Goal: Task Accomplishment & Management: Complete application form

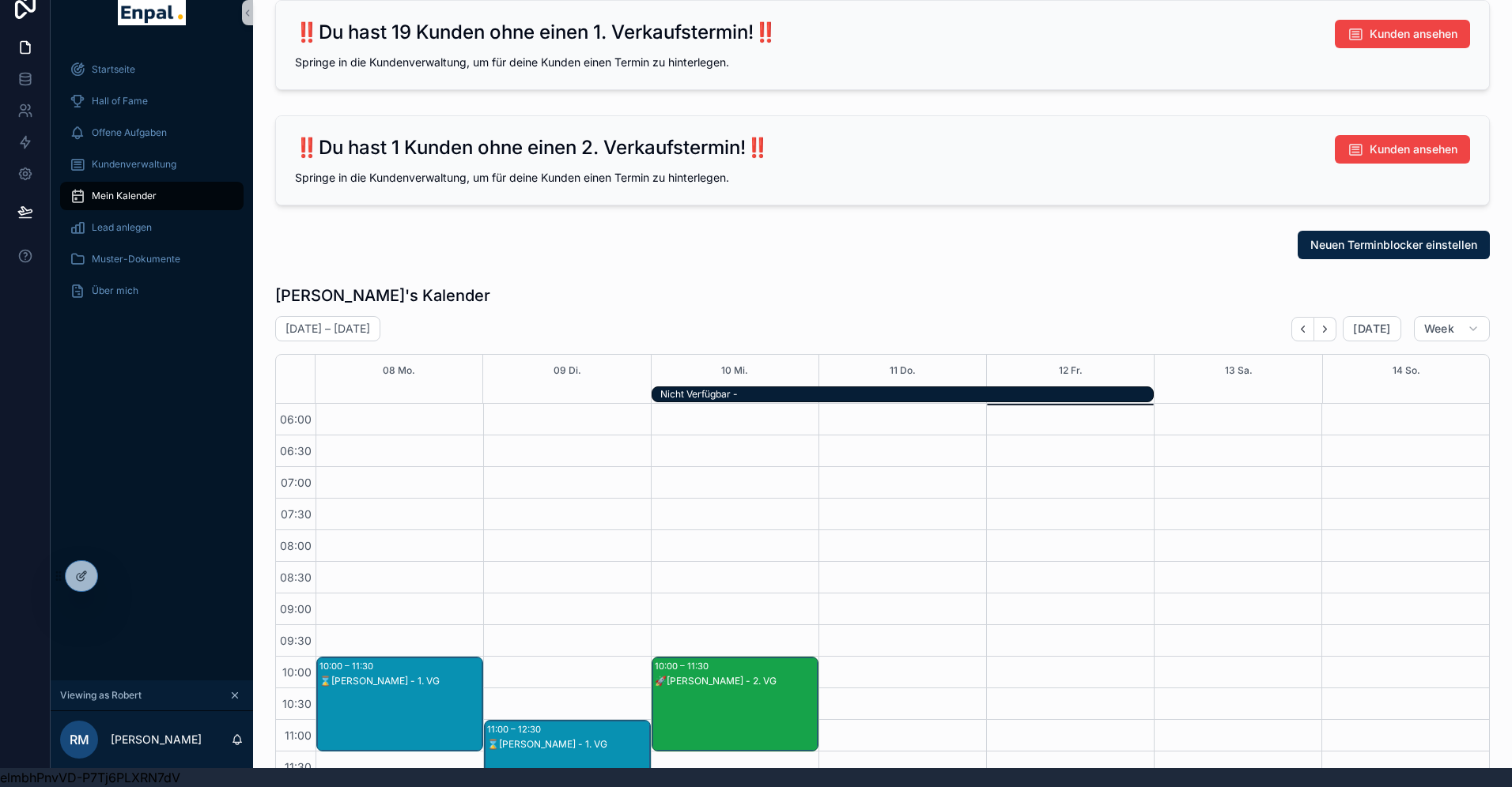
scroll to position [380, 0]
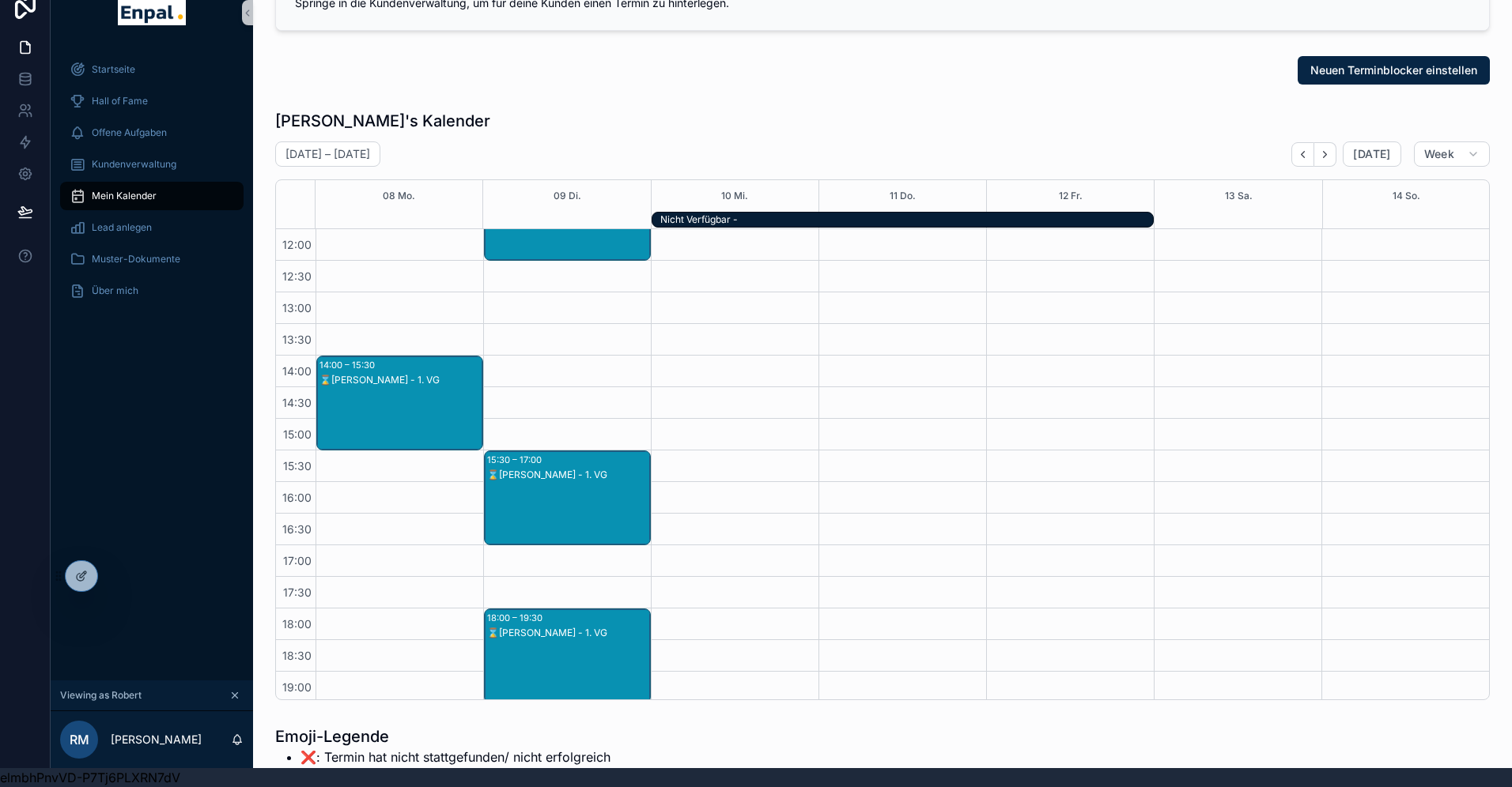
click at [143, 554] on div "Startseite Hall of Fame Offene Aufgaben Kundenverwaltung Mein Kalender Lead anl…" at bounding box center [152, 363] width 203 height 636
click at [121, 574] on icon at bounding box center [116, 576] width 13 height 13
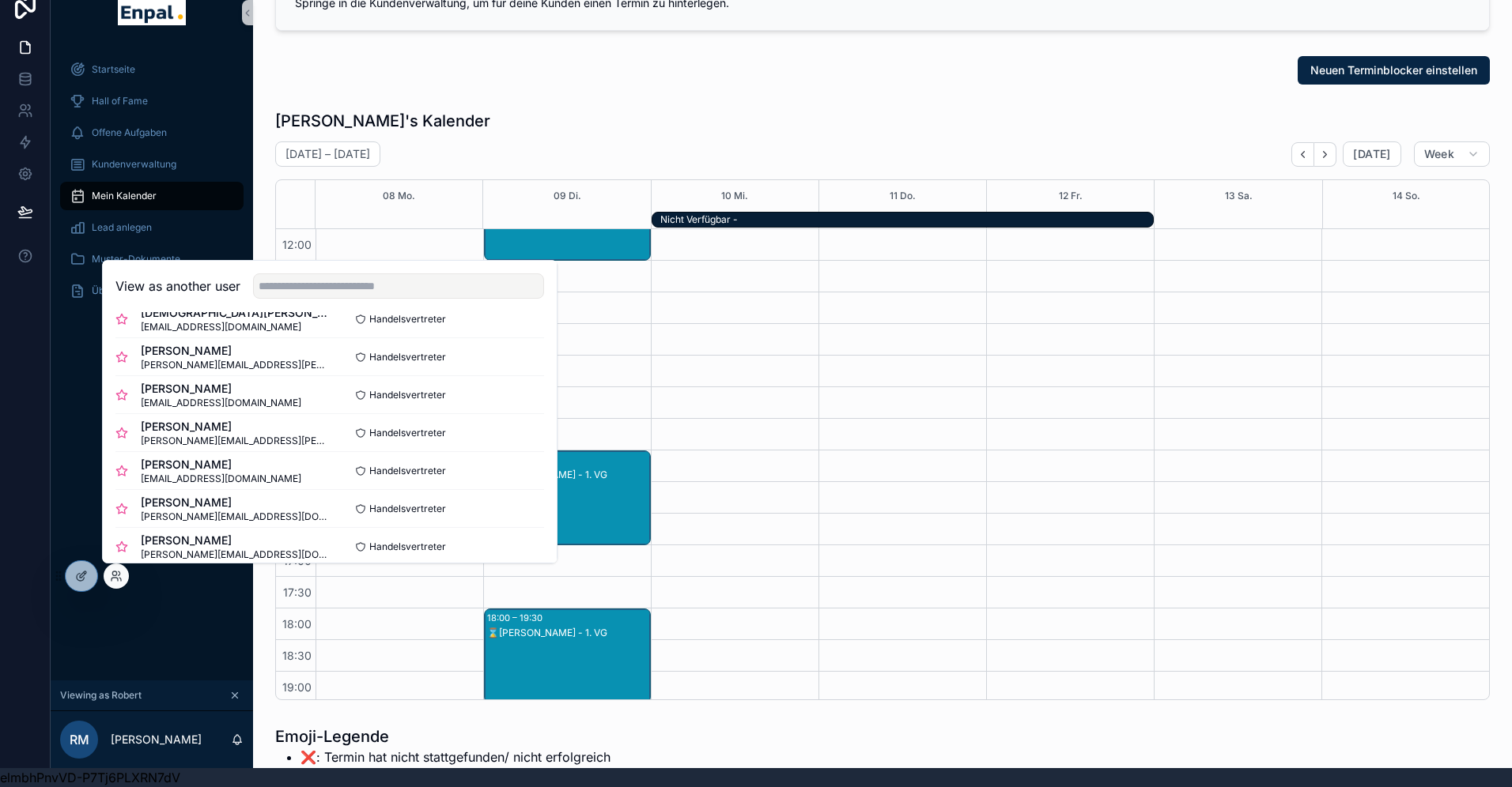
scroll to position [188, 0]
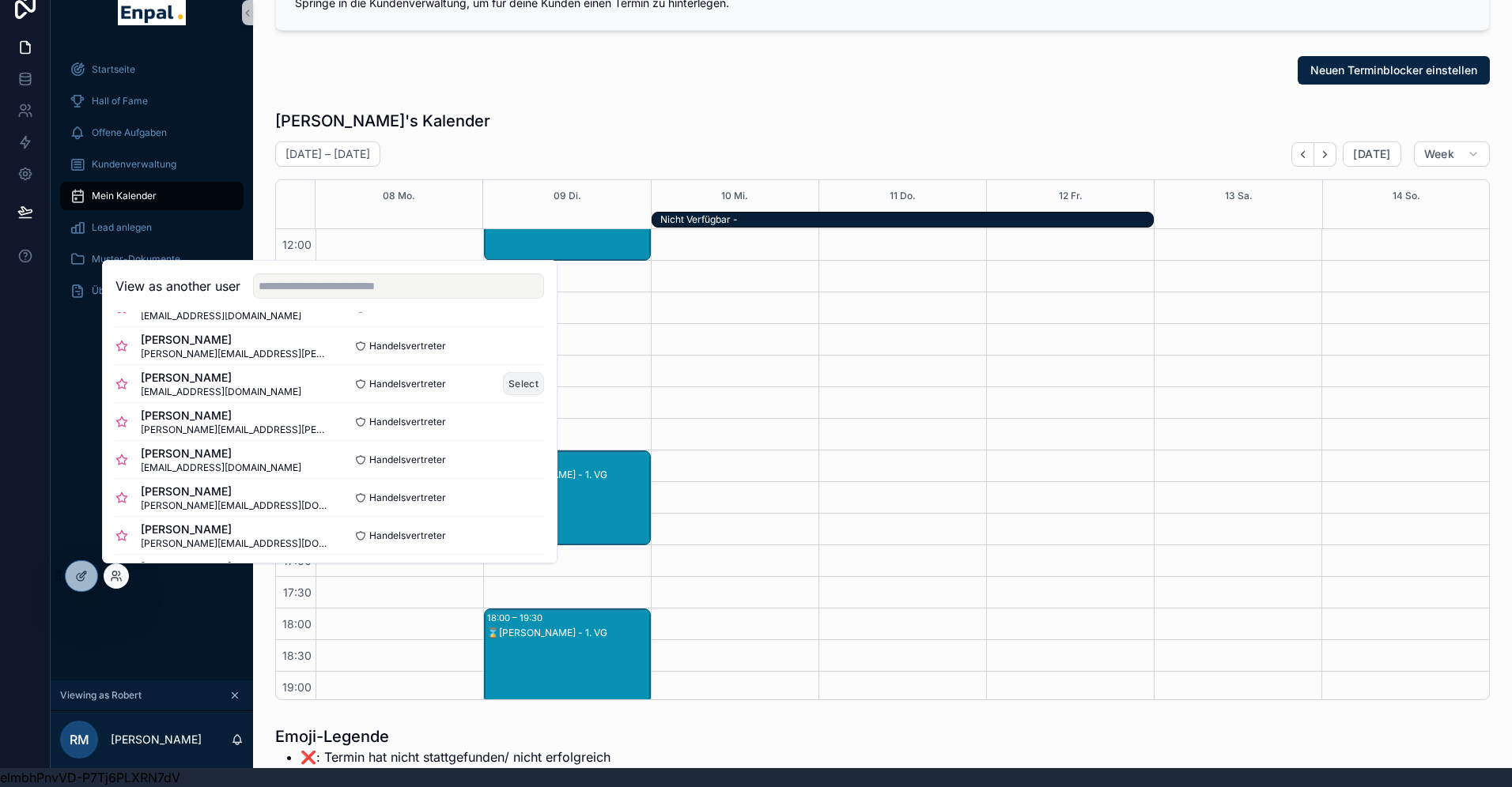
click at [524, 389] on button "Select" at bounding box center [523, 384] width 41 height 23
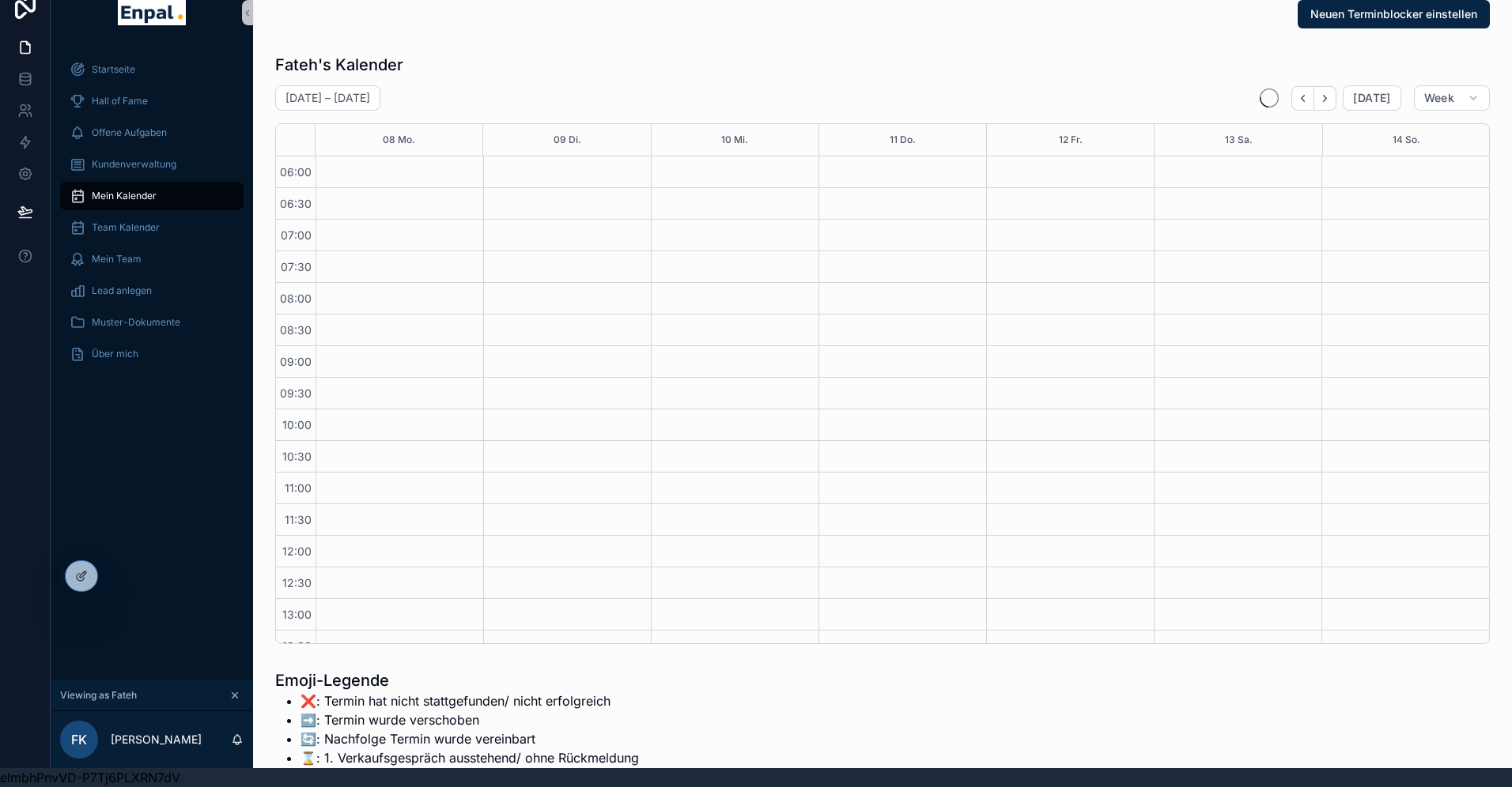
scroll to position [380, 0]
click at [138, 164] on span "Kundenverwaltung" at bounding box center [133, 164] width 84 height 13
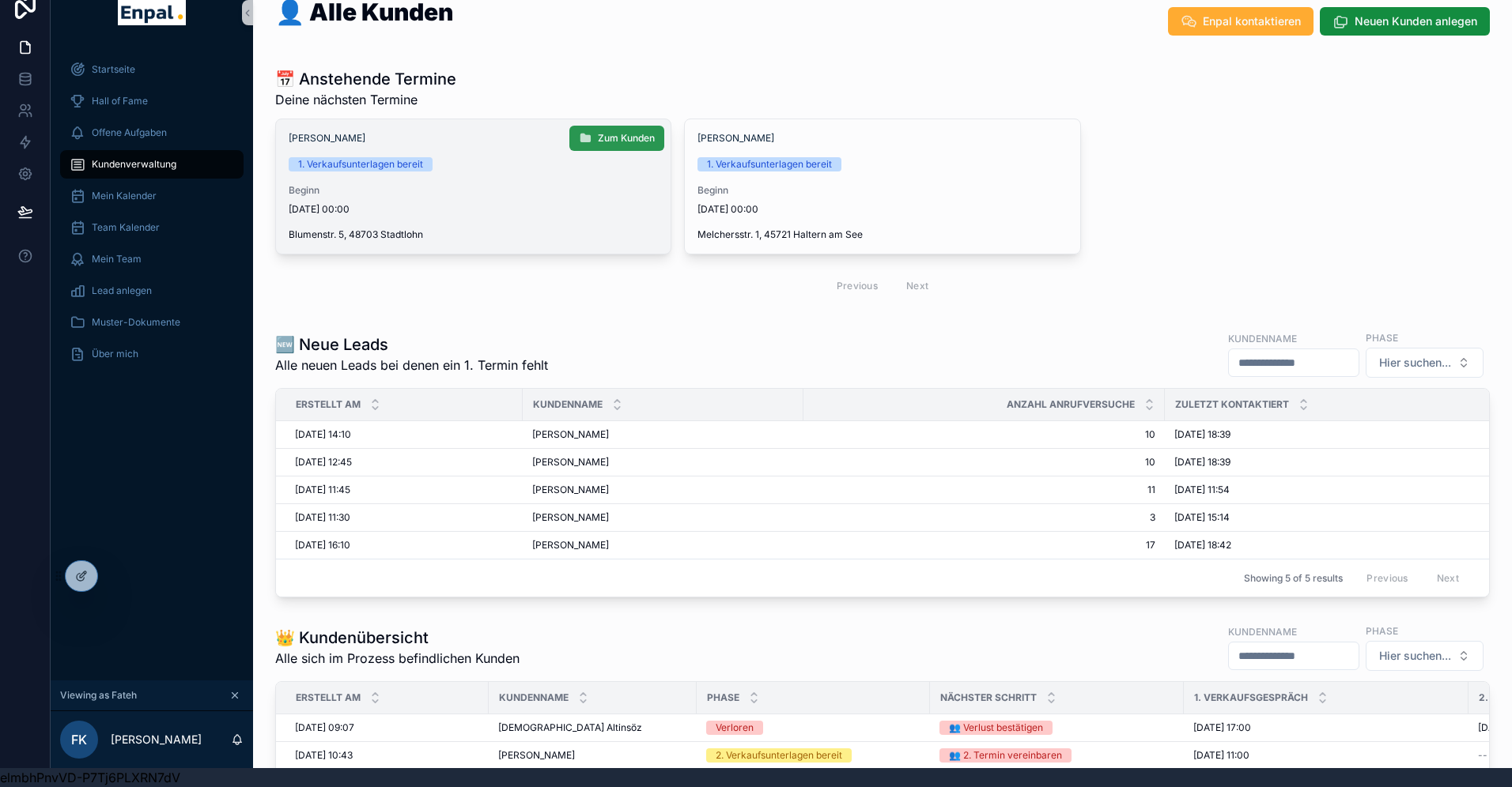
click at [608, 141] on span "Zum Kunden" at bounding box center [625, 138] width 57 height 13
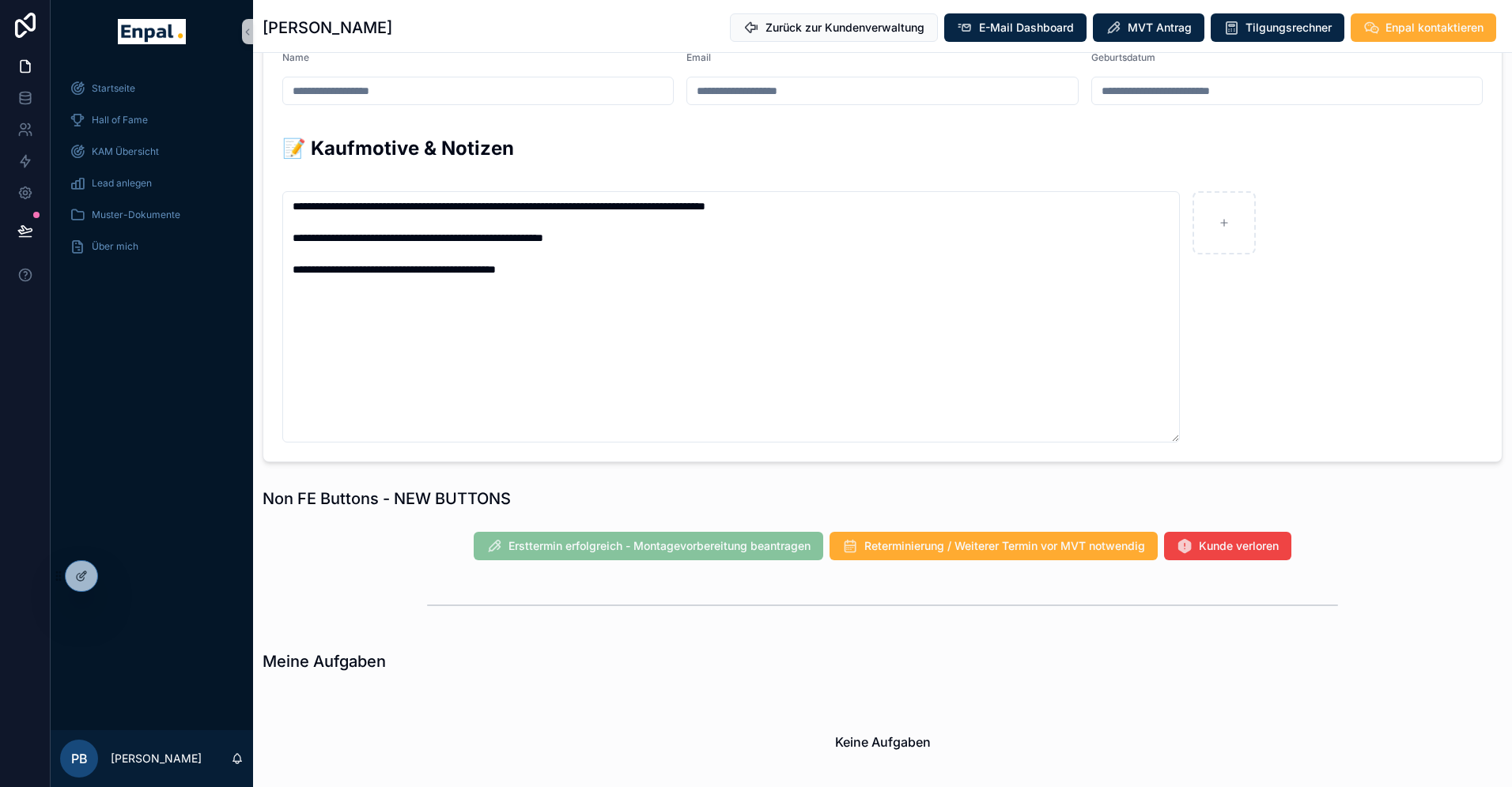
scroll to position [984, 0]
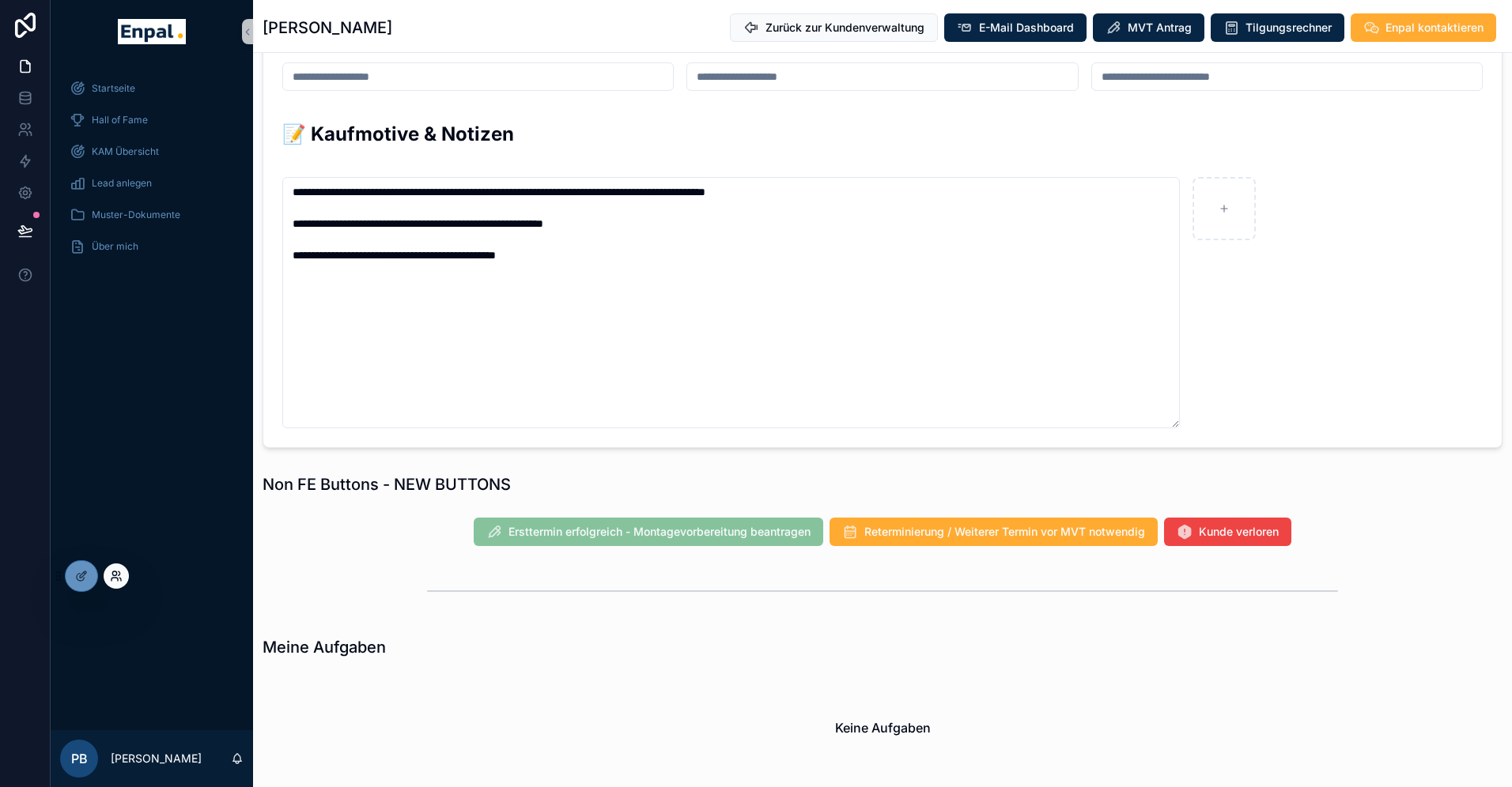
click at [121, 571] on icon at bounding box center [116, 576] width 13 height 13
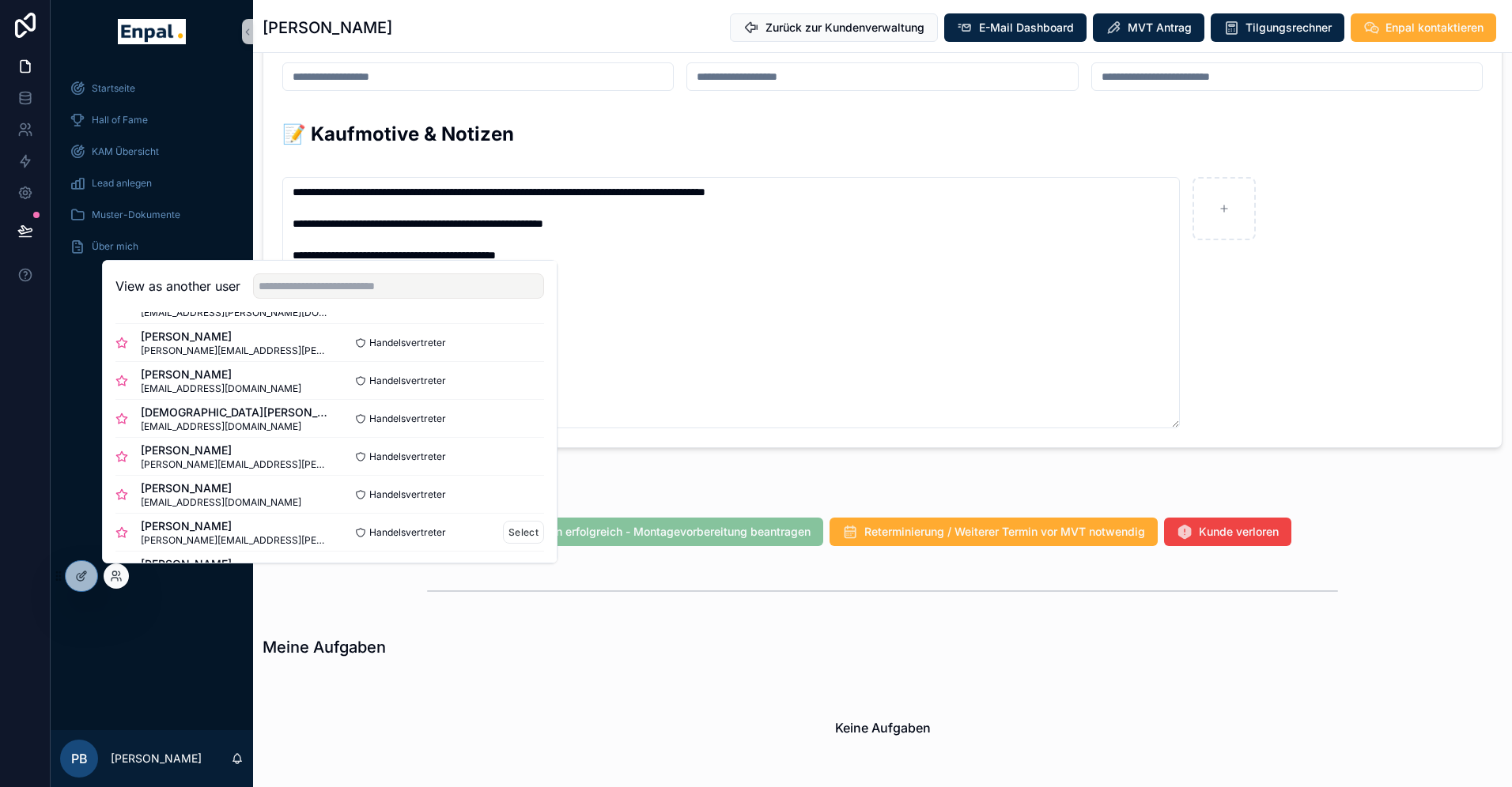
scroll to position [141, 0]
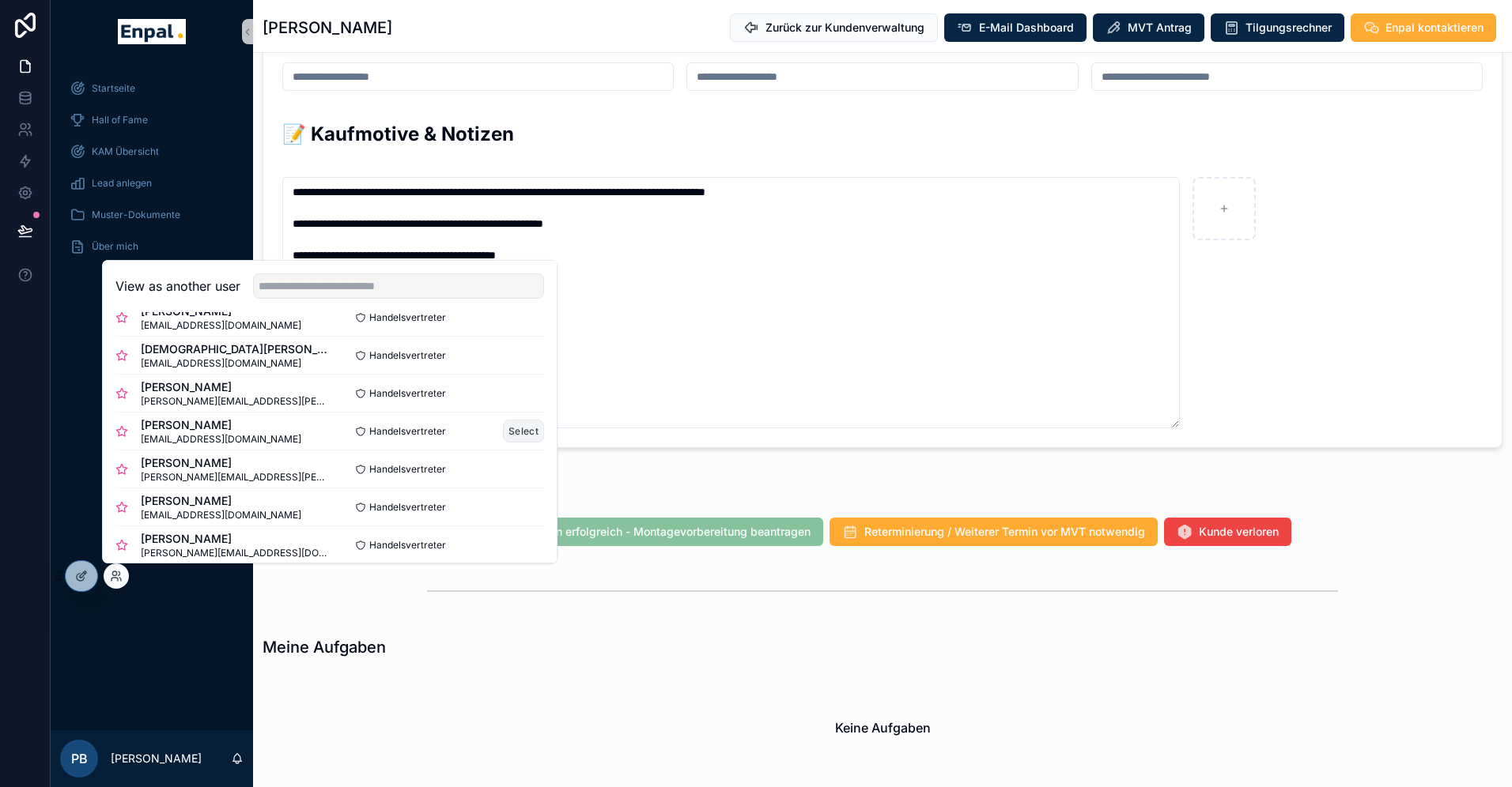
click at [528, 432] on button "Select" at bounding box center [523, 430] width 41 height 23
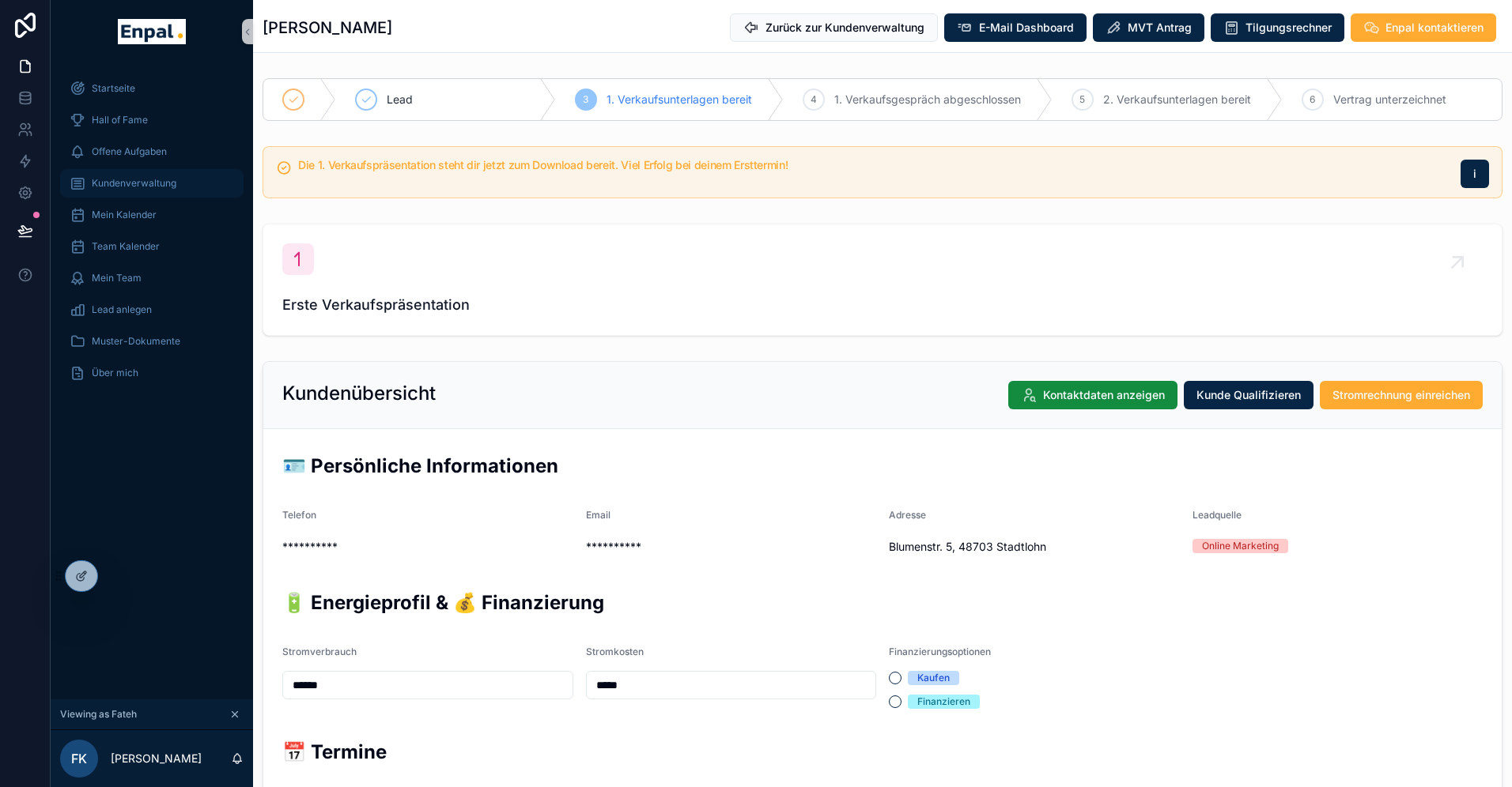
click at [125, 195] on div "Kundenverwaltung" at bounding box center [151, 183] width 164 height 25
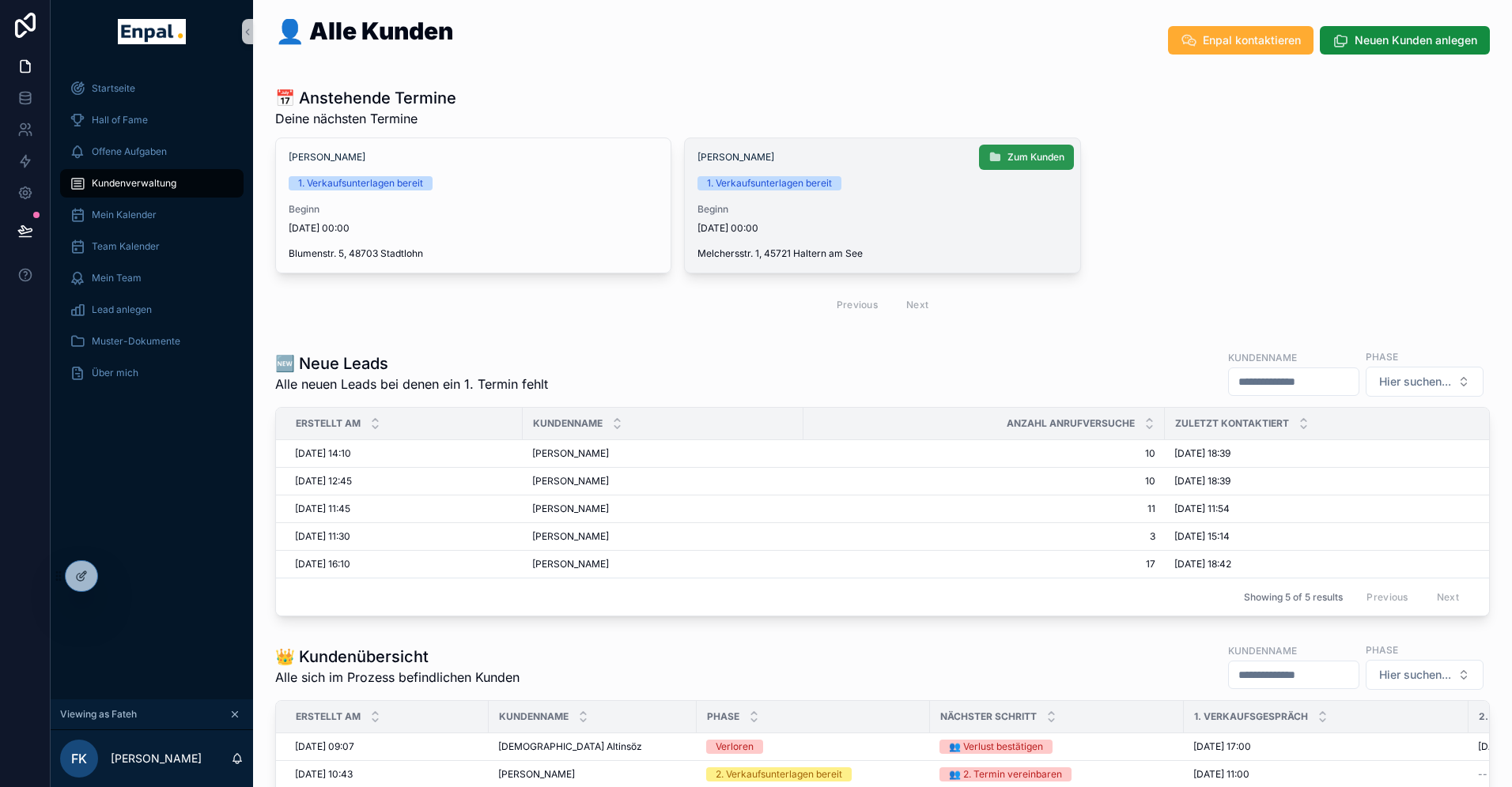
click at [1052, 155] on span "Zum Kunden" at bounding box center [1036, 157] width 57 height 13
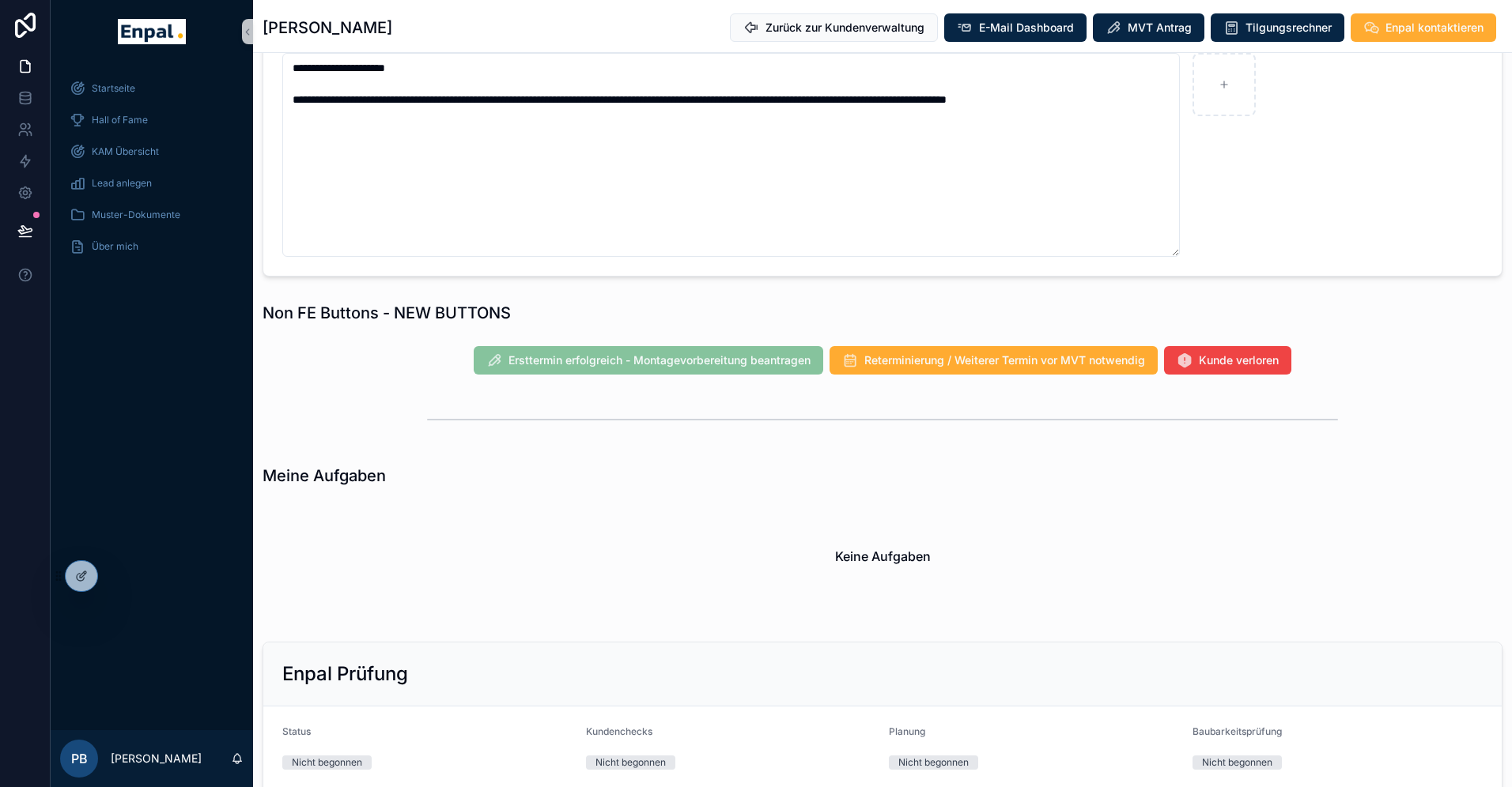
scroll to position [1108, 0]
click at [1232, 366] on span "Kunde verloren" at bounding box center [1239, 360] width 80 height 16
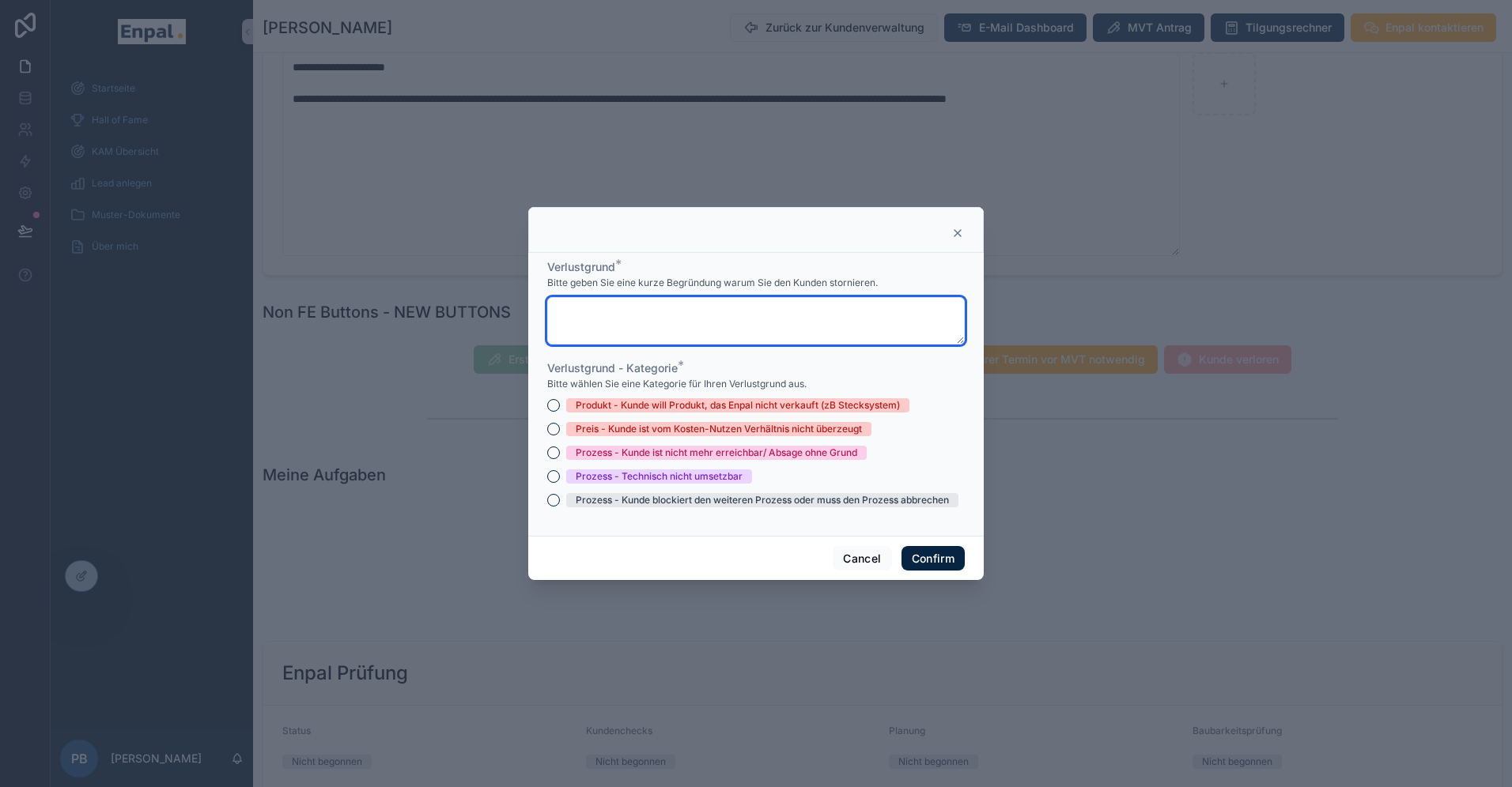
click at [679, 313] on textarea at bounding box center [756, 321] width 418 height 48
type textarea "*********"
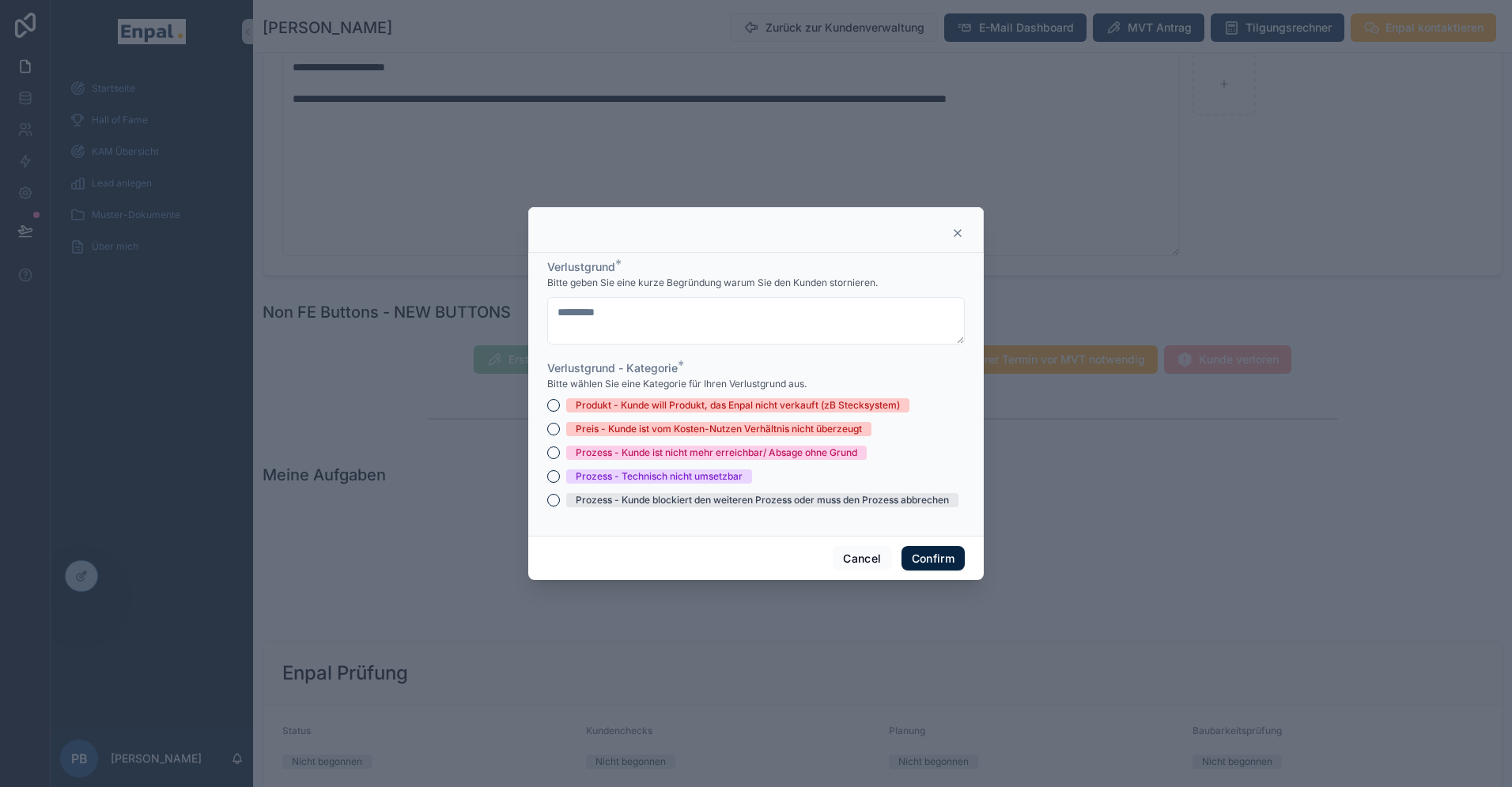
click at [644, 503] on div "Prozess - Kunde blockiert den weiteren Prozess oder muss den Prozess abbrechen" at bounding box center [762, 500] width 374 height 14
click at [560, 503] on button "Prozess - Kunde blockiert den weiteren Prozess oder muss den Prozess abbrechen" at bounding box center [554, 500] width 13 height 13
click at [931, 557] on button "Confirm" at bounding box center [933, 558] width 64 height 25
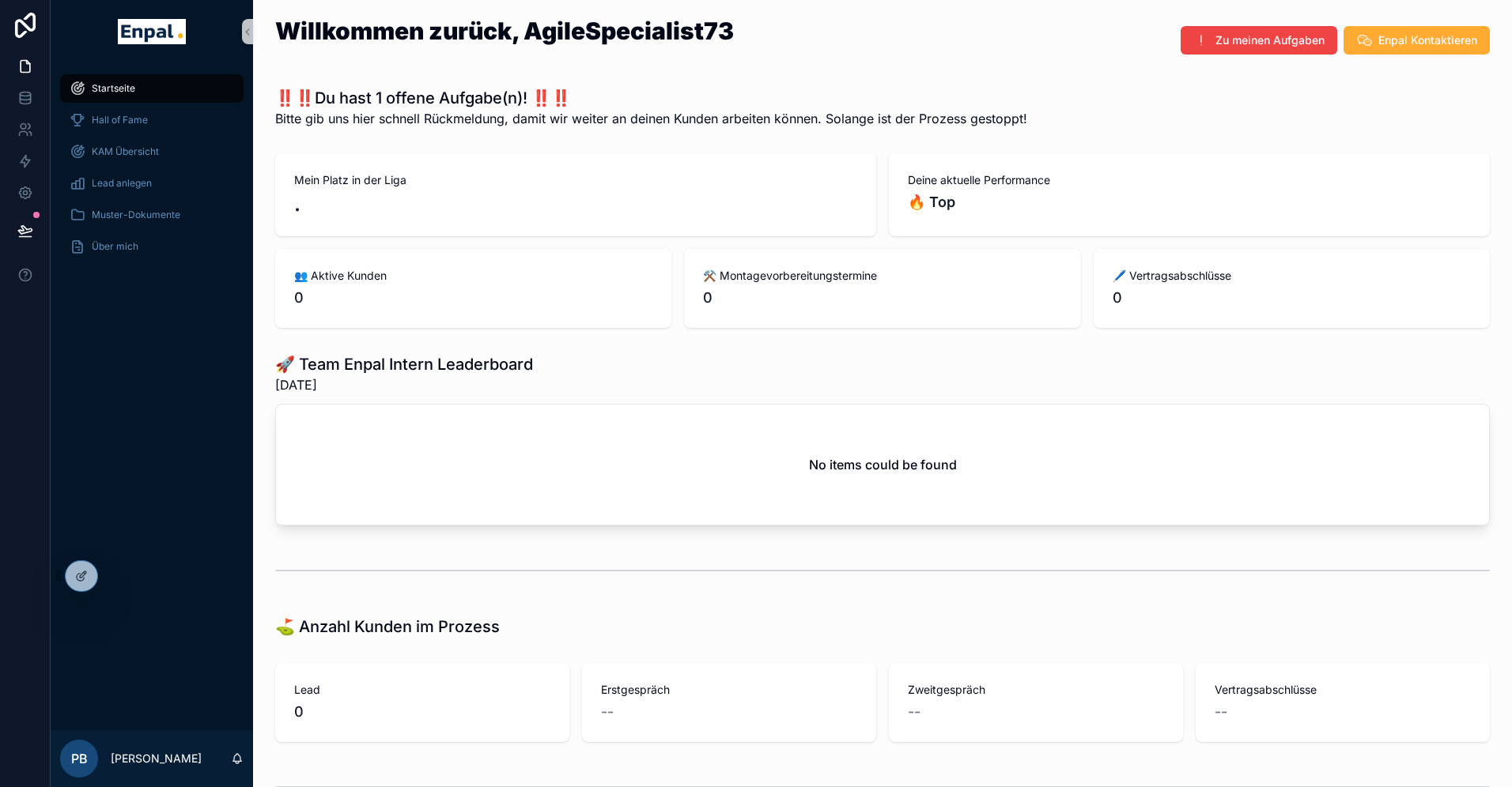
click at [119, 542] on div "Startseite Hall of Fame KAM Übersicht Lead anlegen Muster-Dokumente Über mich" at bounding box center [152, 396] width 203 height 667
click at [123, 579] on div at bounding box center [115, 575] width 25 height 25
click at [117, 576] on icon at bounding box center [116, 576] width 13 height 13
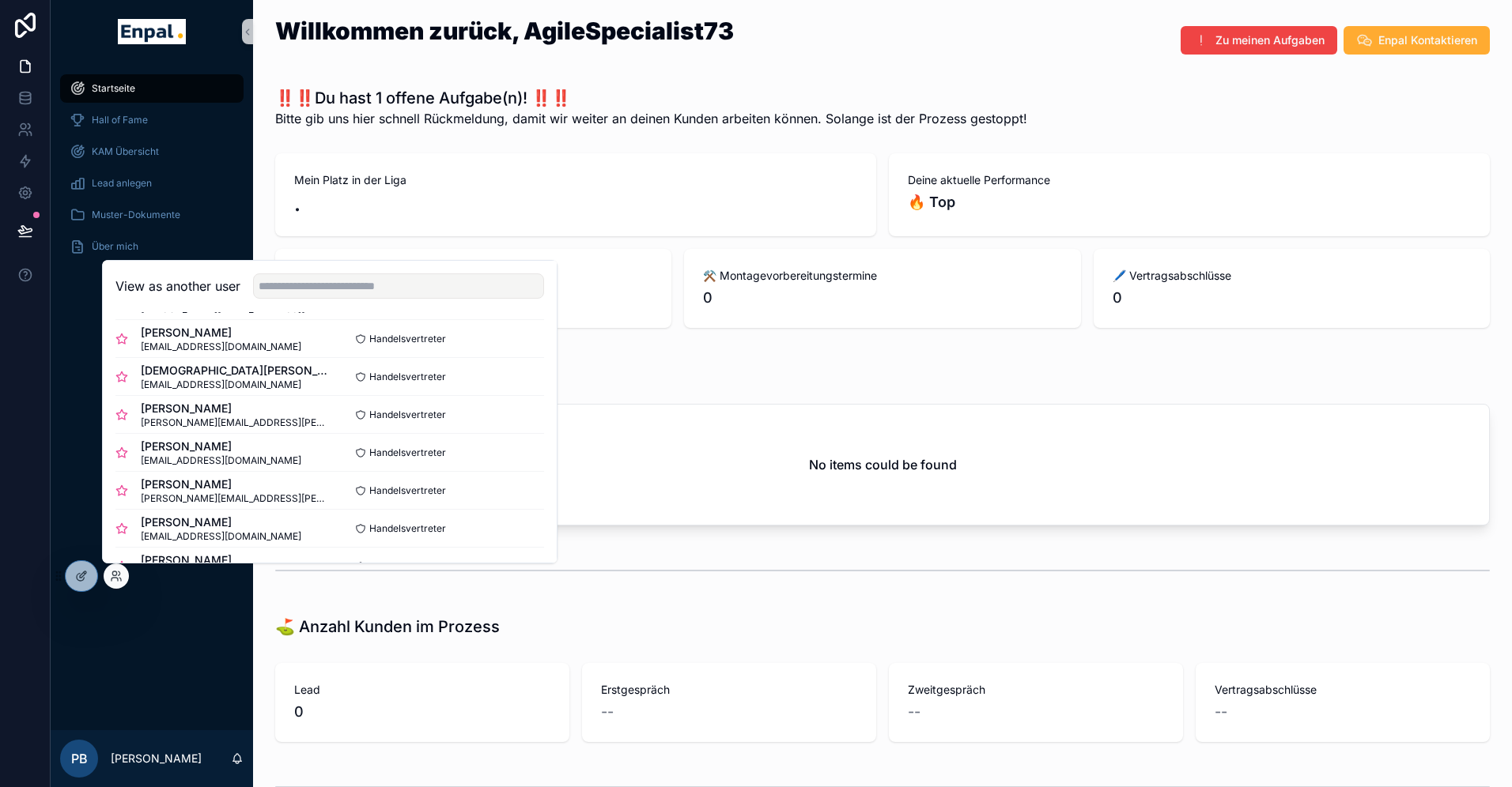
scroll to position [118, 0]
click at [513, 451] on button "Select" at bounding box center [523, 453] width 41 height 23
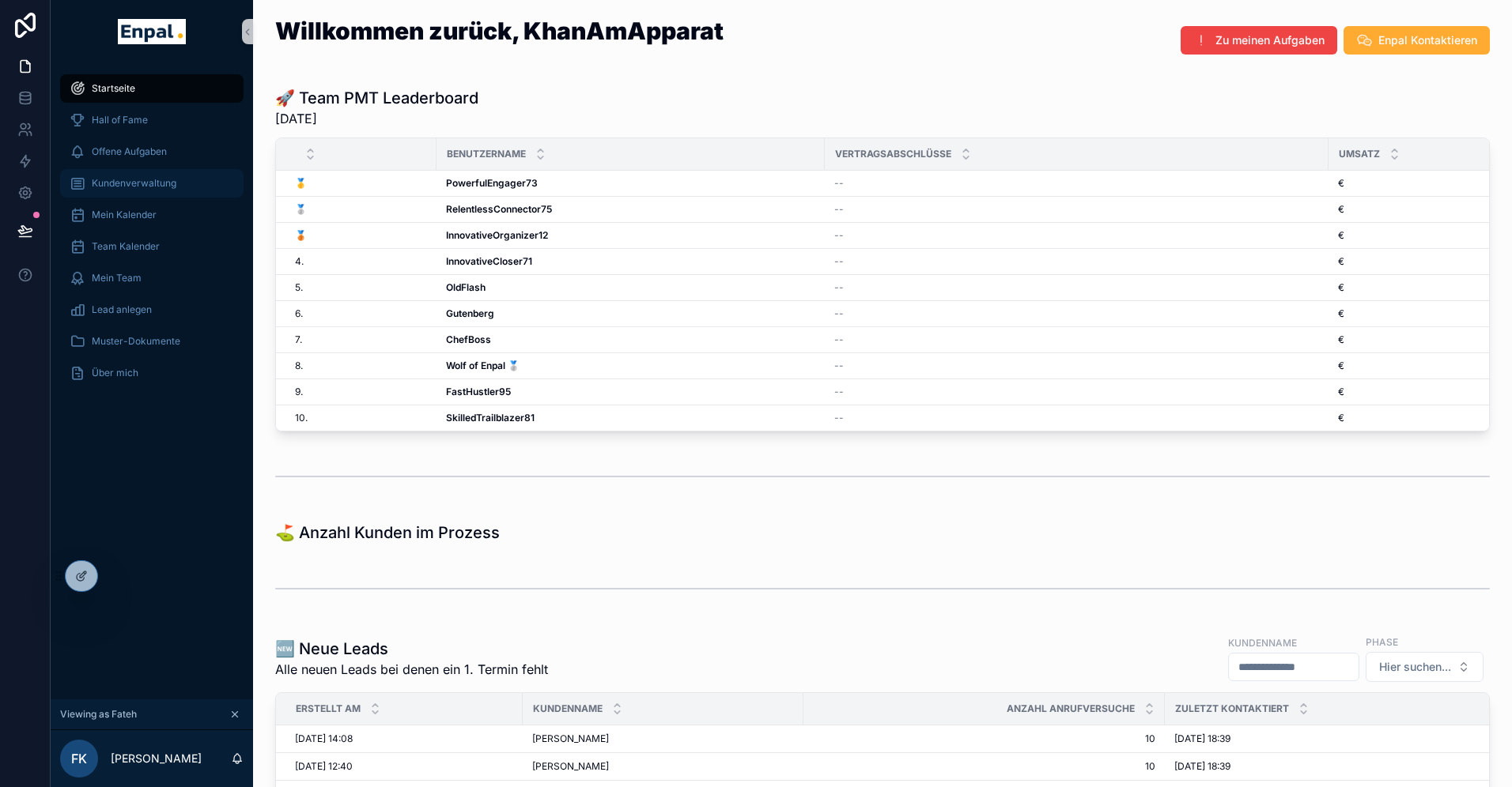
click at [141, 180] on span "Kundenverwaltung" at bounding box center [133, 183] width 84 height 13
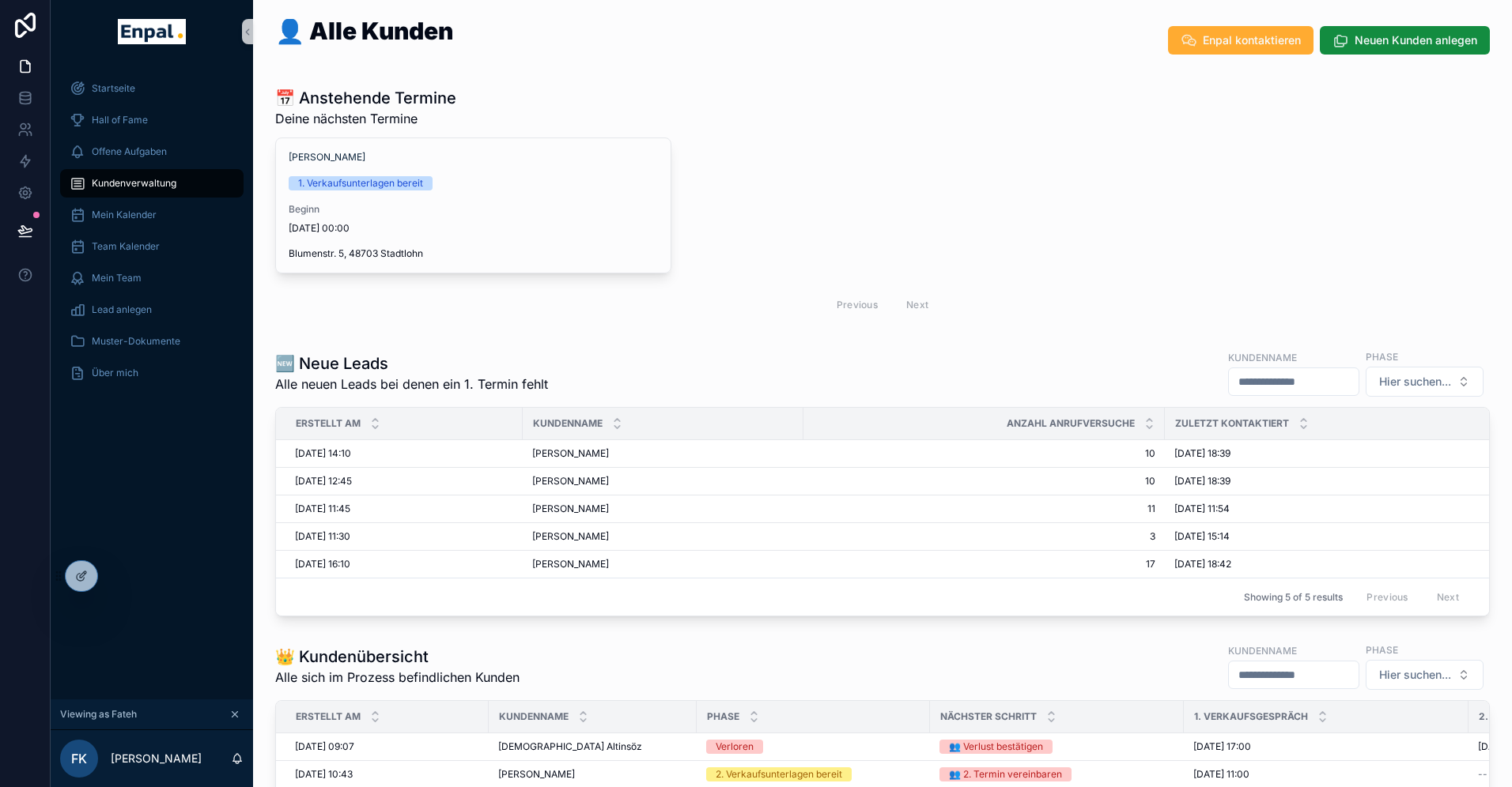
click at [153, 180] on span "Kundenverwaltung" at bounding box center [133, 183] width 84 height 13
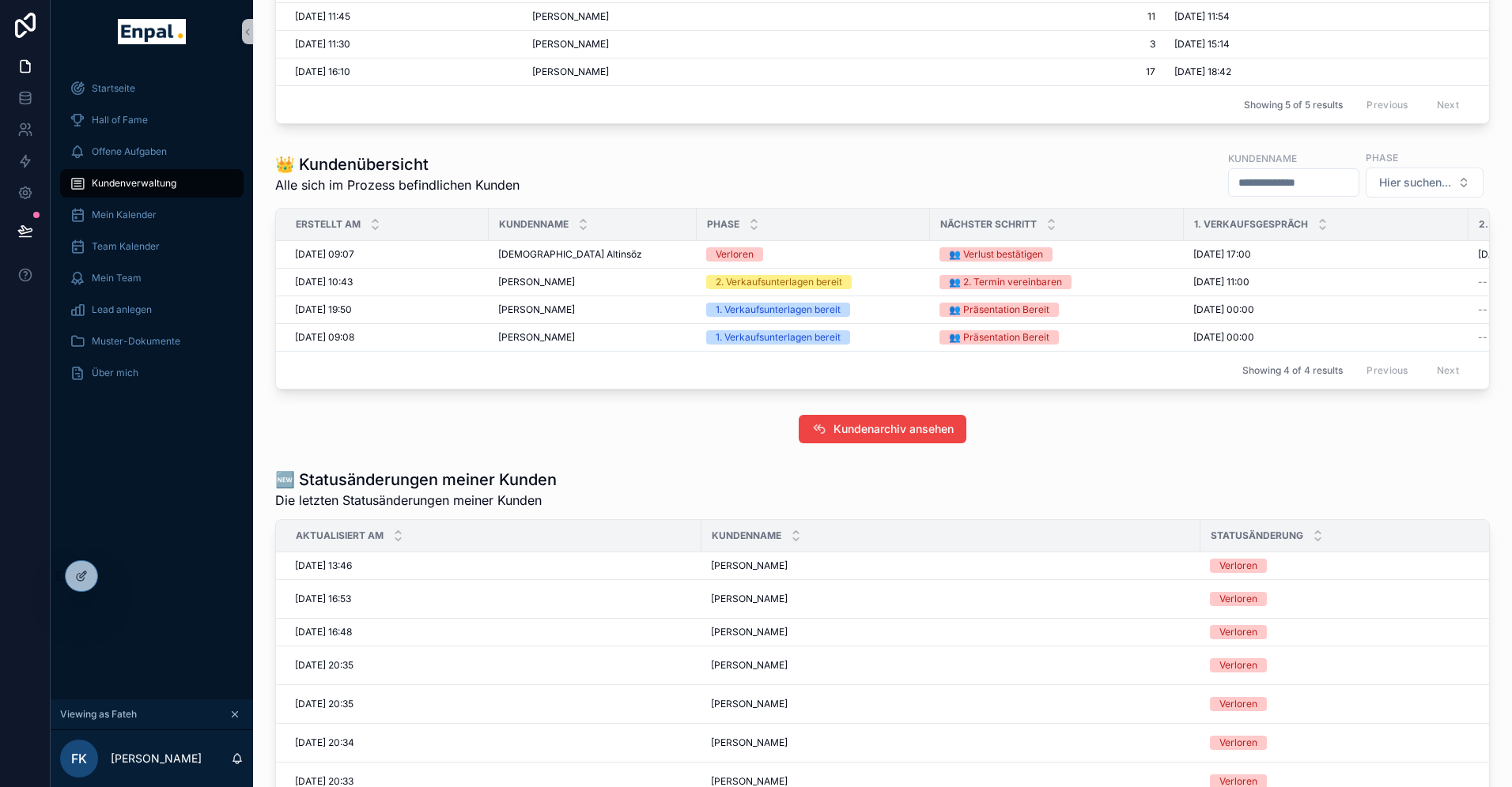
scroll to position [523, 0]
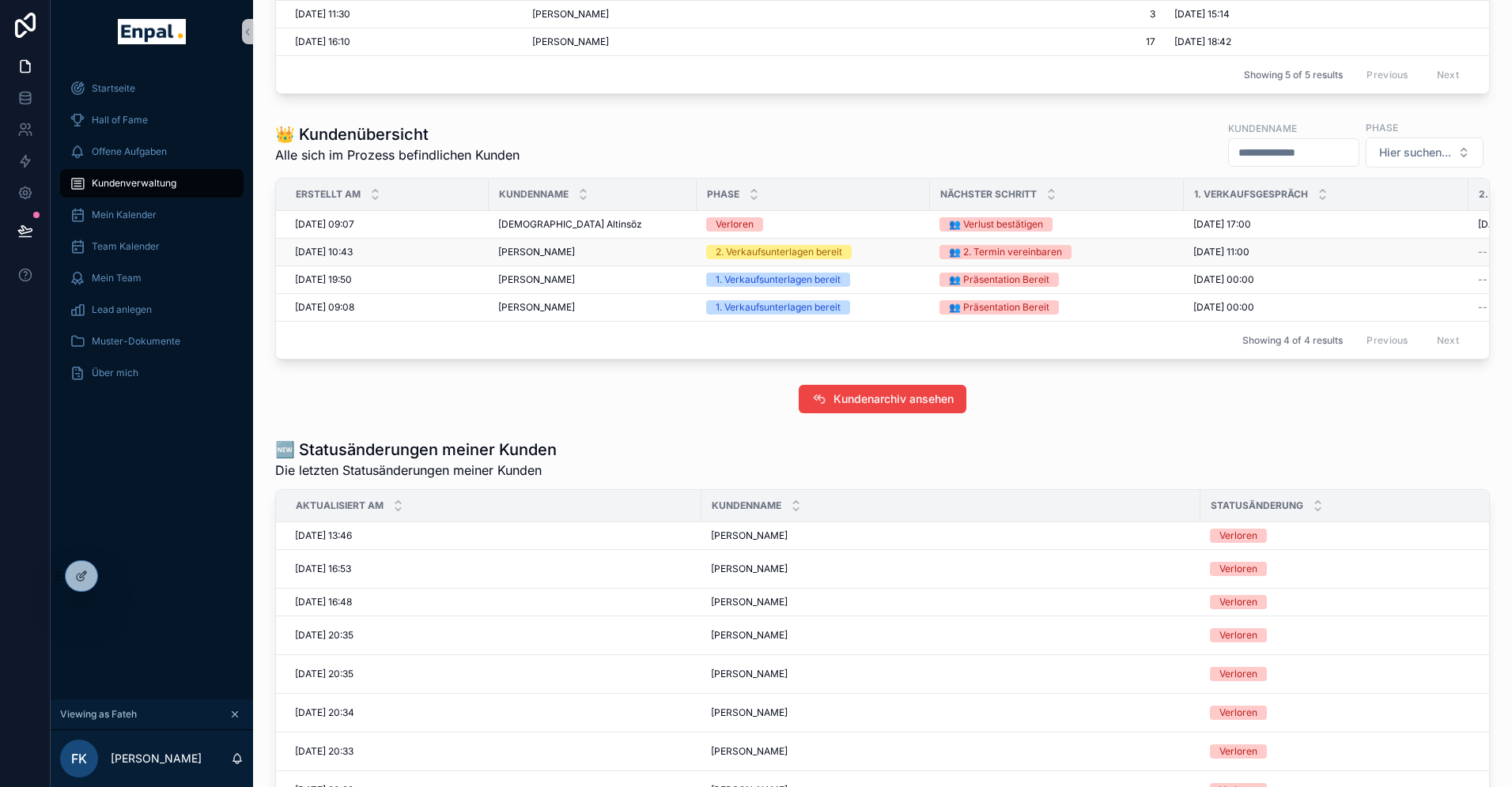
click at [599, 249] on div "Michael Kormann Michael Kormann" at bounding box center [592, 251] width 189 height 13
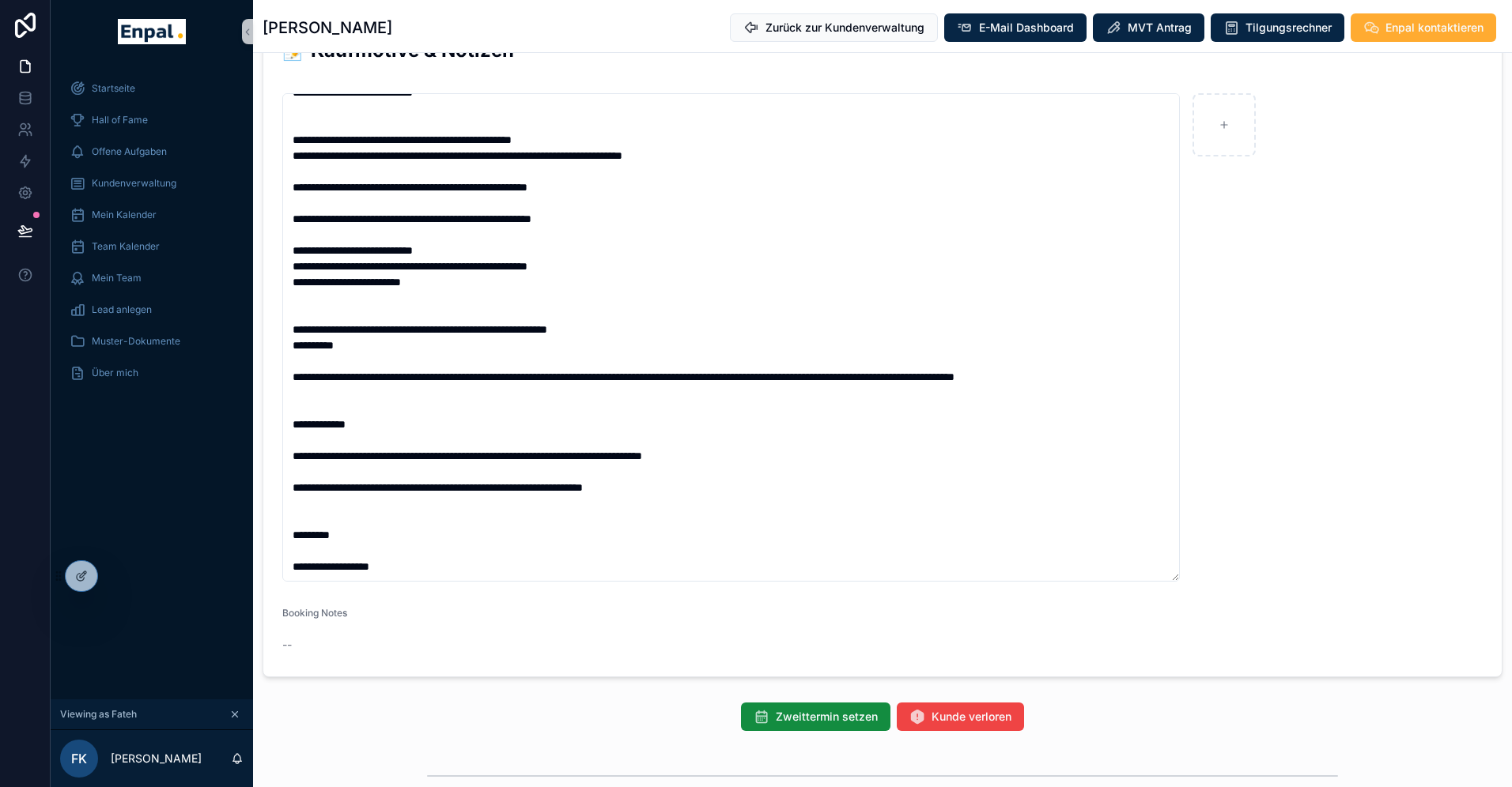
scroll to position [1119, 0]
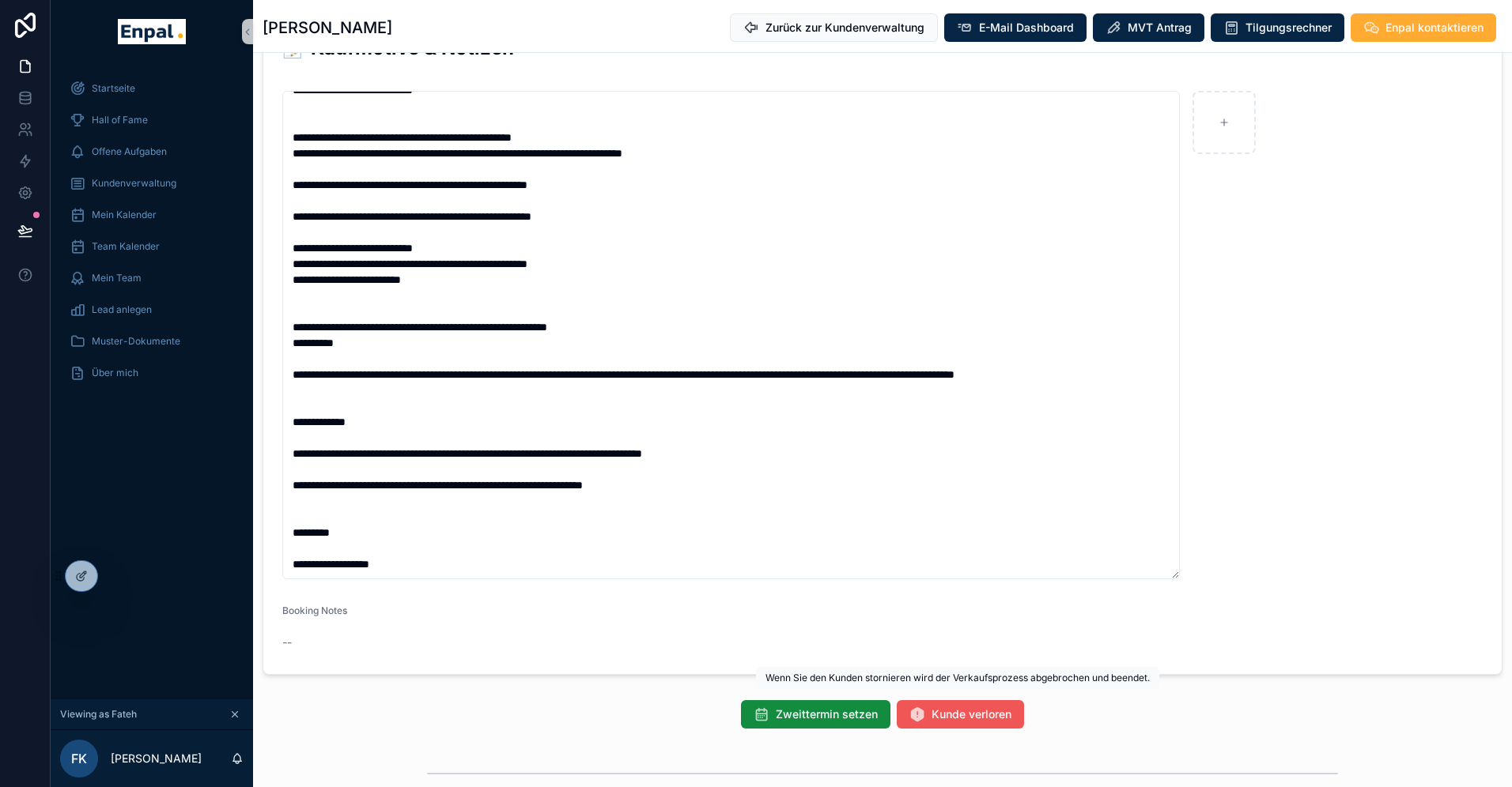
click at [937, 707] on span "Kunde verloren" at bounding box center [971, 714] width 80 height 16
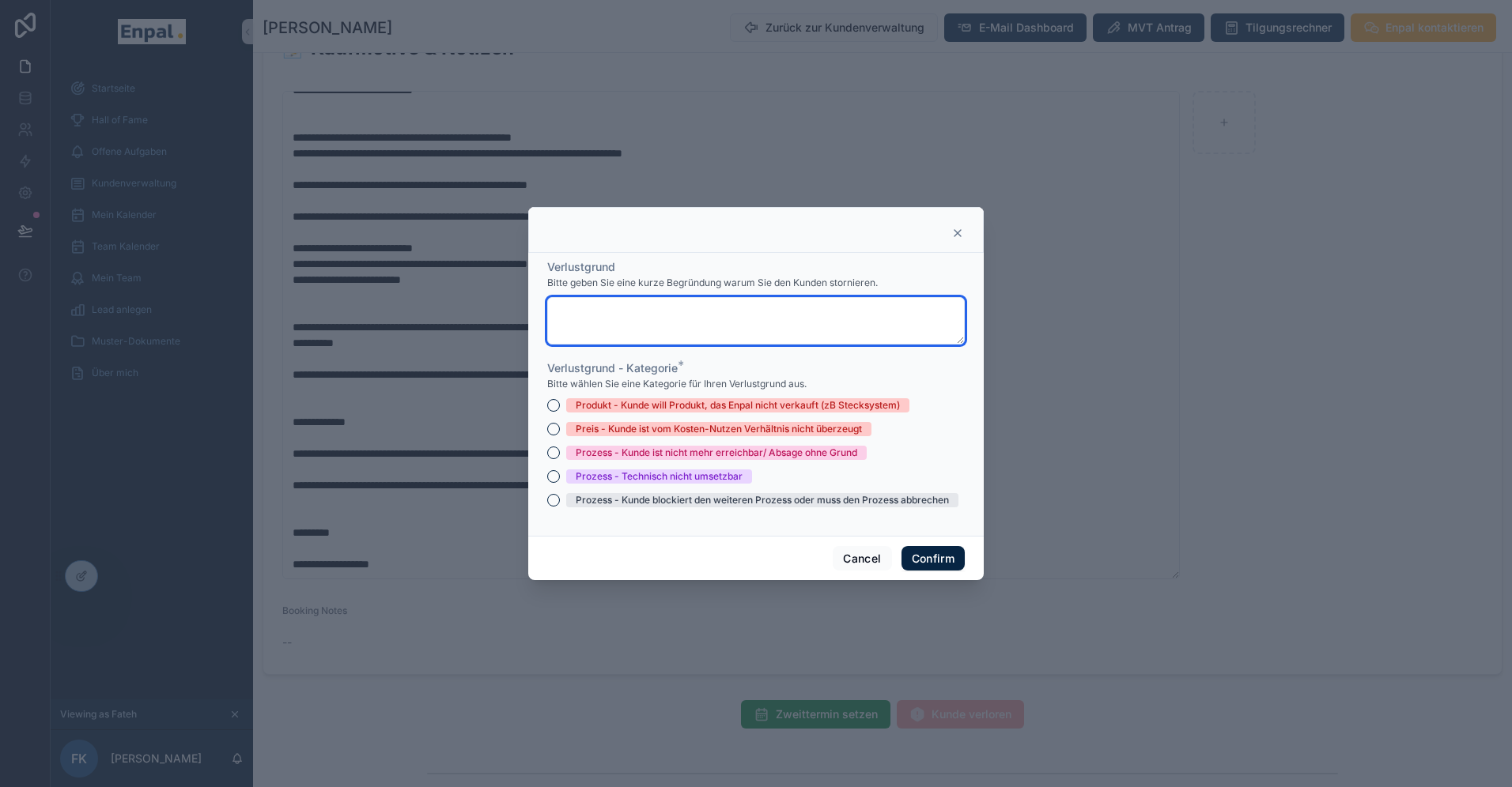
click at [645, 317] on textarea at bounding box center [756, 321] width 418 height 48
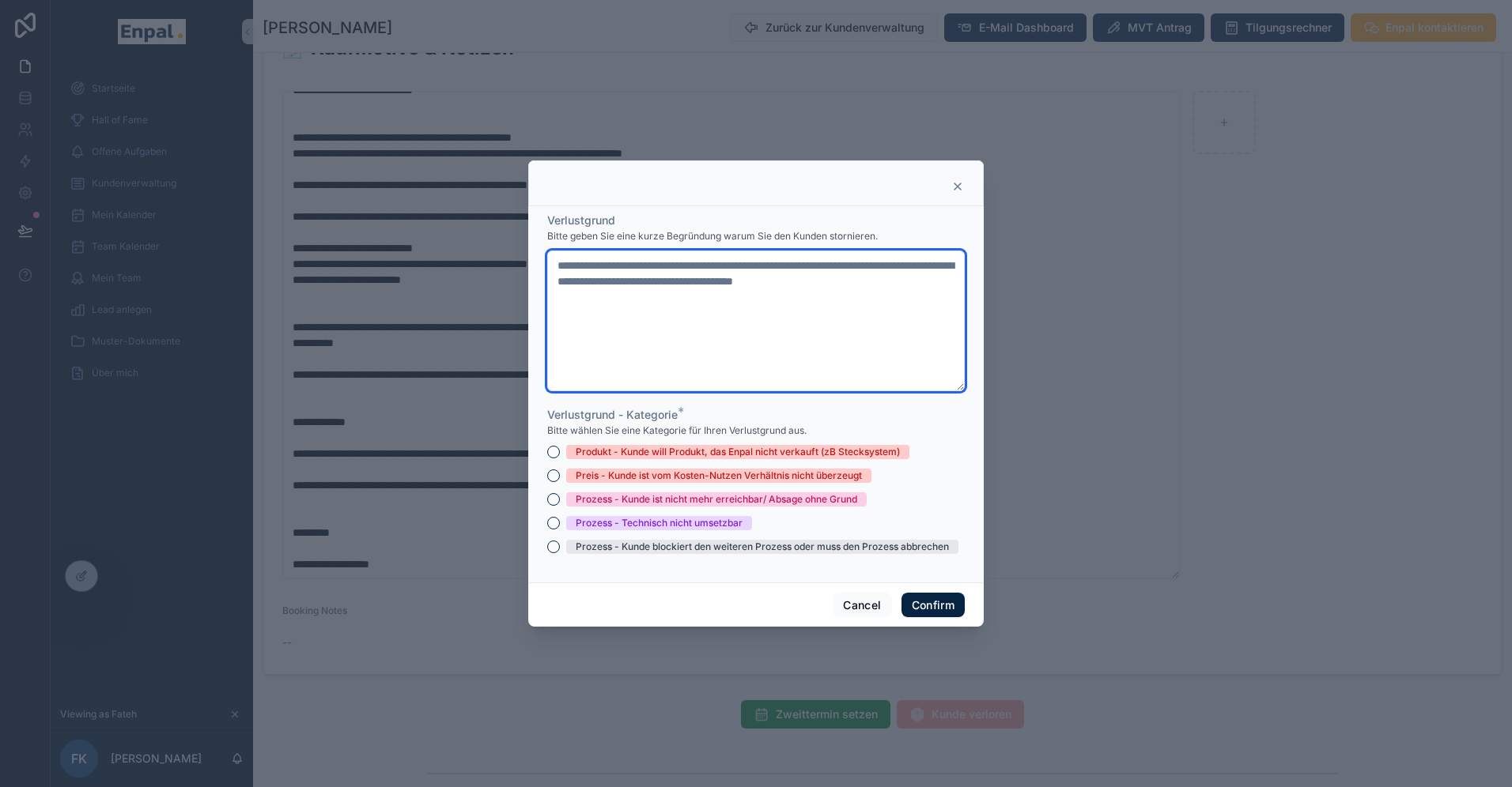
type textarea "**********"
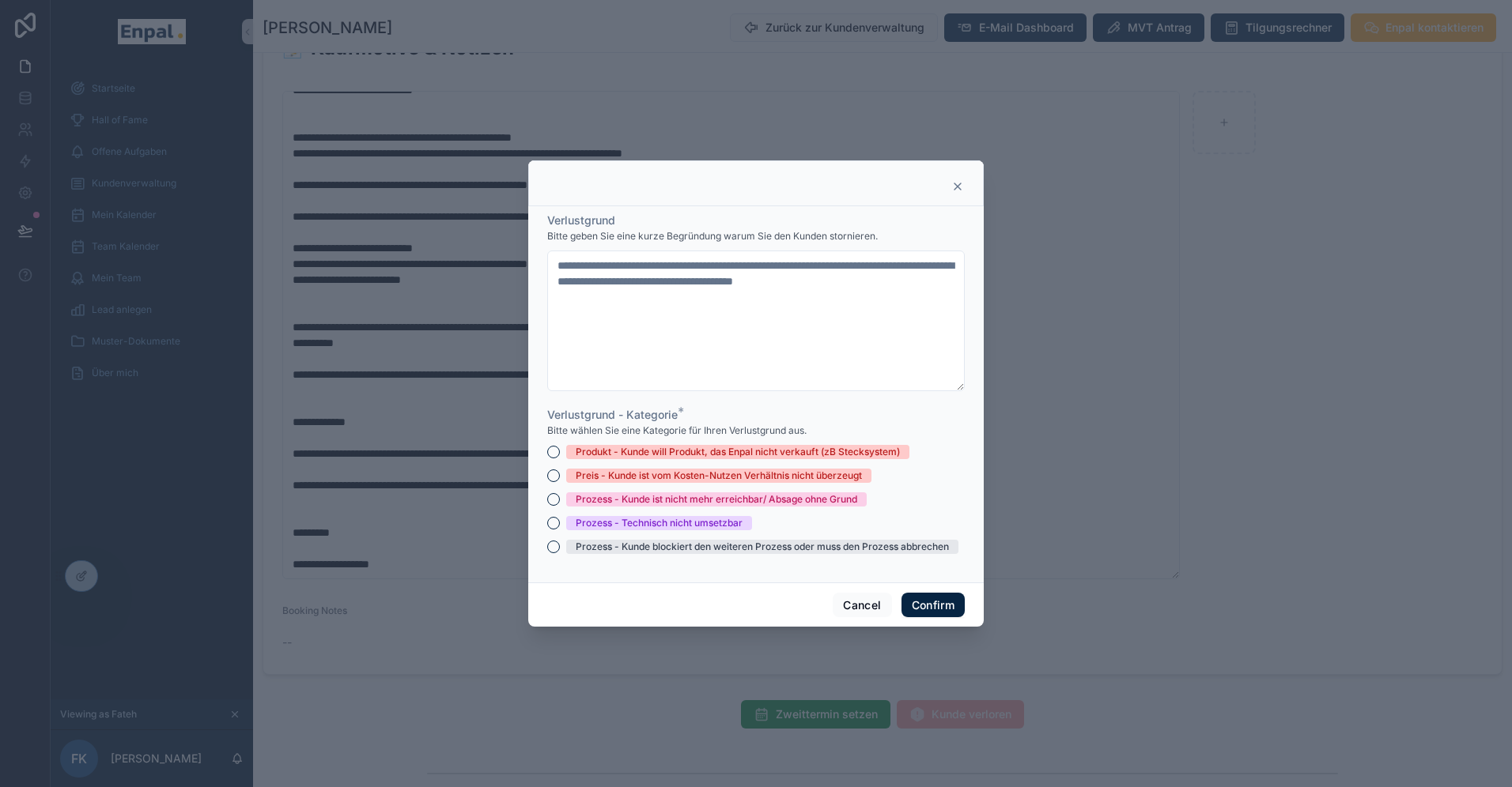
click at [625, 550] on div "Prozess - Kunde blockiert den weiteren Prozess oder muss den Prozess abbrechen" at bounding box center [762, 547] width 374 height 14
click at [560, 550] on button "Prozess - Kunde blockiert den weiteren Prozess oder muss den Prozess abbrechen" at bounding box center [554, 547] width 13 height 13
click at [930, 606] on button "Confirm" at bounding box center [933, 605] width 64 height 25
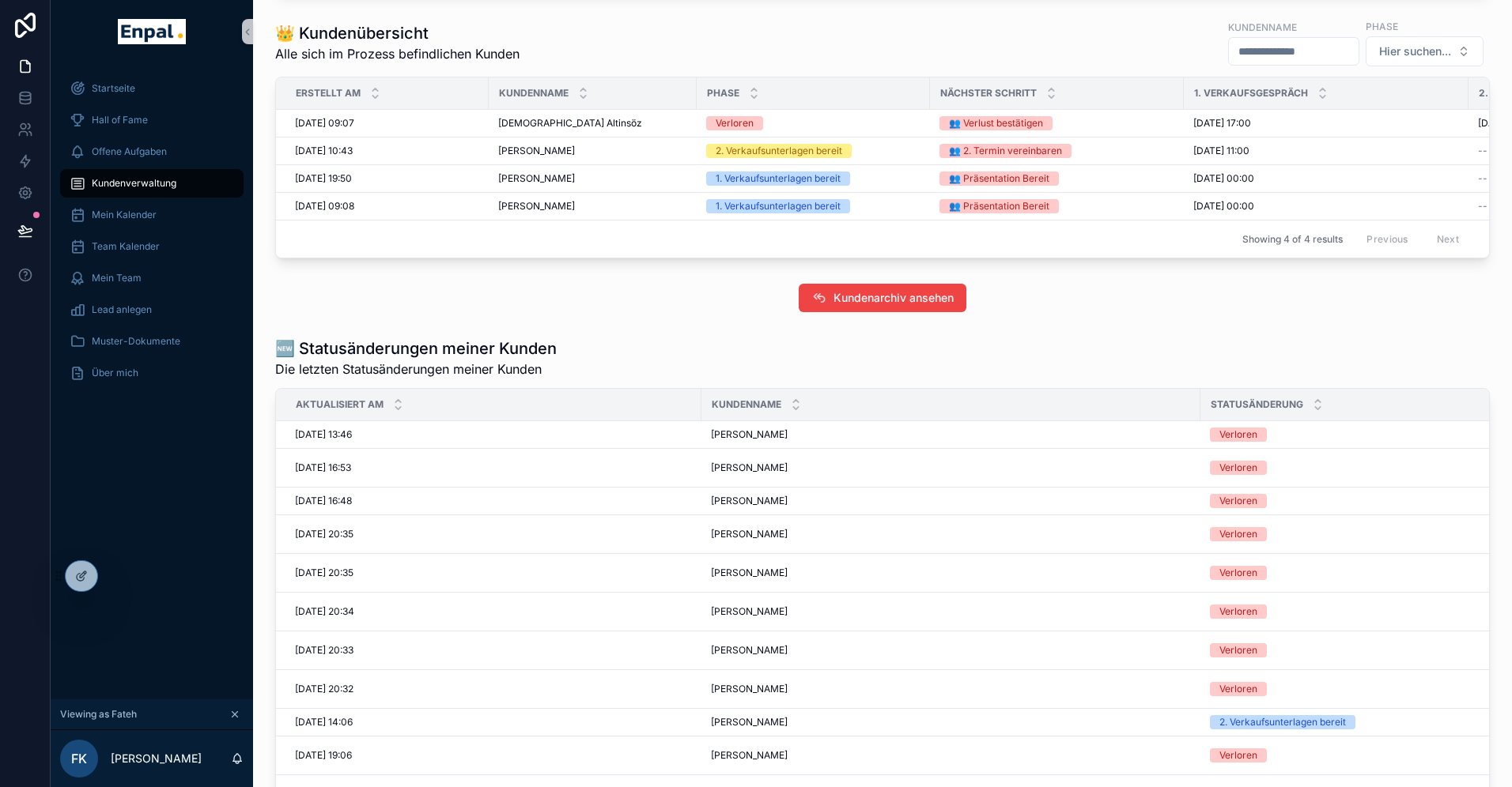
scroll to position [622, 0]
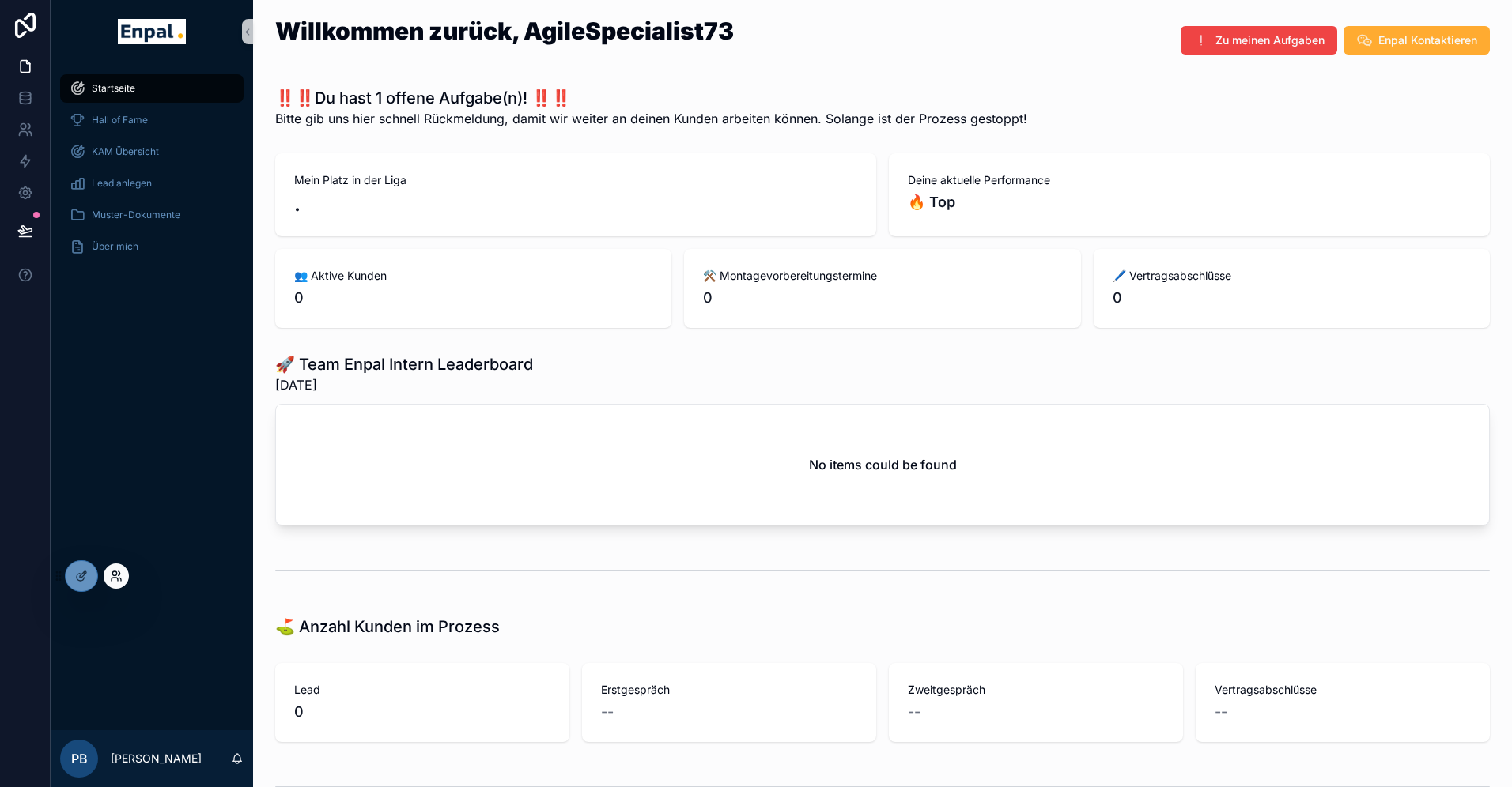
click at [114, 576] on icon at bounding box center [116, 576] width 13 height 13
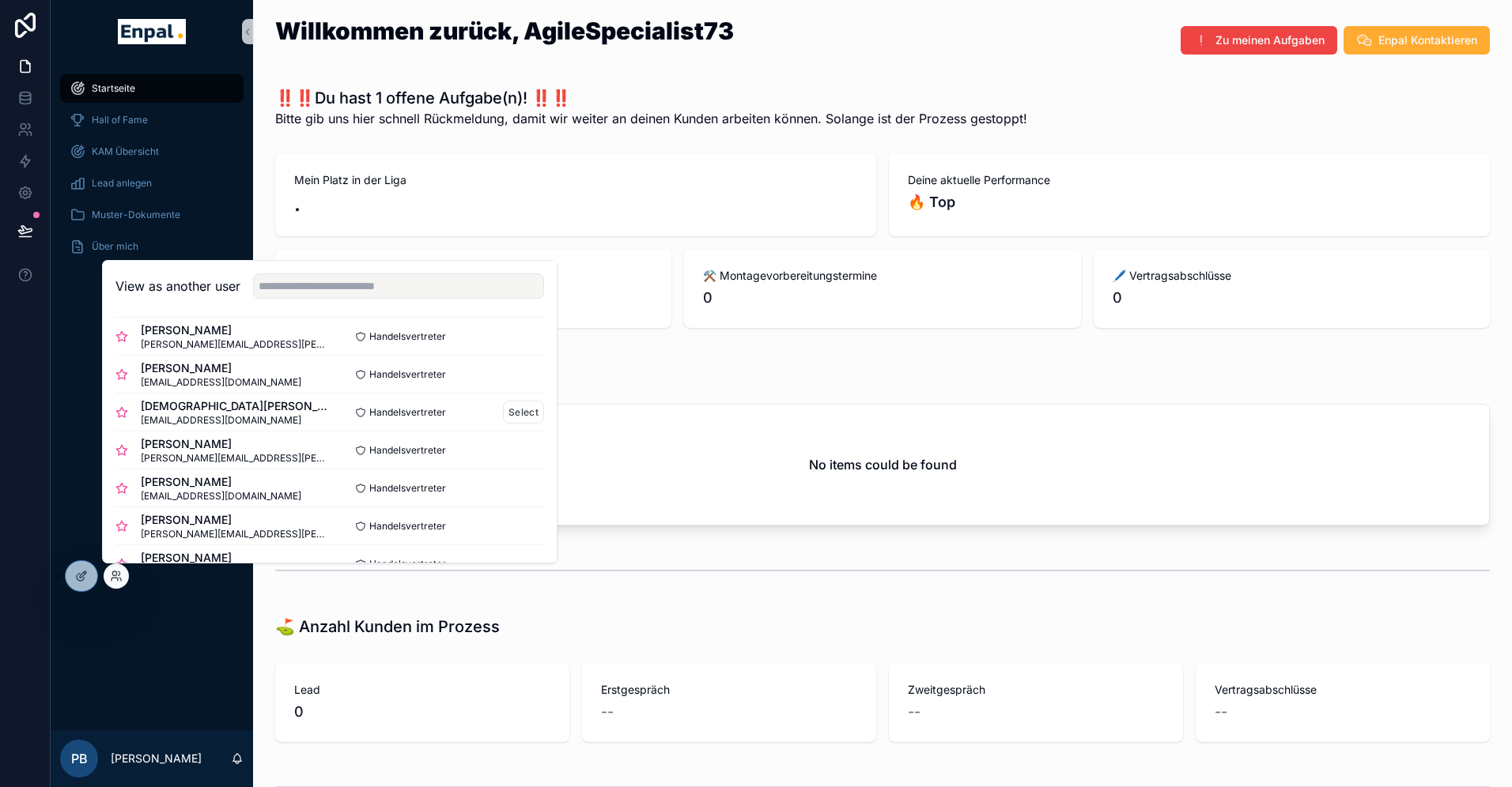
scroll to position [84, 0]
click at [519, 487] on button "Select" at bounding box center [523, 487] width 41 height 23
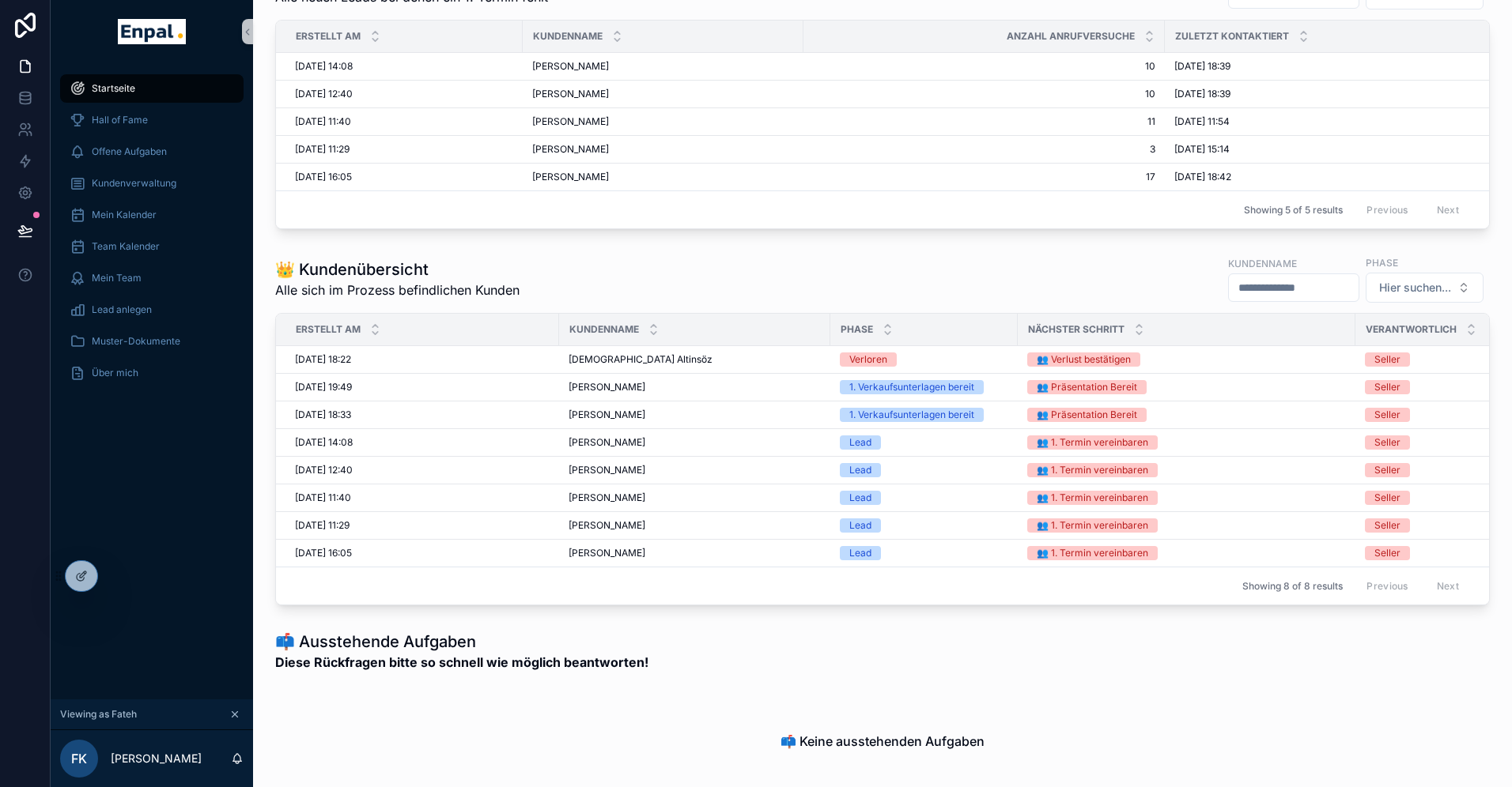
scroll to position [741, 0]
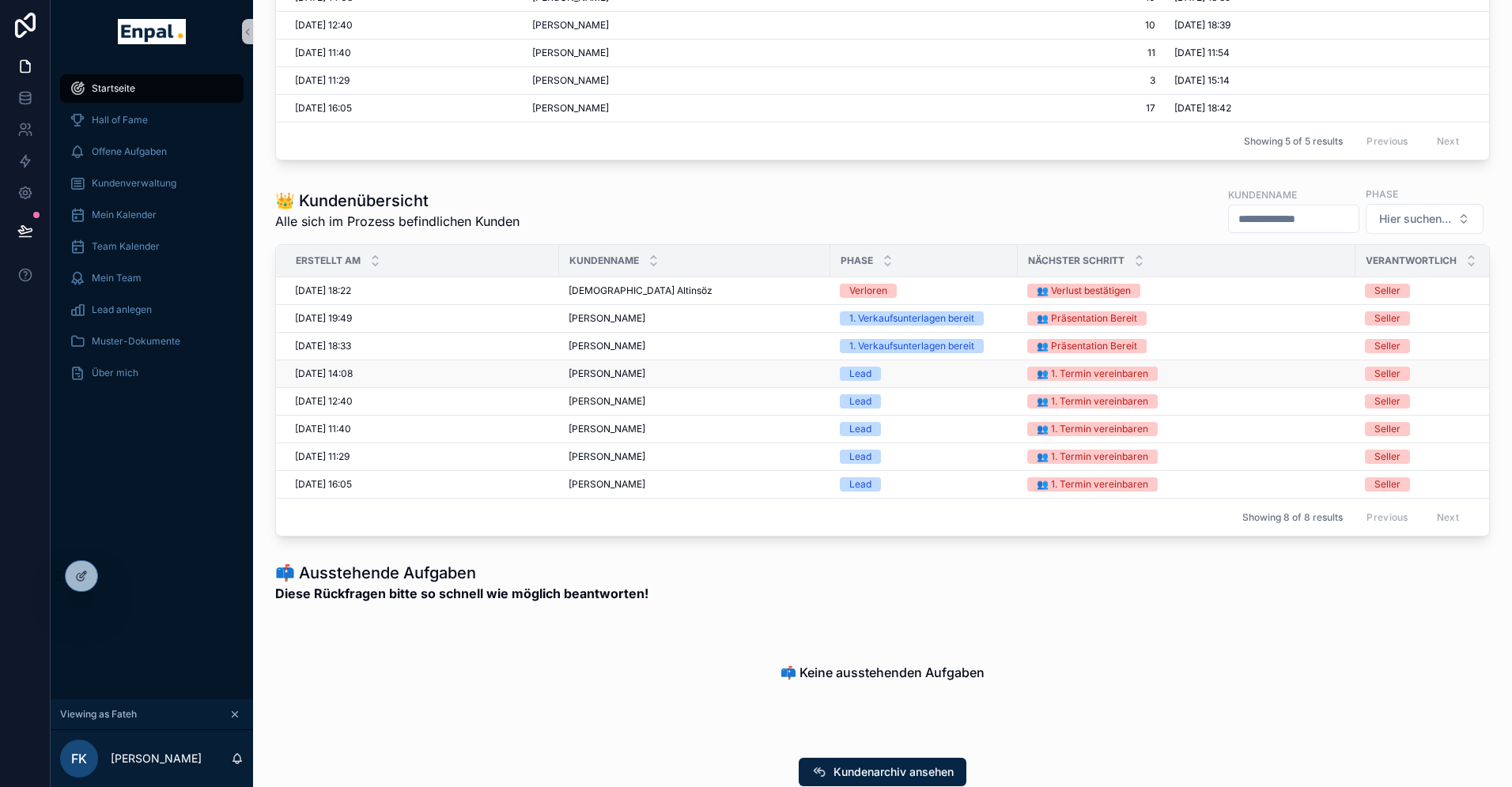
click at [730, 374] on div "[PERSON_NAME] [PERSON_NAME]" at bounding box center [695, 374] width 252 height 13
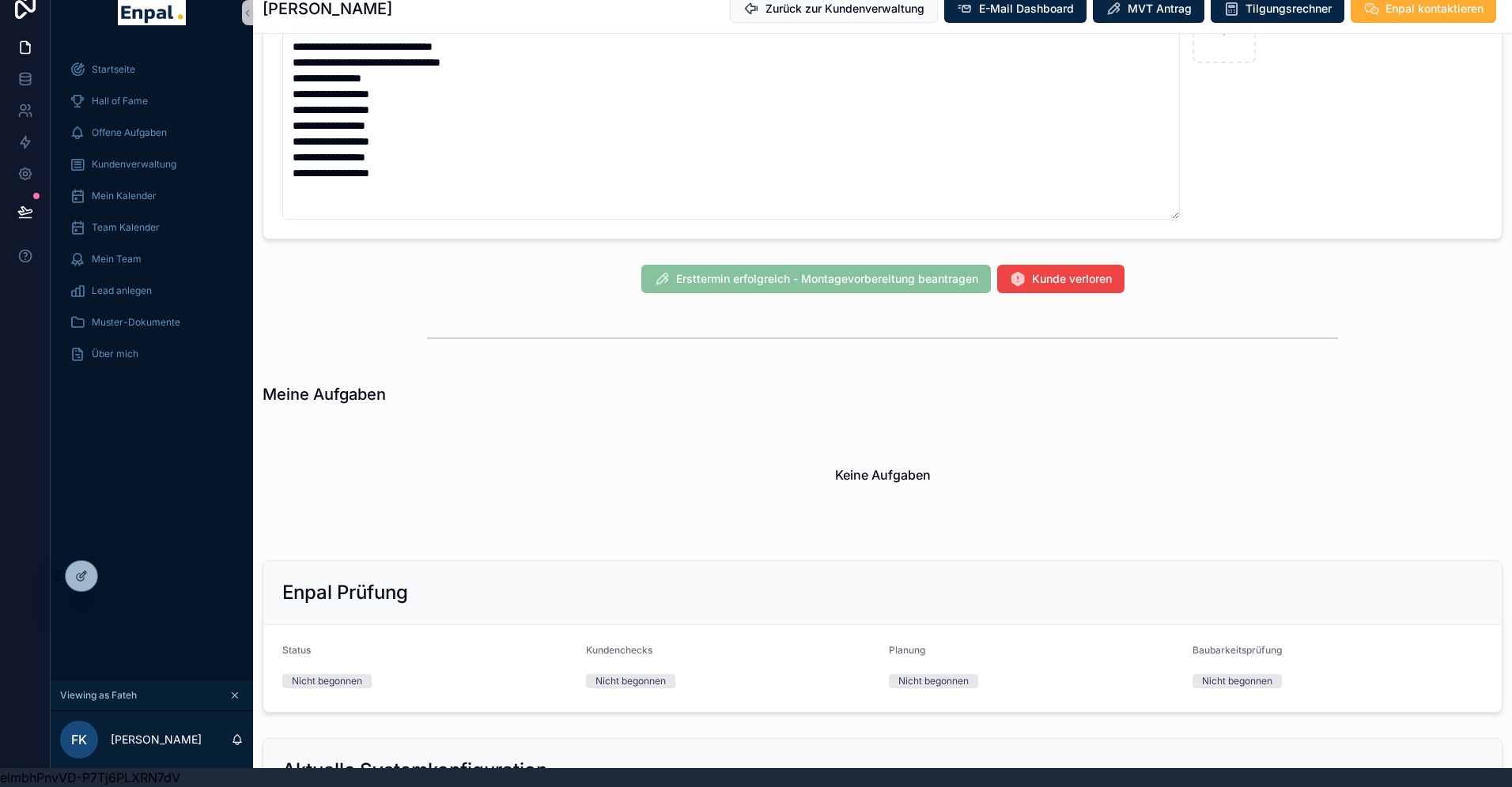
scroll to position [957, 0]
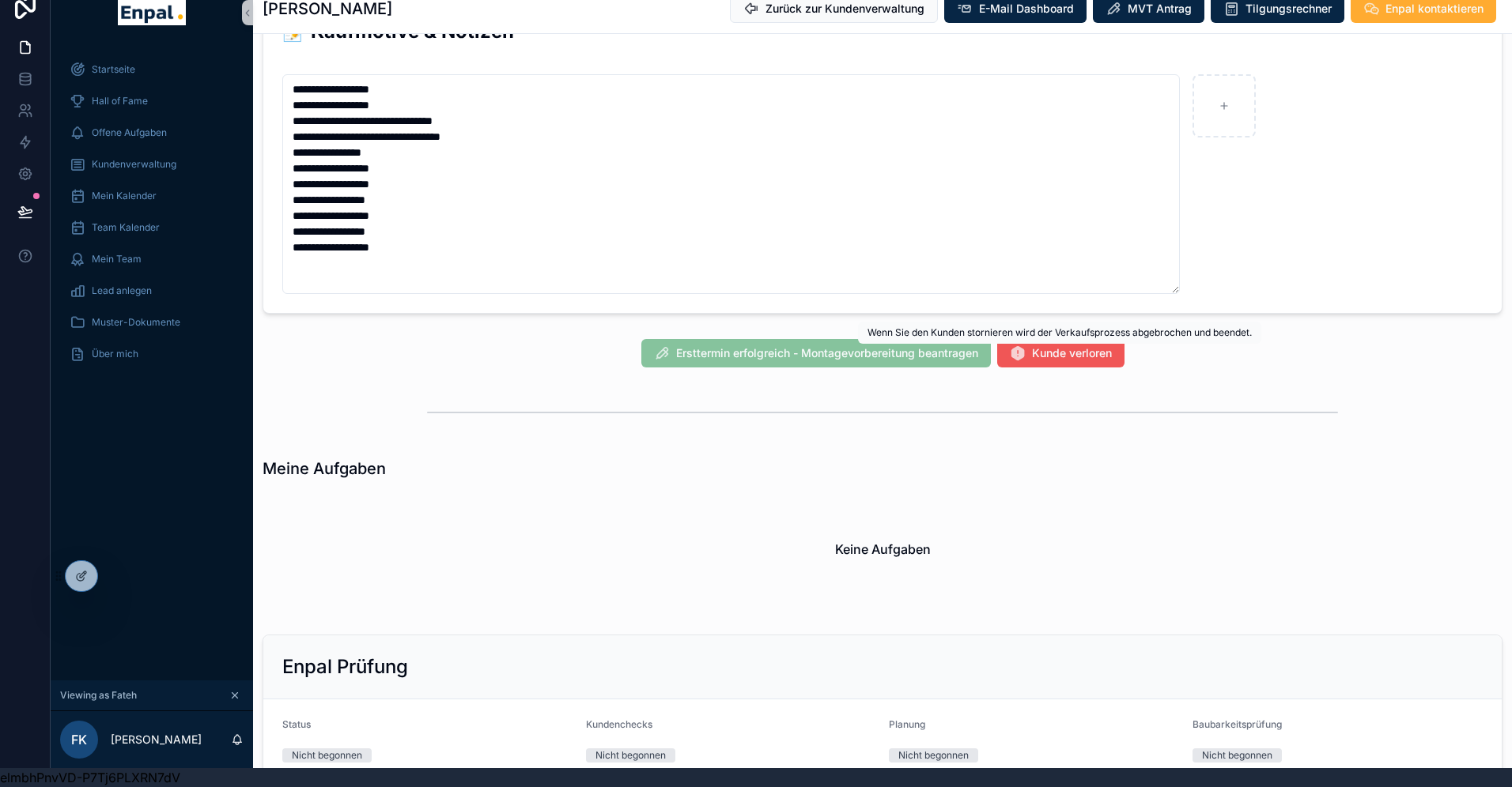
click at [1061, 350] on span "Kunde verloren" at bounding box center [1072, 354] width 80 height 16
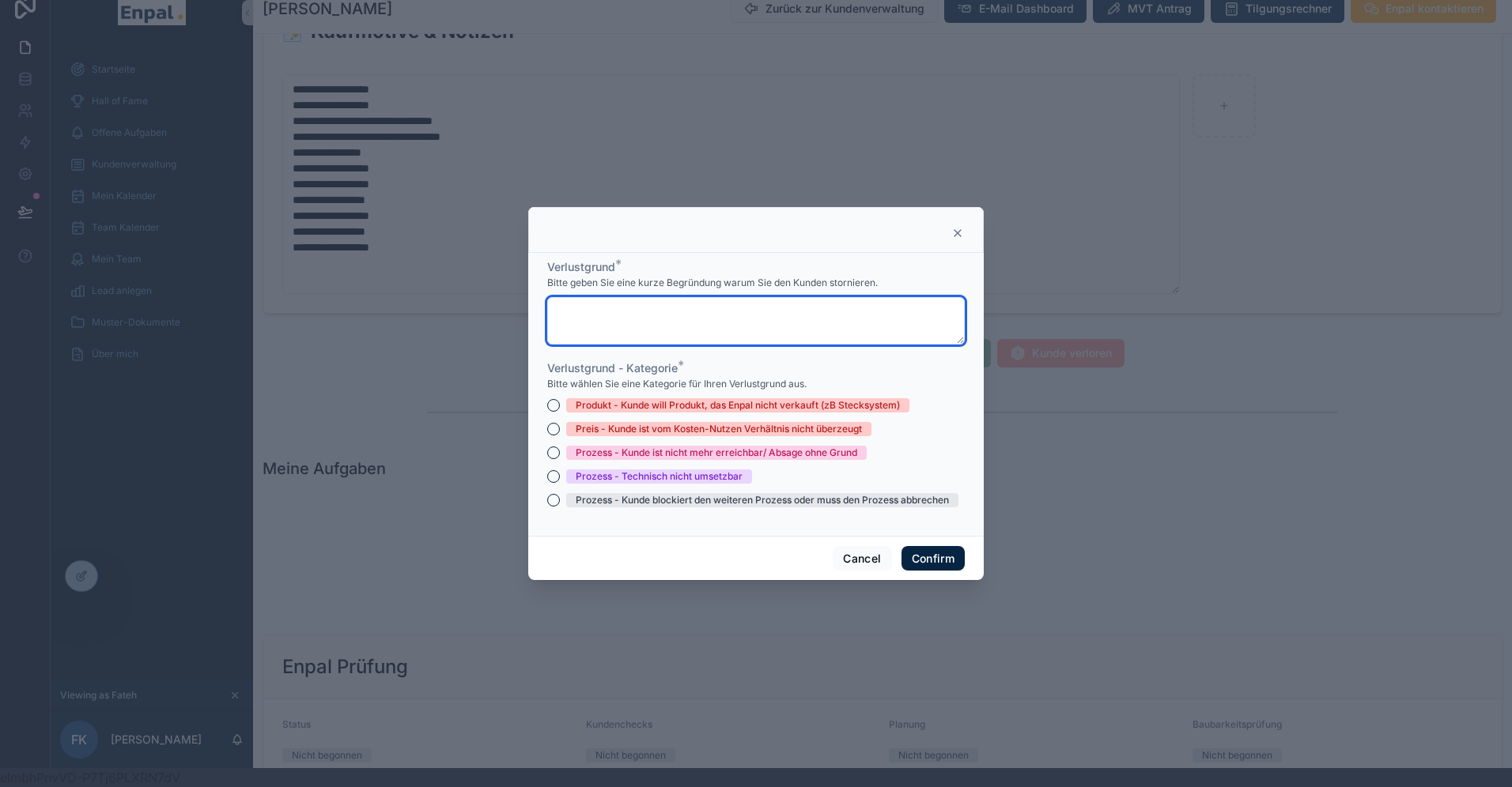
click at [722, 326] on textarea at bounding box center [756, 321] width 418 height 48
type textarea "*********"
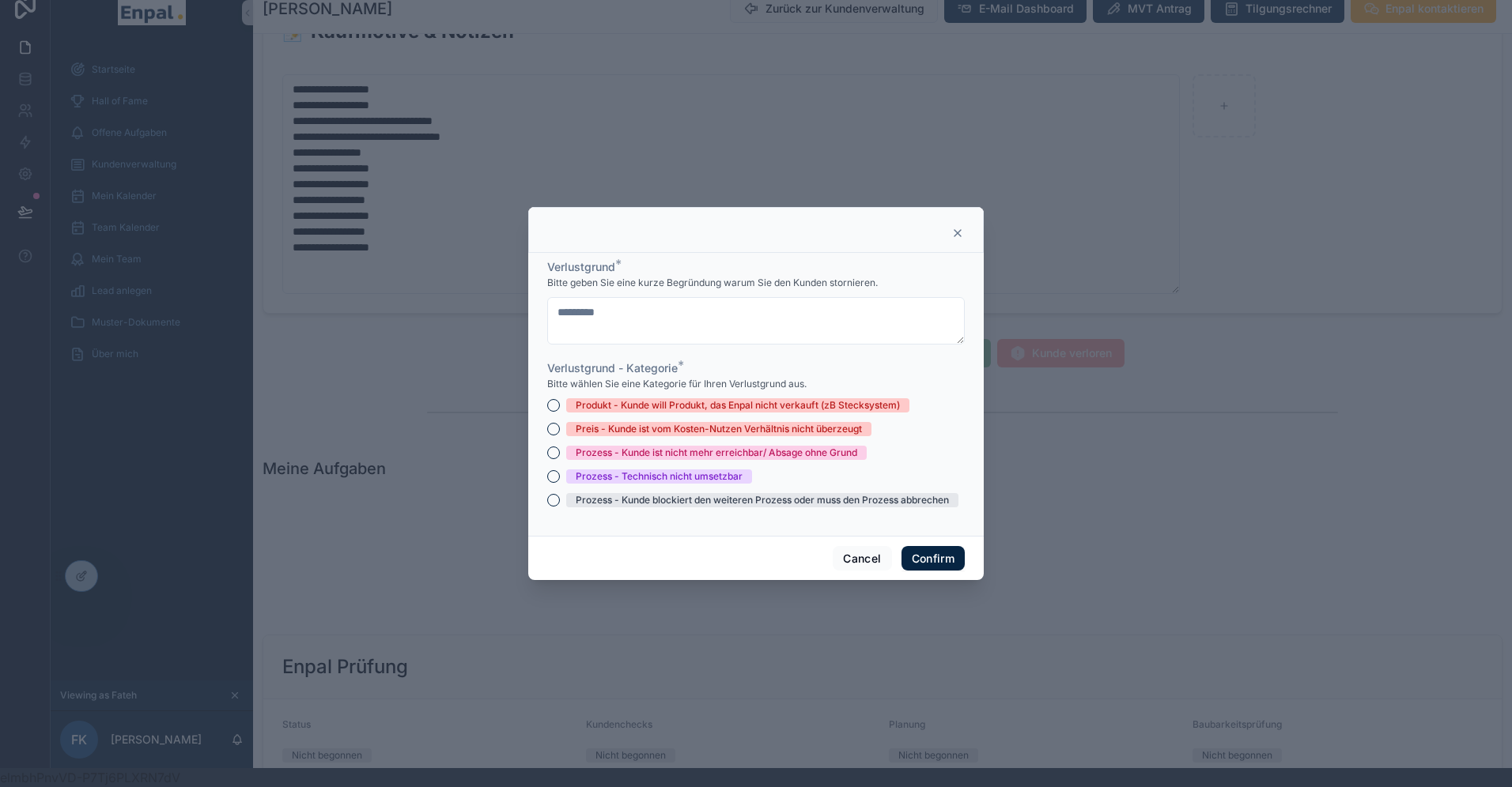
click at [650, 502] on div "Prozess - Kunde blockiert den weiteren Prozess oder muss den Prozess abbrechen" at bounding box center [762, 500] width 374 height 14
click at [560, 502] on button "Prozess - Kunde blockiert den weiteren Prozess oder muss den Prozess abbrechen" at bounding box center [554, 500] width 13 height 13
click at [939, 558] on button "Confirm" at bounding box center [933, 558] width 64 height 25
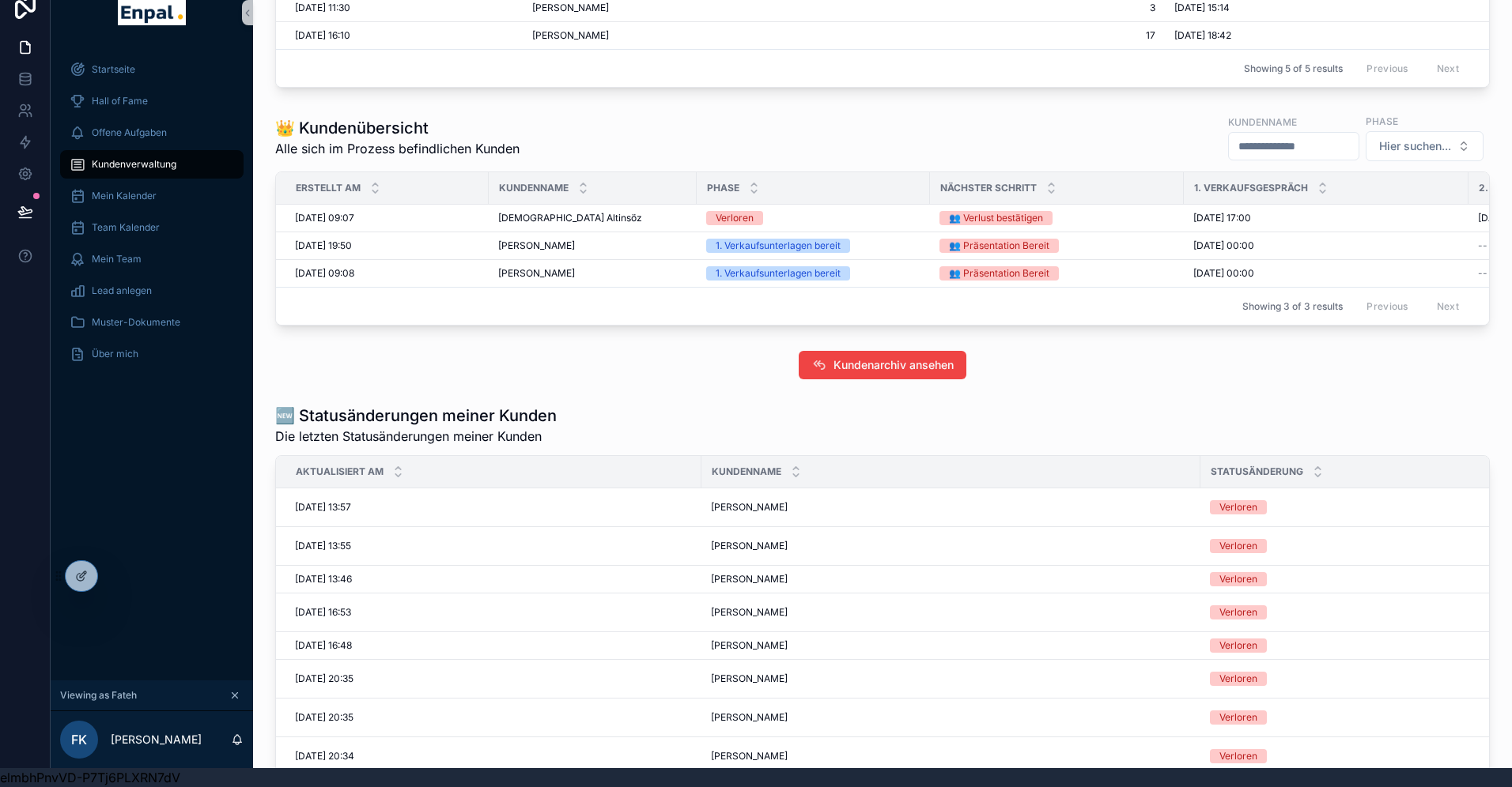
scroll to position [506, 0]
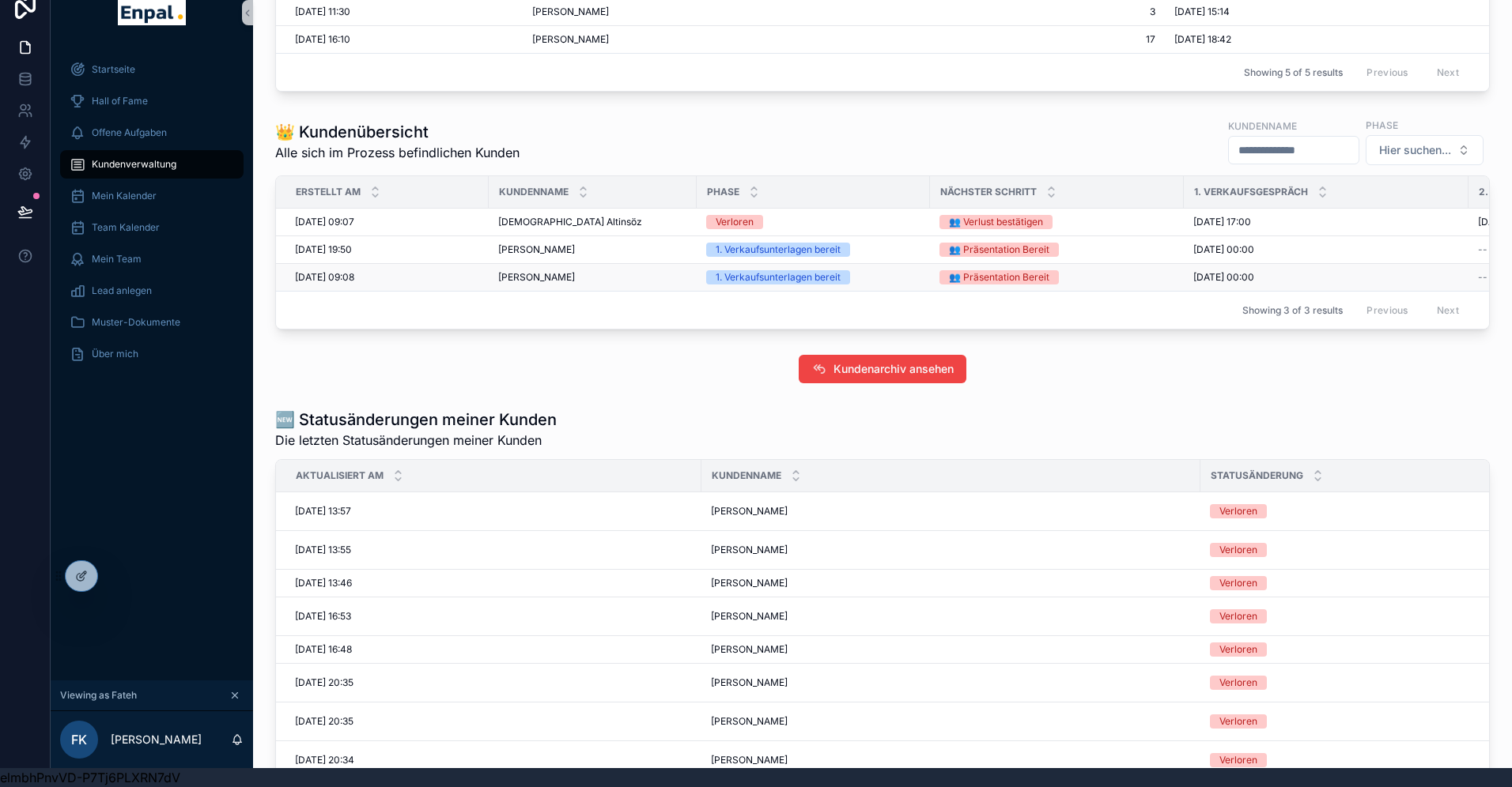
click at [609, 277] on div "Roland Gießelmann Roland Gießelmann" at bounding box center [592, 277] width 189 height 13
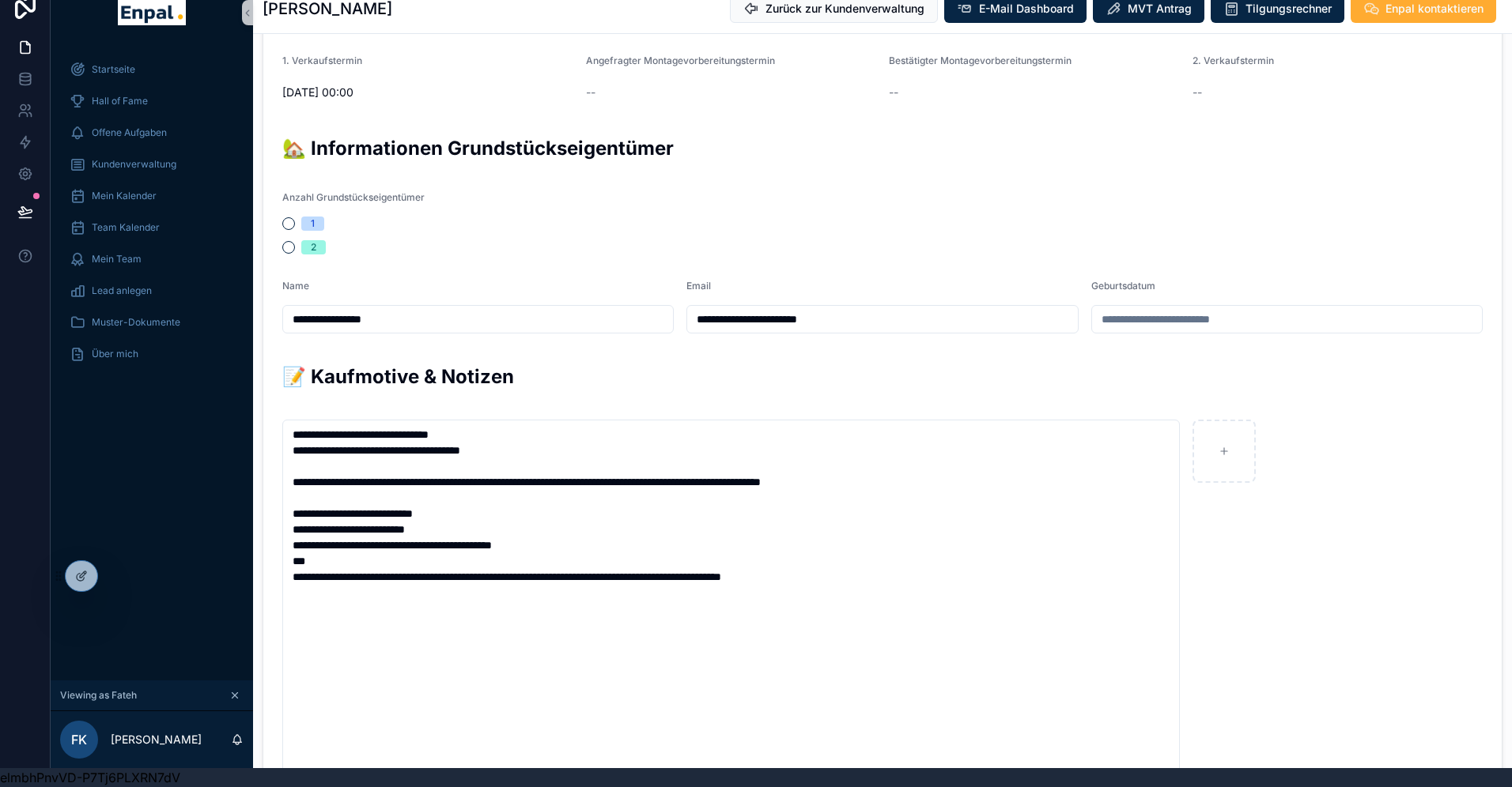
scroll to position [724, 0]
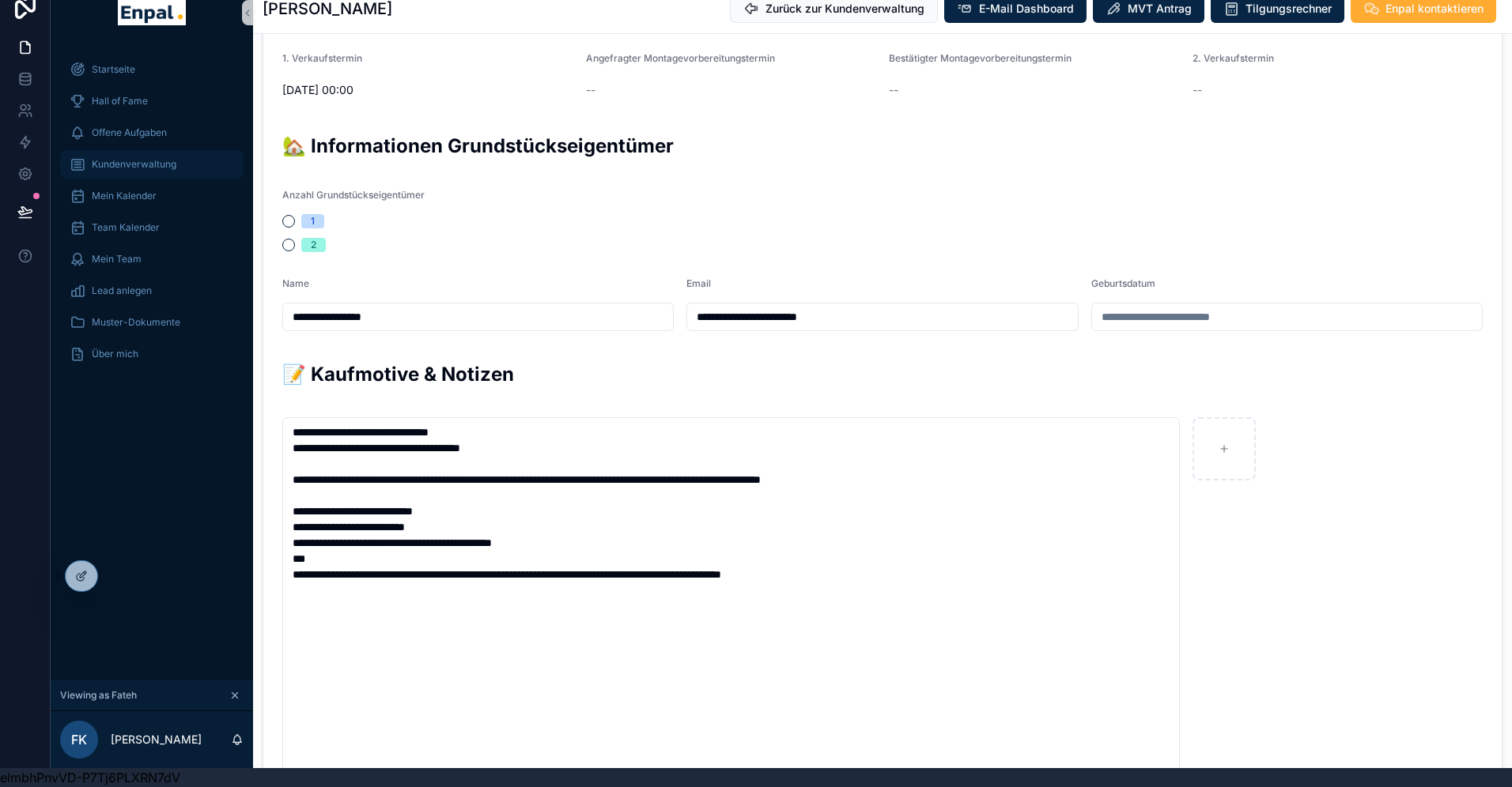
click at [129, 165] on span "Kundenverwaltung" at bounding box center [133, 164] width 84 height 13
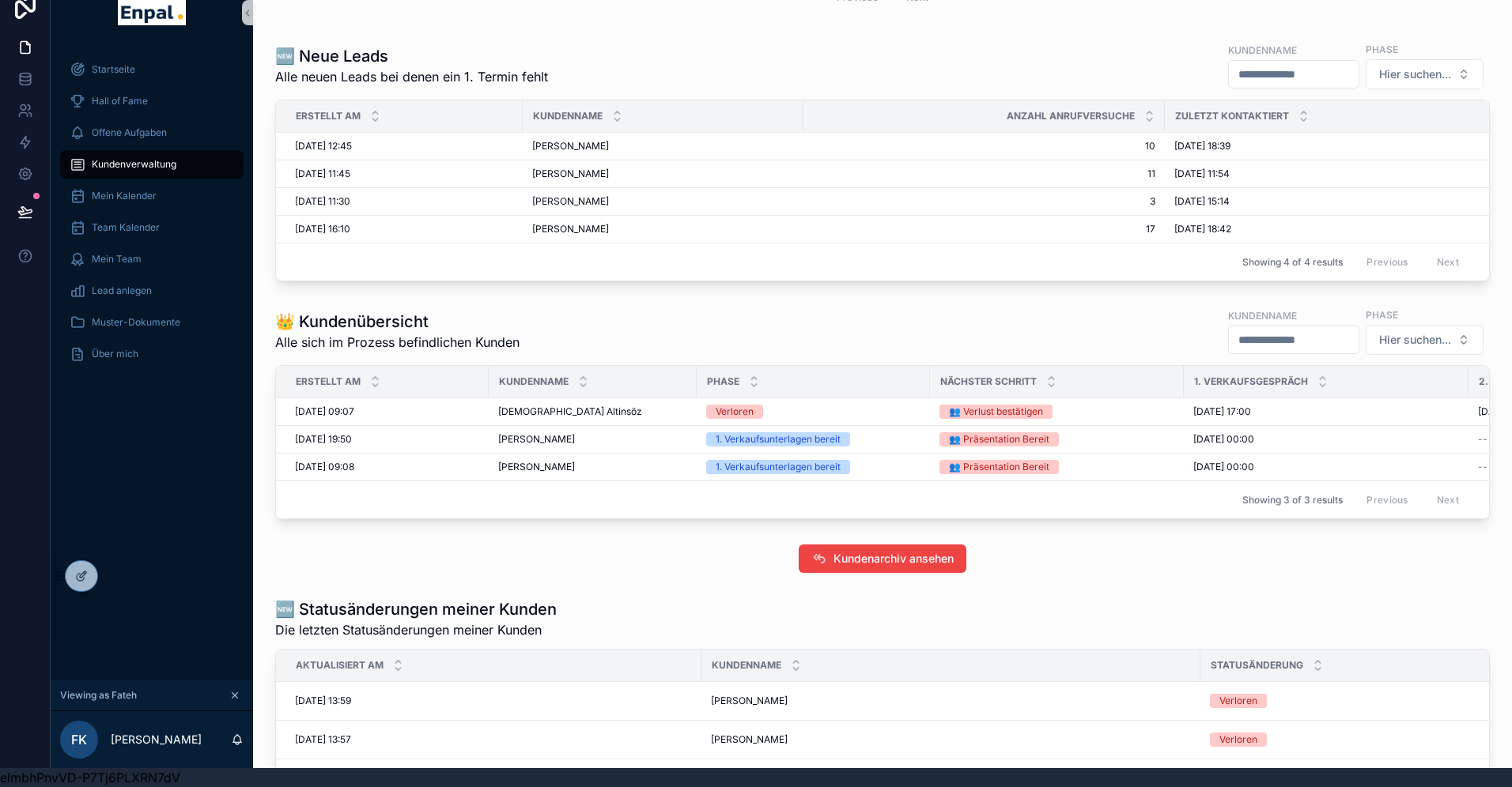
scroll to position [404, 0]
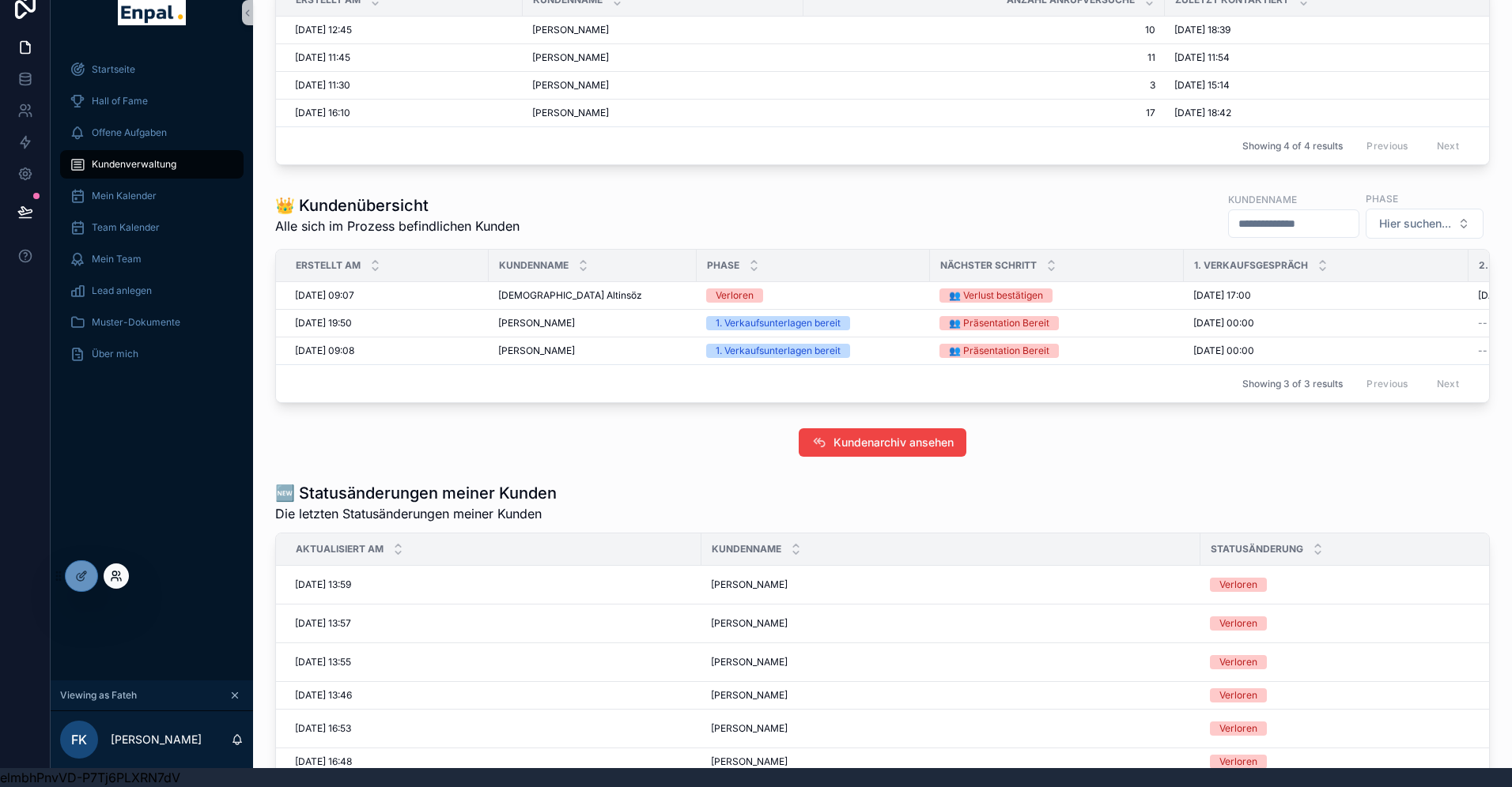
click at [110, 576] on icon at bounding box center [116, 576] width 13 height 13
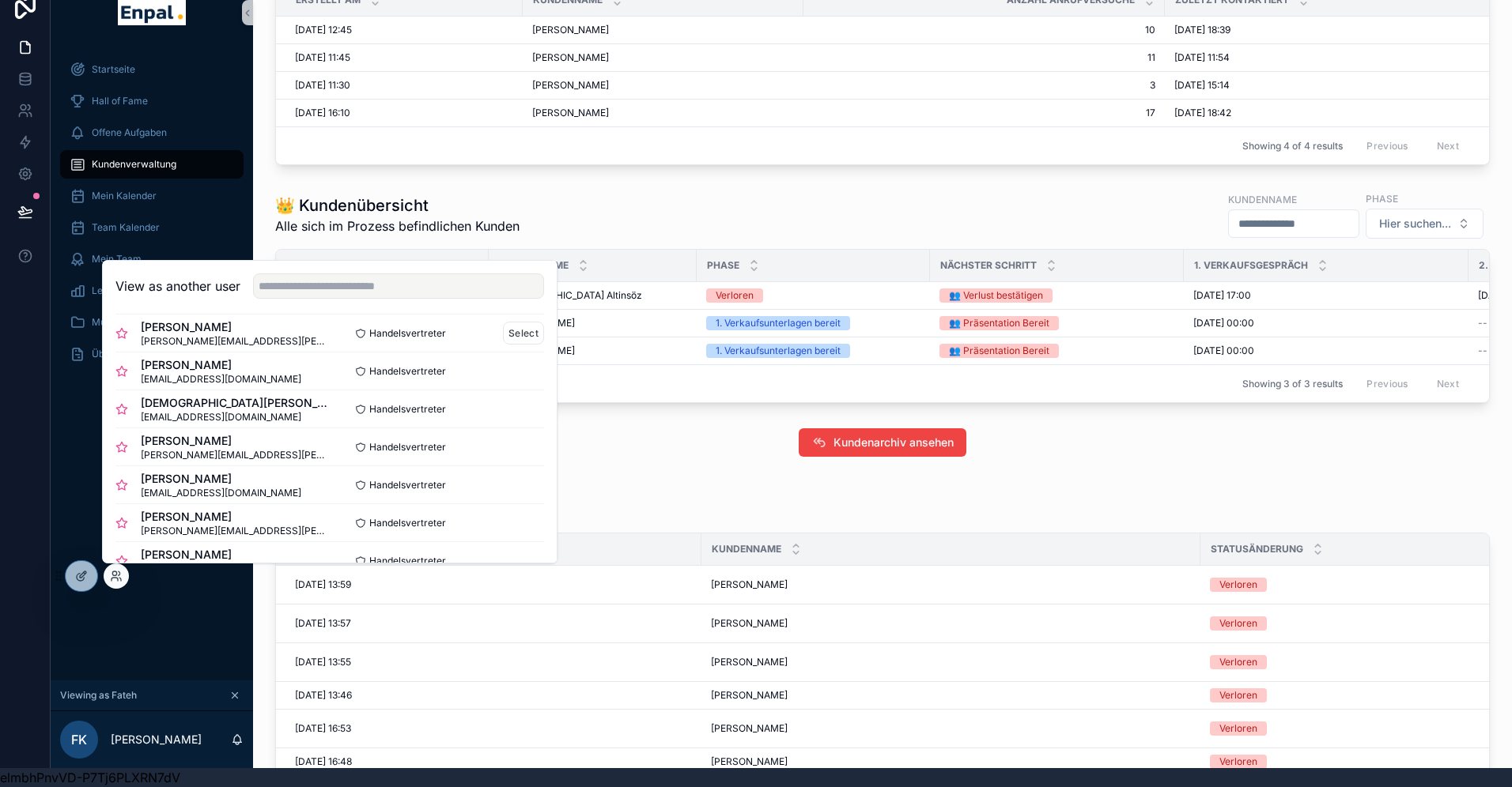
scroll to position [87, 0]
click at [520, 443] on button "Select" at bounding box center [523, 446] width 41 height 23
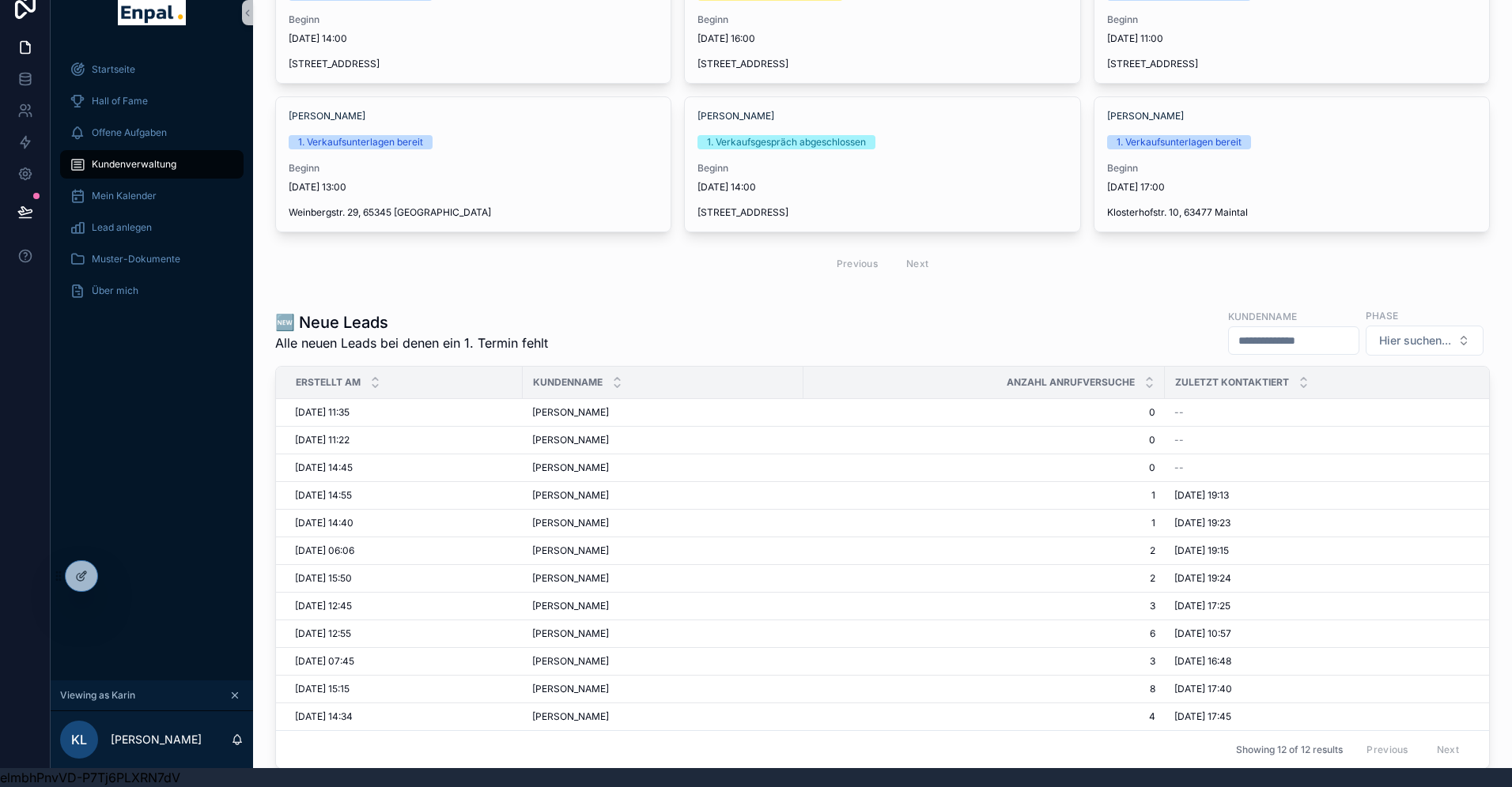
scroll to position [172, 0]
click at [599, 408] on span "[PERSON_NAME]" at bounding box center [570, 411] width 77 height 13
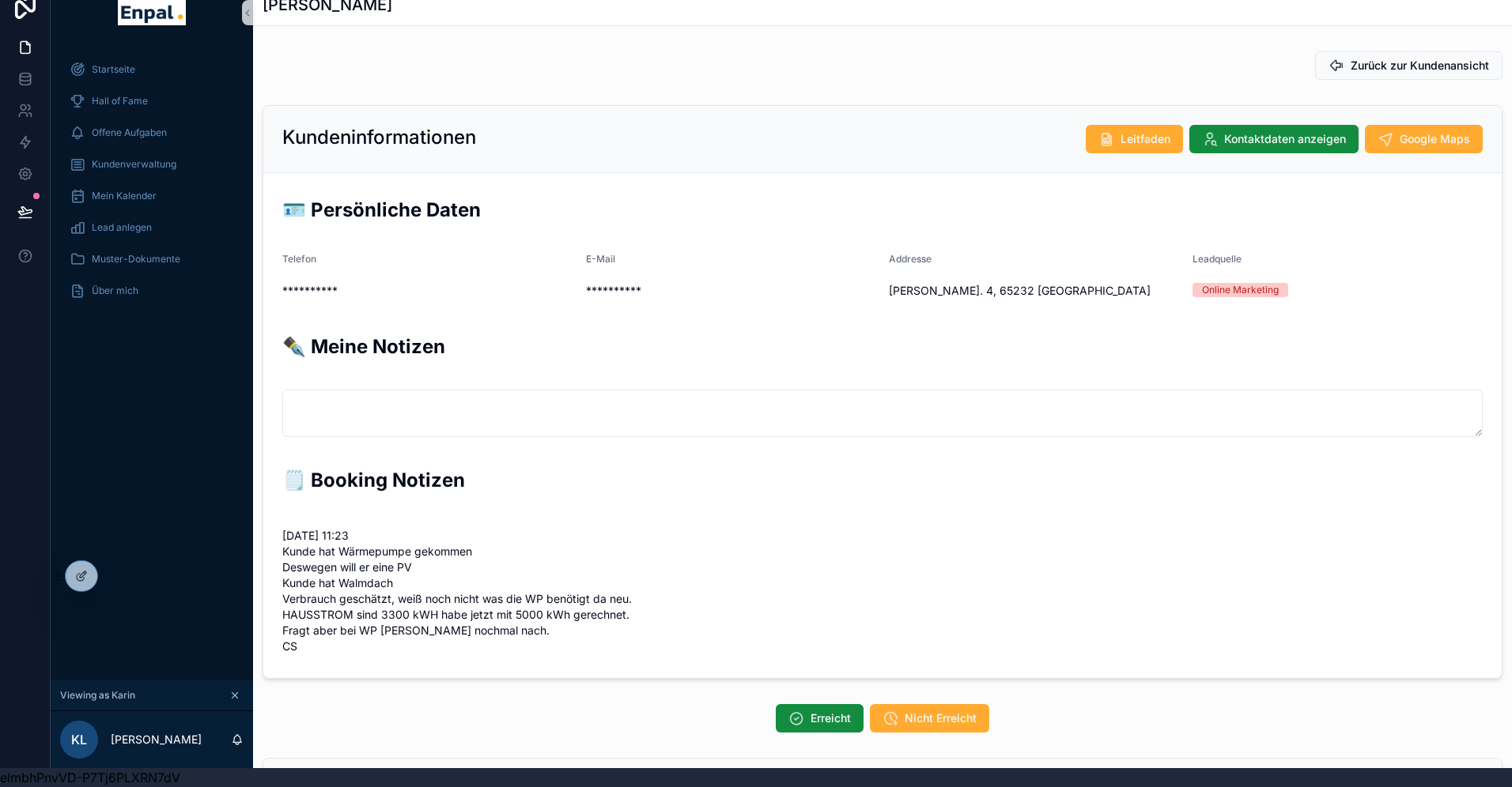
scroll to position [380, 0]
click at [1245, 131] on span "Kontaktdaten anzeigen" at bounding box center [1285, 139] width 122 height 16
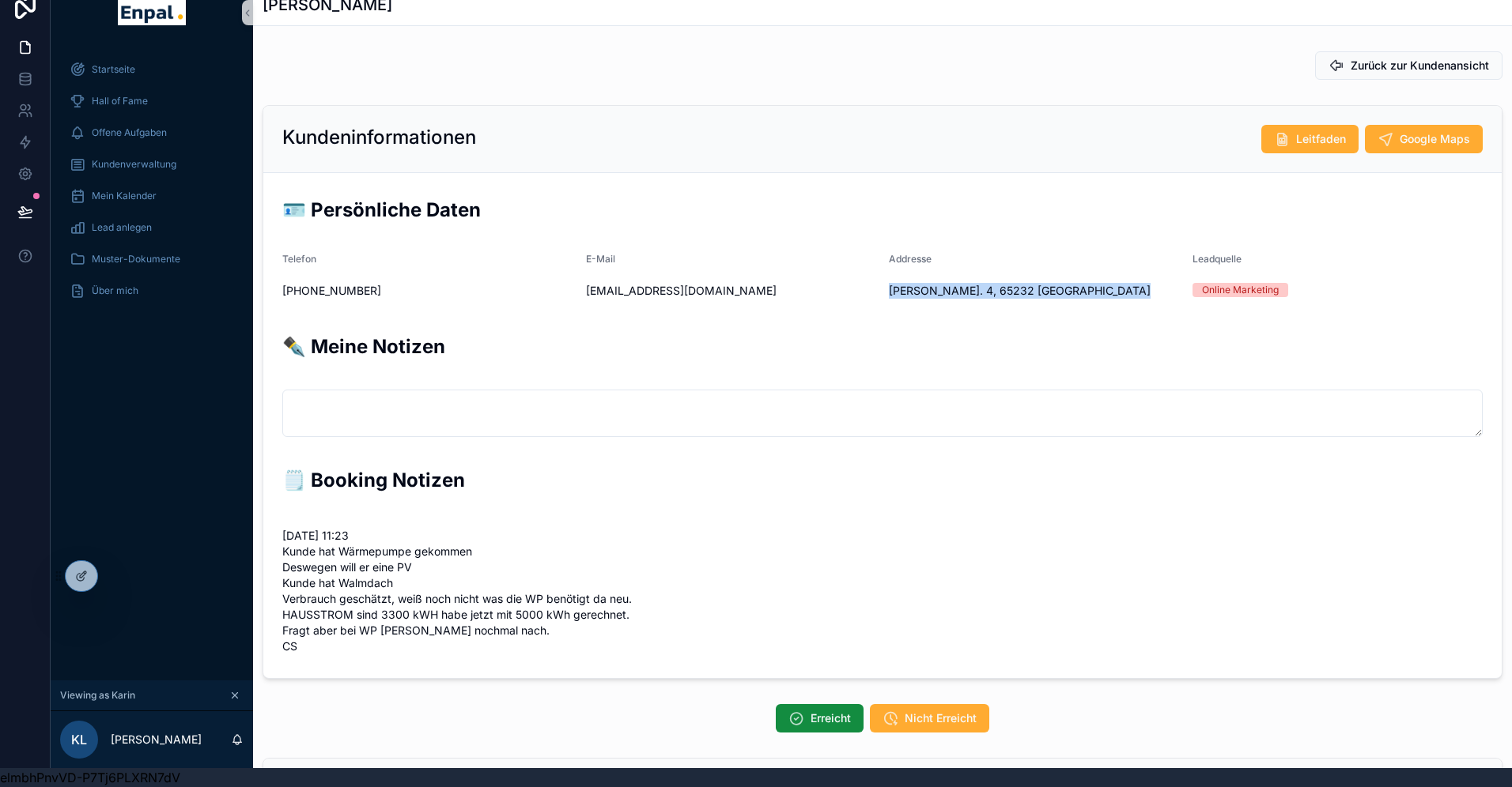
drag, startPoint x: 1118, startPoint y: 294, endPoint x: 888, endPoint y: 293, distance: 230.0
click at [889, 293] on span "Ludwig-Gerhardt-Str. 4, 65232 Taunusstein" at bounding box center [1034, 291] width 291 height 16
copy span "Ludwig-Gerhardt-Str. 4, 65232 Taunusstein"
click at [134, 162] on span "Kundenverwaltung" at bounding box center [133, 164] width 84 height 13
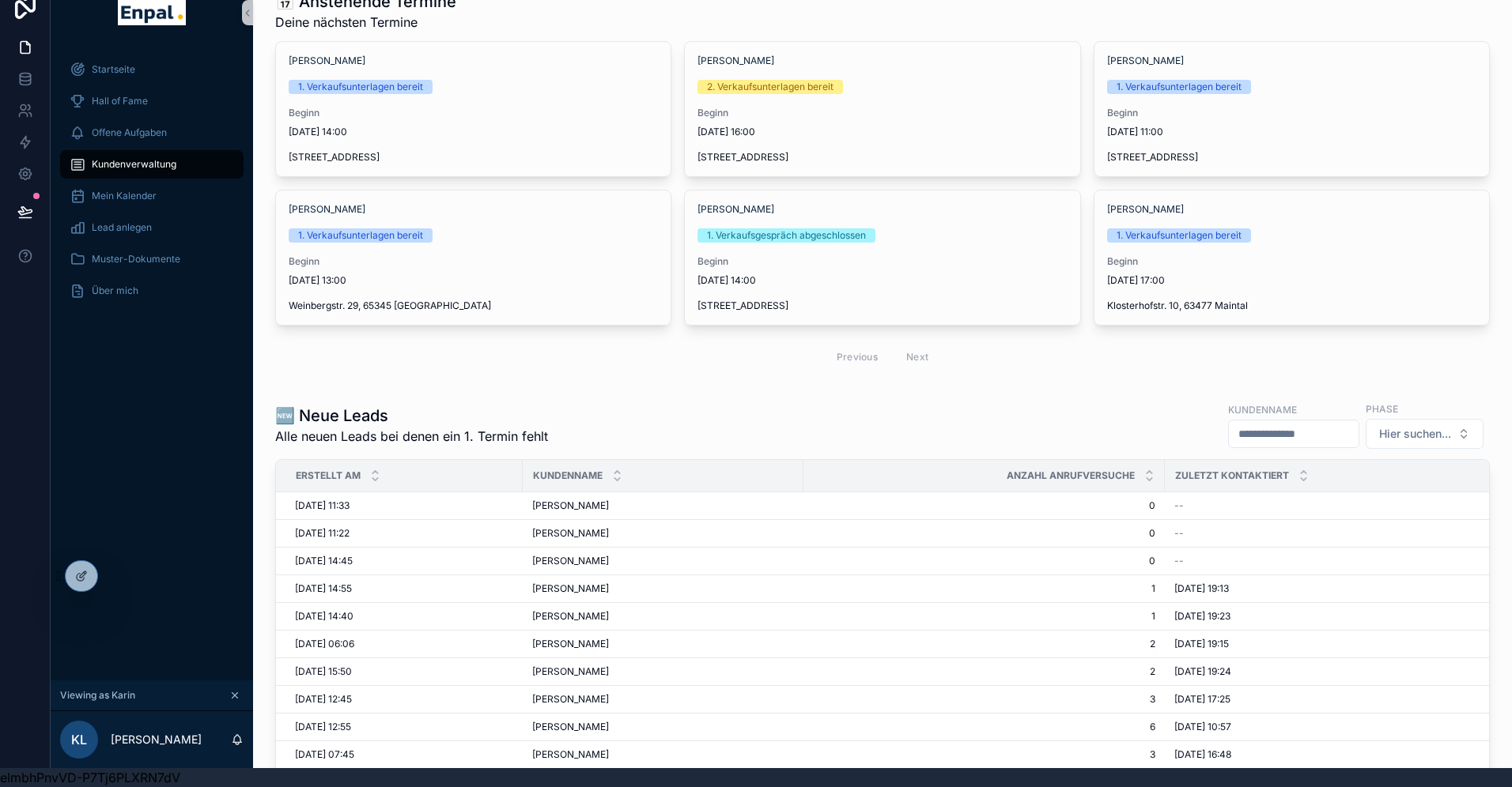
scroll to position [79, 0]
click at [593, 532] on span "[PERSON_NAME]" at bounding box center [570, 533] width 77 height 13
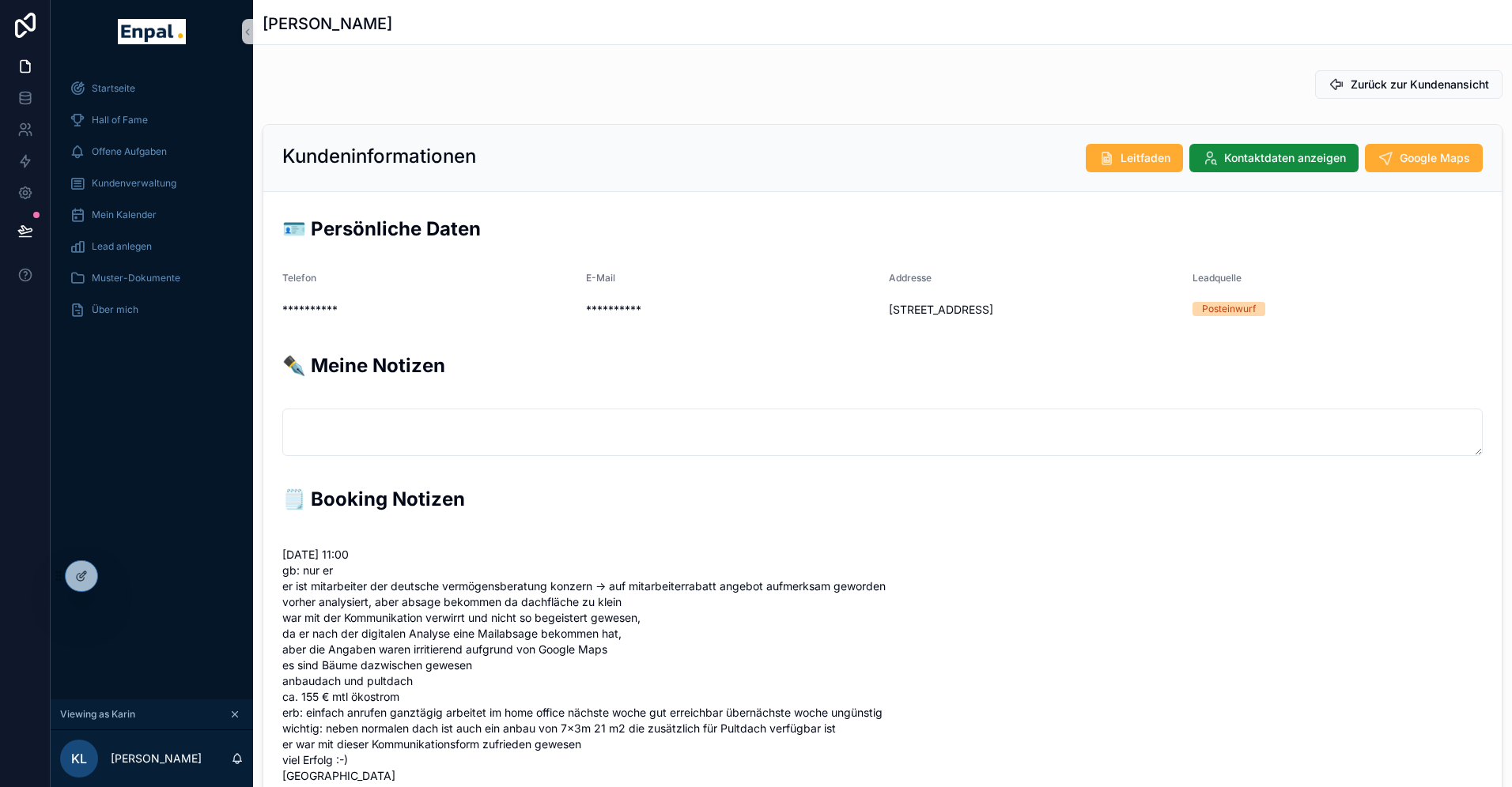
drag, startPoint x: 1139, startPoint y: 308, endPoint x: 892, endPoint y: 309, distance: 247.0
click at [892, 309] on span "Stresemannstr. 1H, 61462 Königstein im Taunus" at bounding box center [1034, 310] width 291 height 16
copy span "Stresemannstr. 1H, 61462 Königstein im Taunus"
click at [148, 180] on span "Kundenverwaltung" at bounding box center [133, 183] width 84 height 13
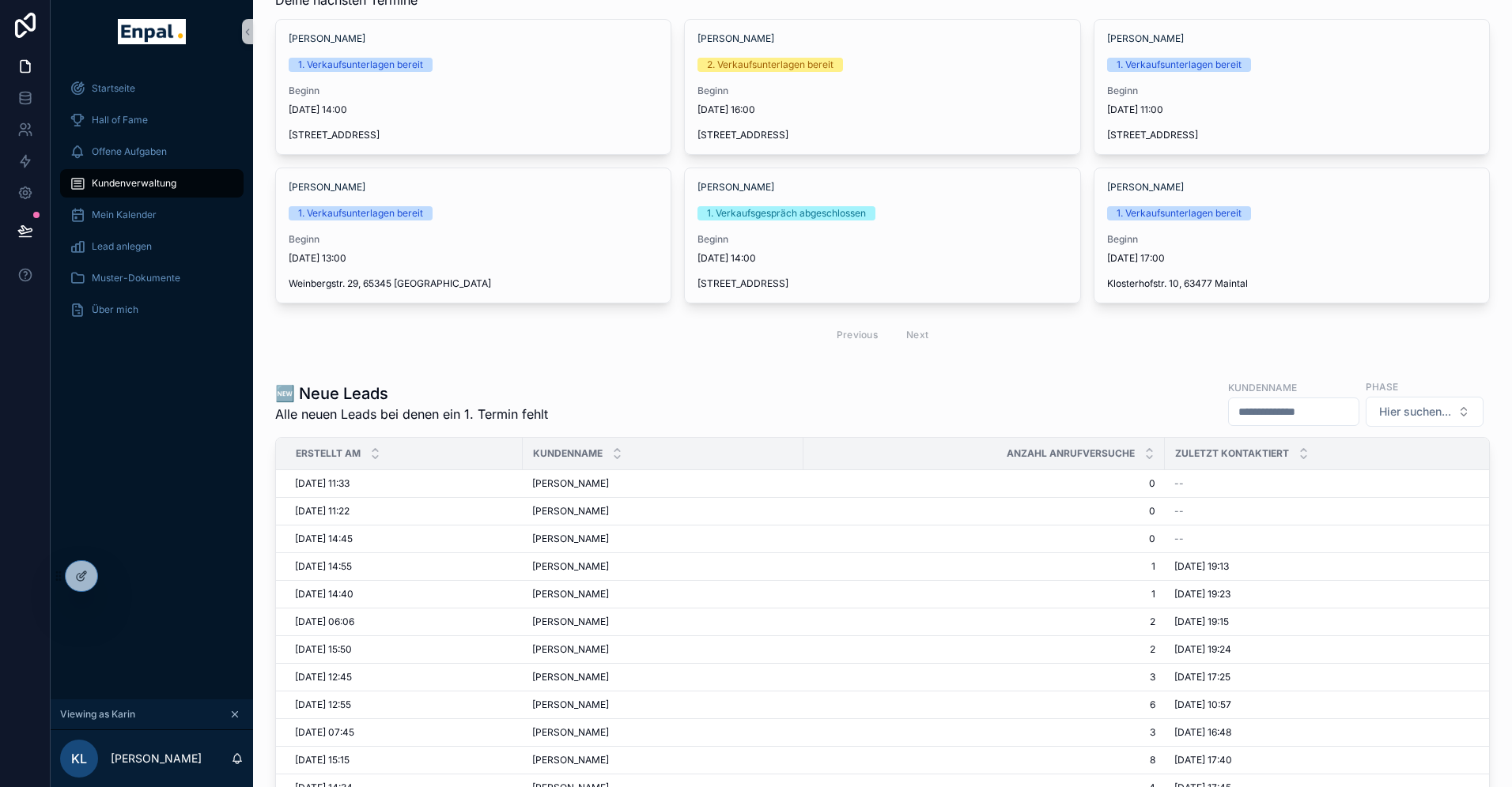
scroll to position [119, 0]
click at [563, 540] on span "[PERSON_NAME]" at bounding box center [570, 538] width 77 height 13
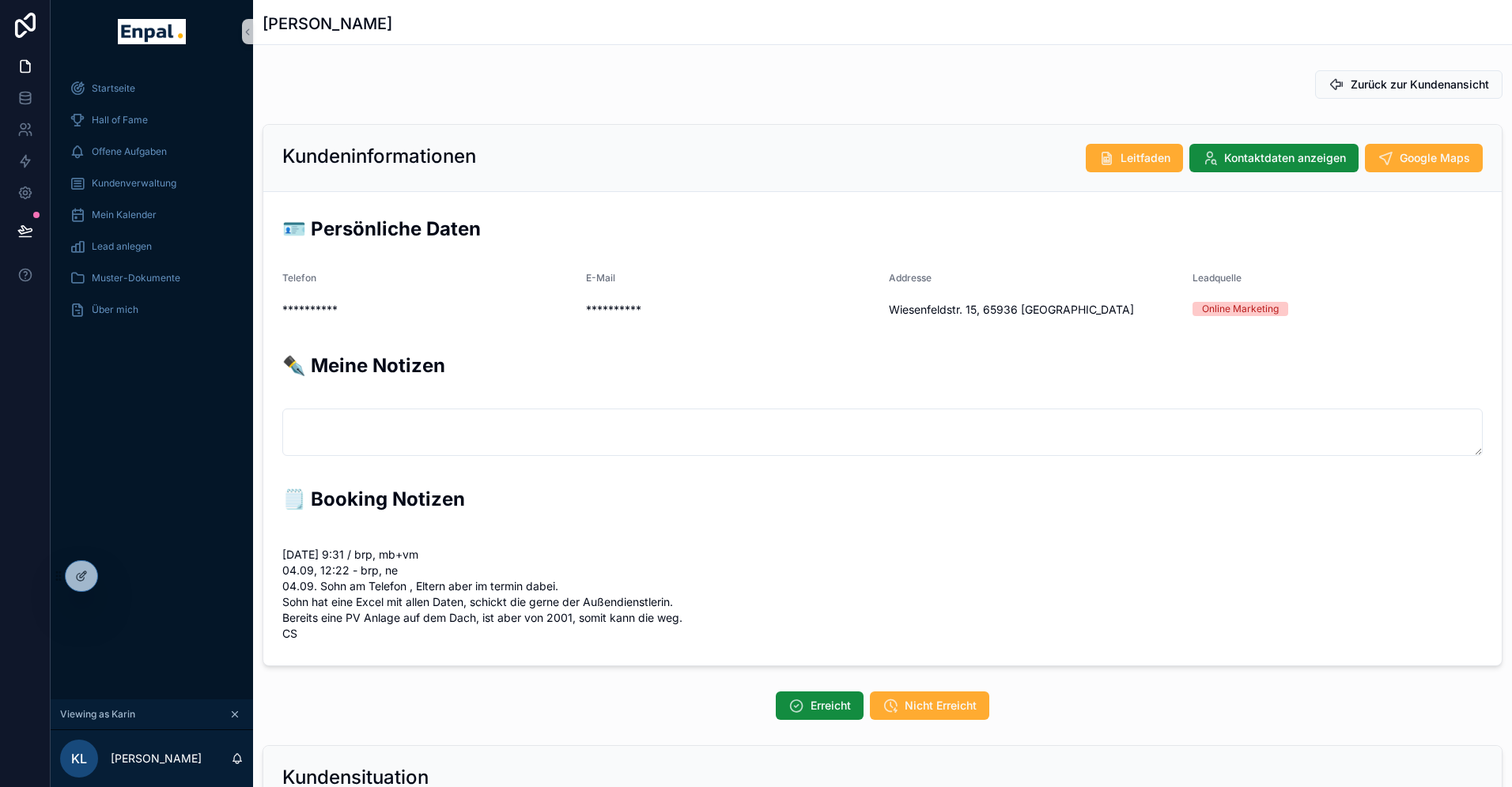
scroll to position [380, 0]
drag, startPoint x: 1119, startPoint y: 311, endPoint x: 892, endPoint y: 316, distance: 227.1
click at [892, 316] on span "[STREET_ADDRESS]" at bounding box center [1034, 310] width 291 height 16
copy span "[STREET_ADDRESS]"
click at [1257, 161] on span "Kontaktdaten anzeigen" at bounding box center [1285, 158] width 122 height 16
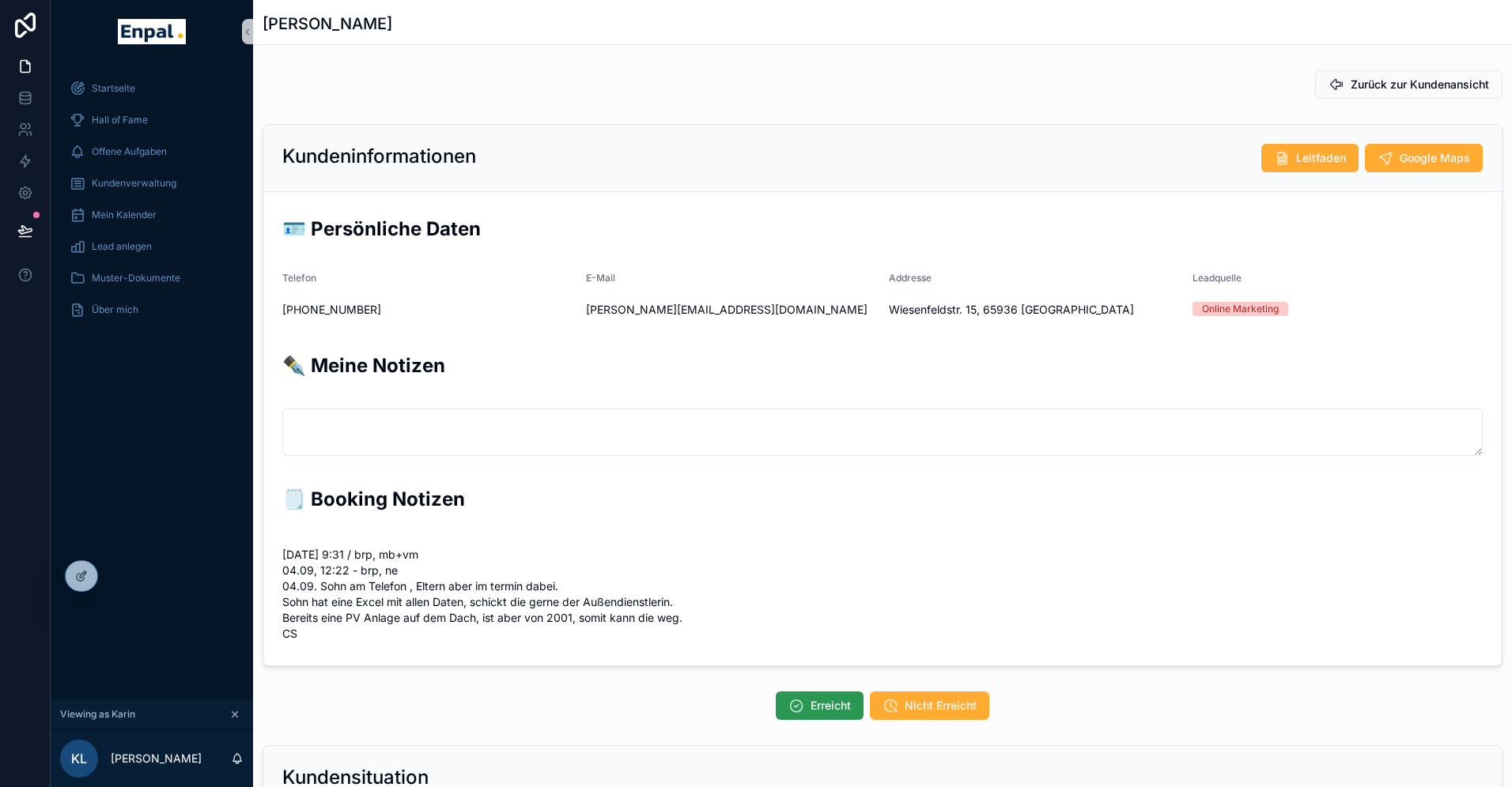
click at [813, 706] on span "Erreicht" at bounding box center [830, 706] width 41 height 16
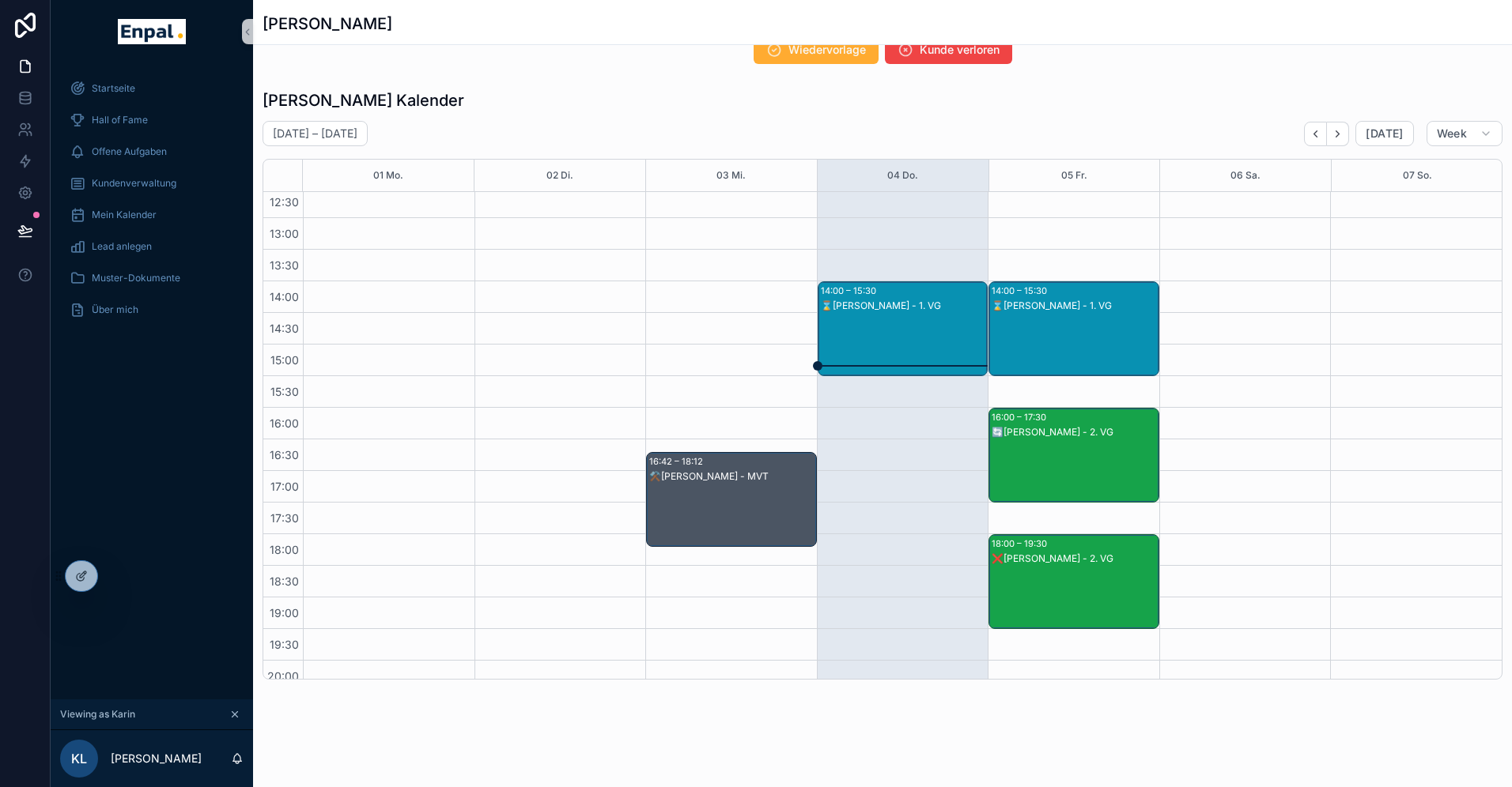
scroll to position [425, 0]
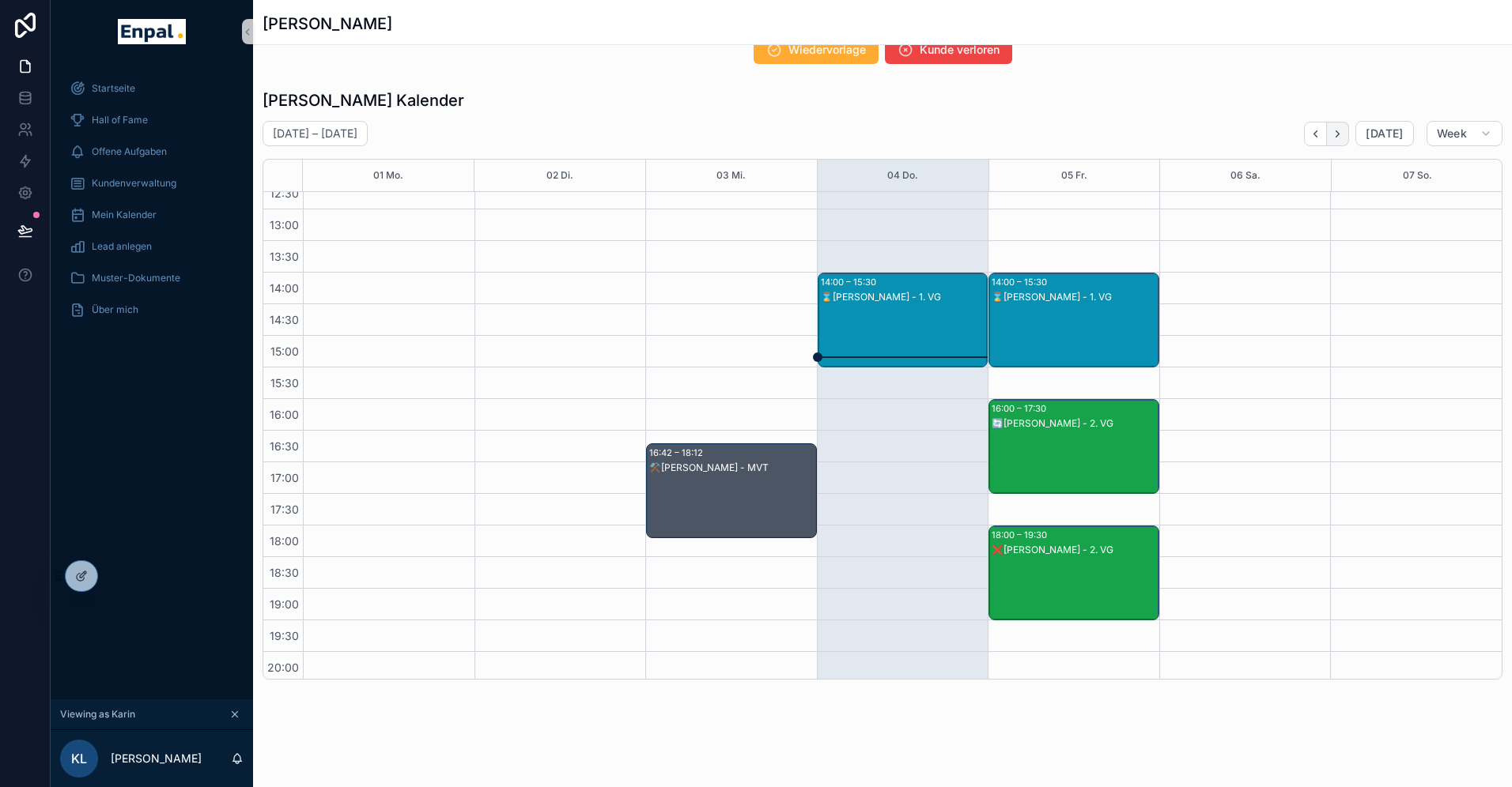
click at [1342, 136] on icon "Next" at bounding box center [1338, 134] width 12 height 12
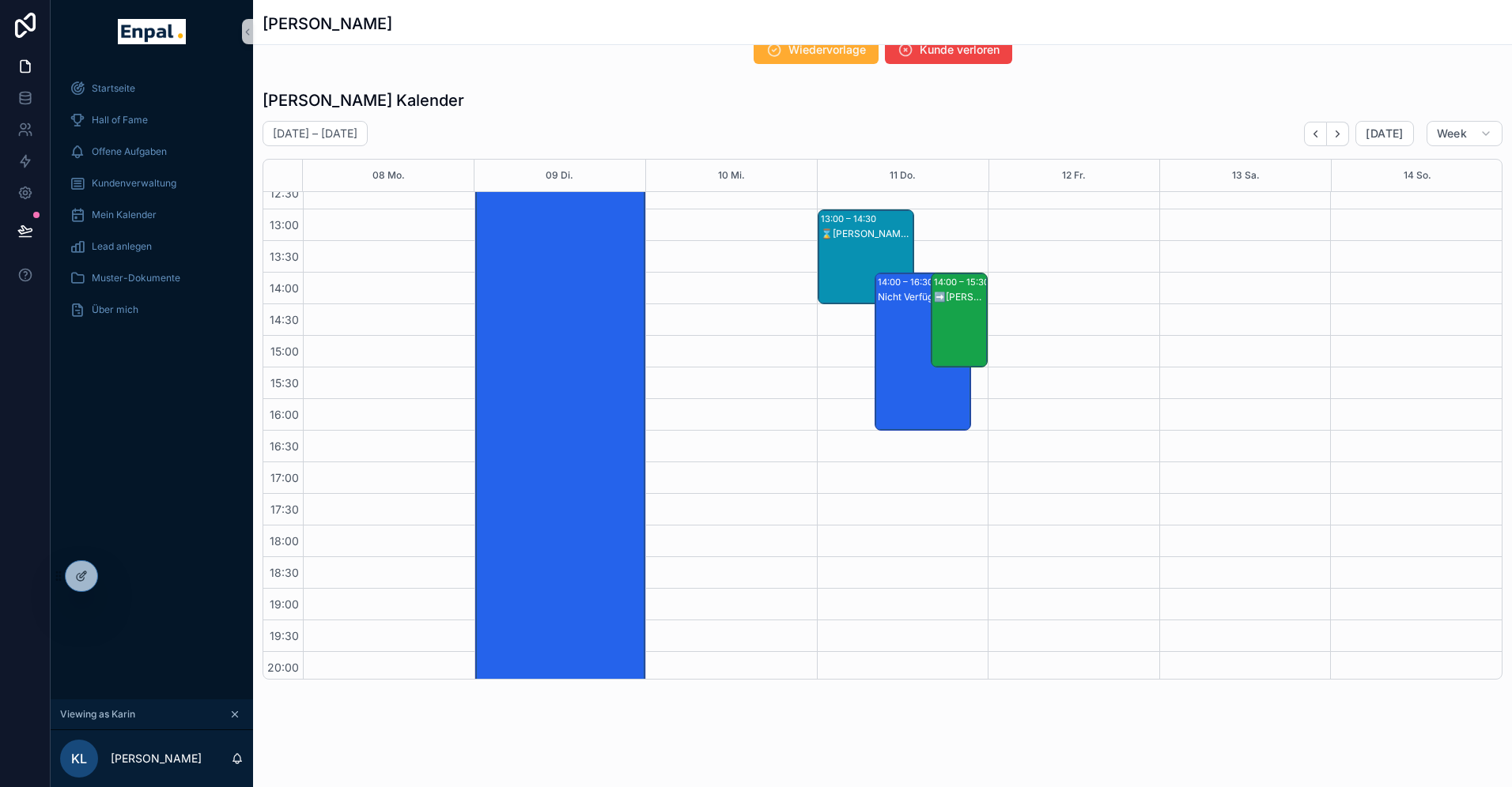
click at [1342, 136] on icon "Next" at bounding box center [1338, 134] width 12 height 12
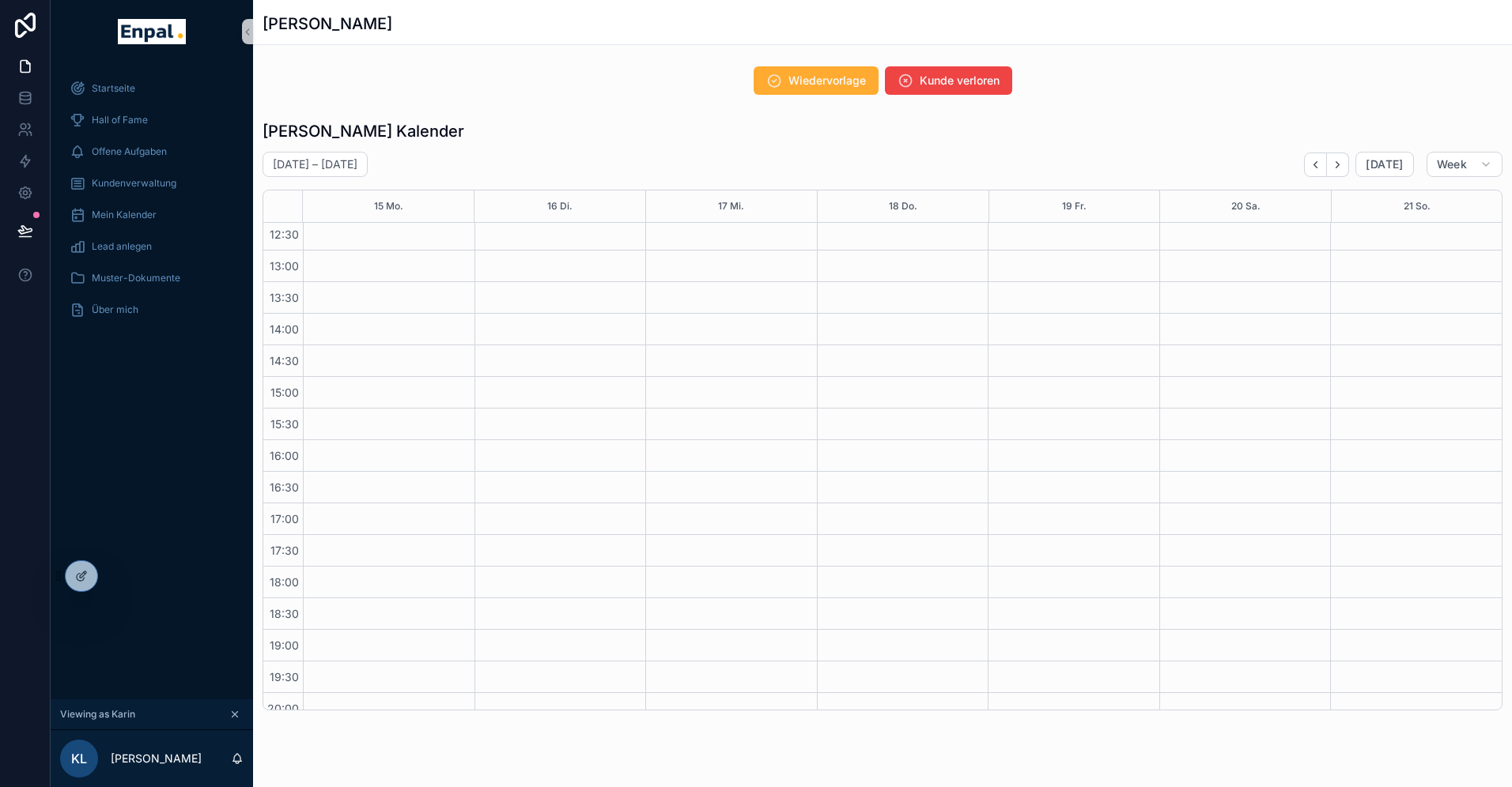
scroll to position [419, 0]
click at [509, 513] on div "scrollable content" at bounding box center [560, 309] width 172 height 1012
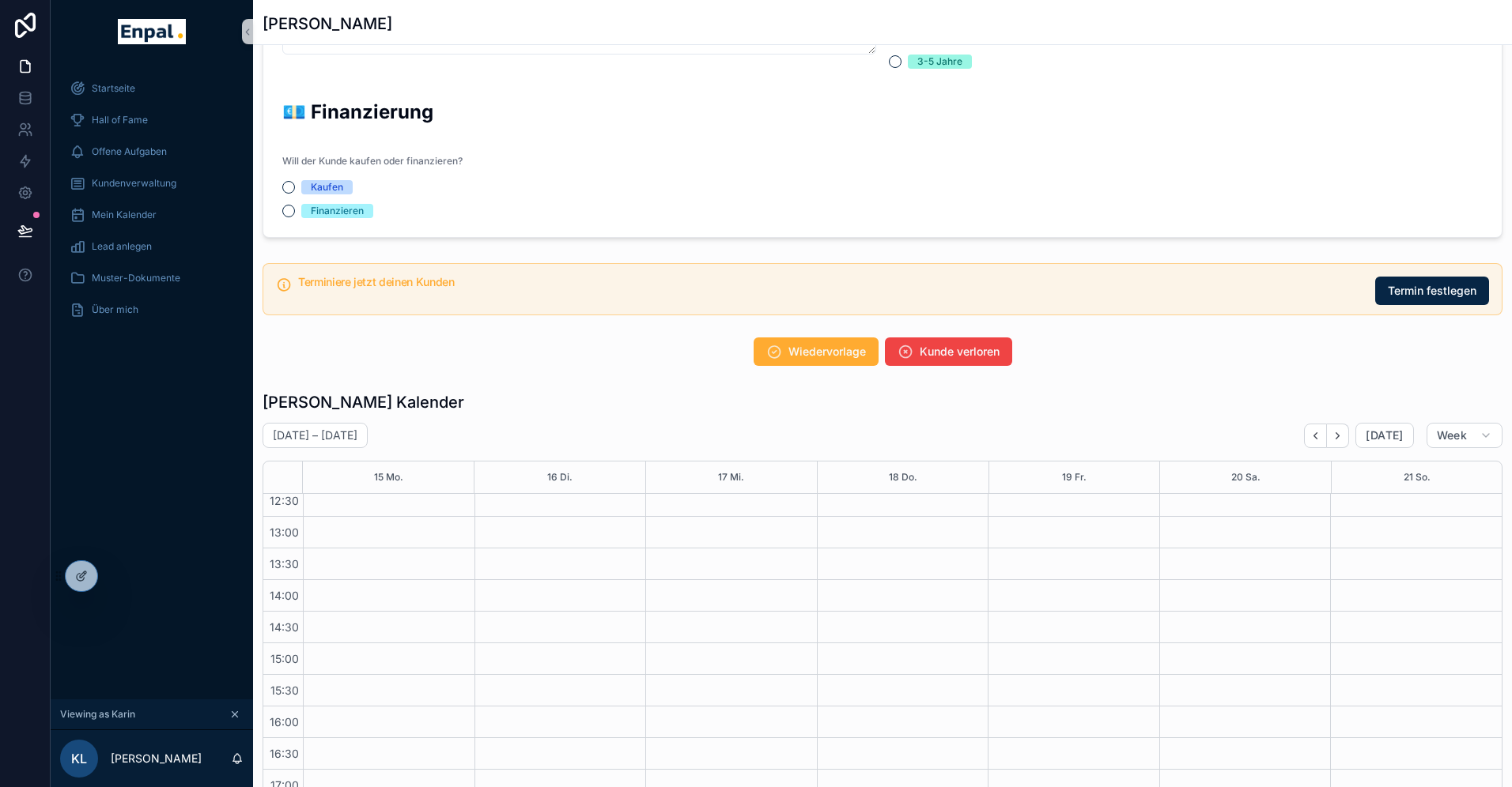
scroll to position [859, 0]
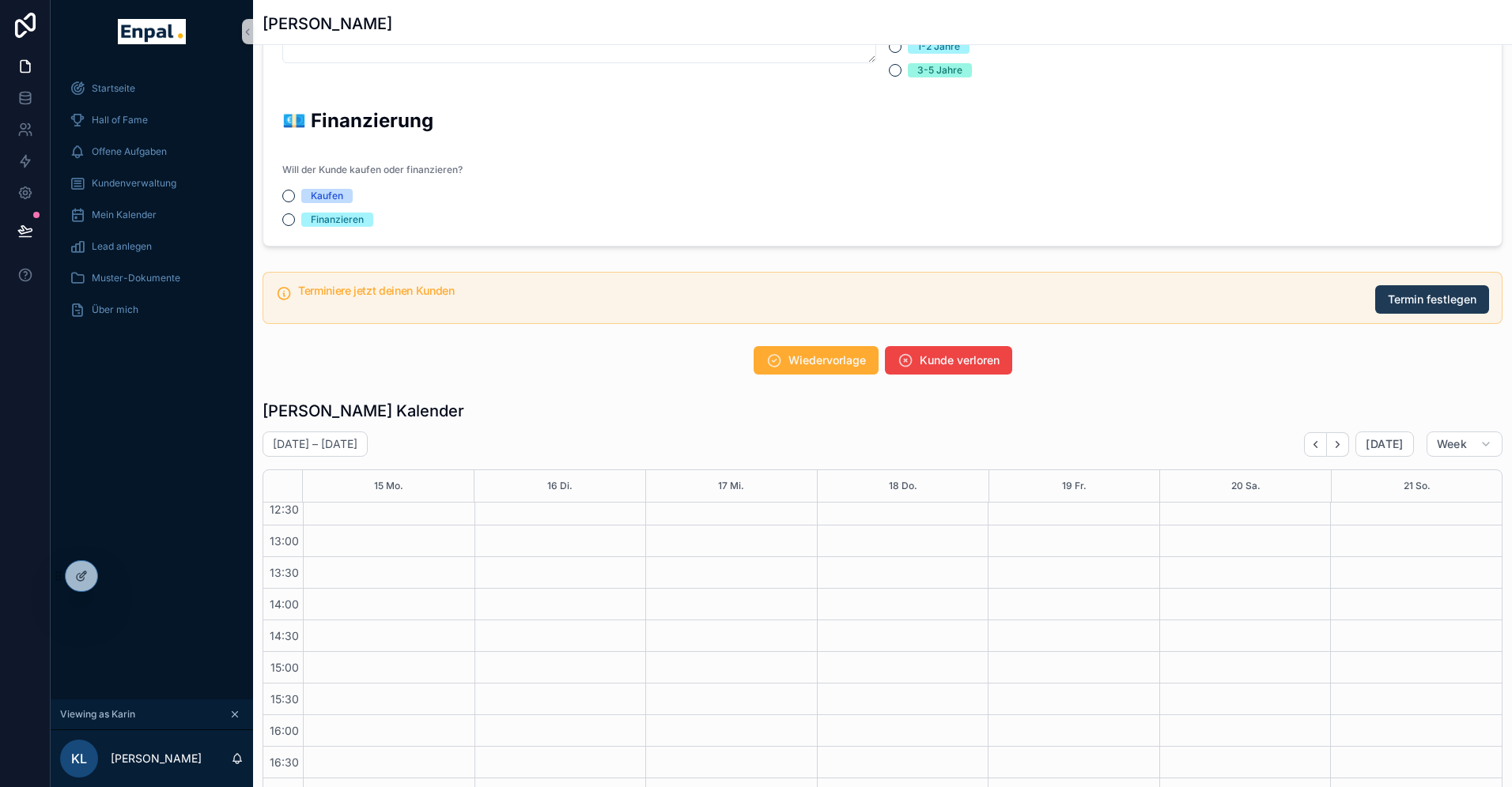
click at [1400, 300] on span "Termin festlegen" at bounding box center [1431, 300] width 88 height 16
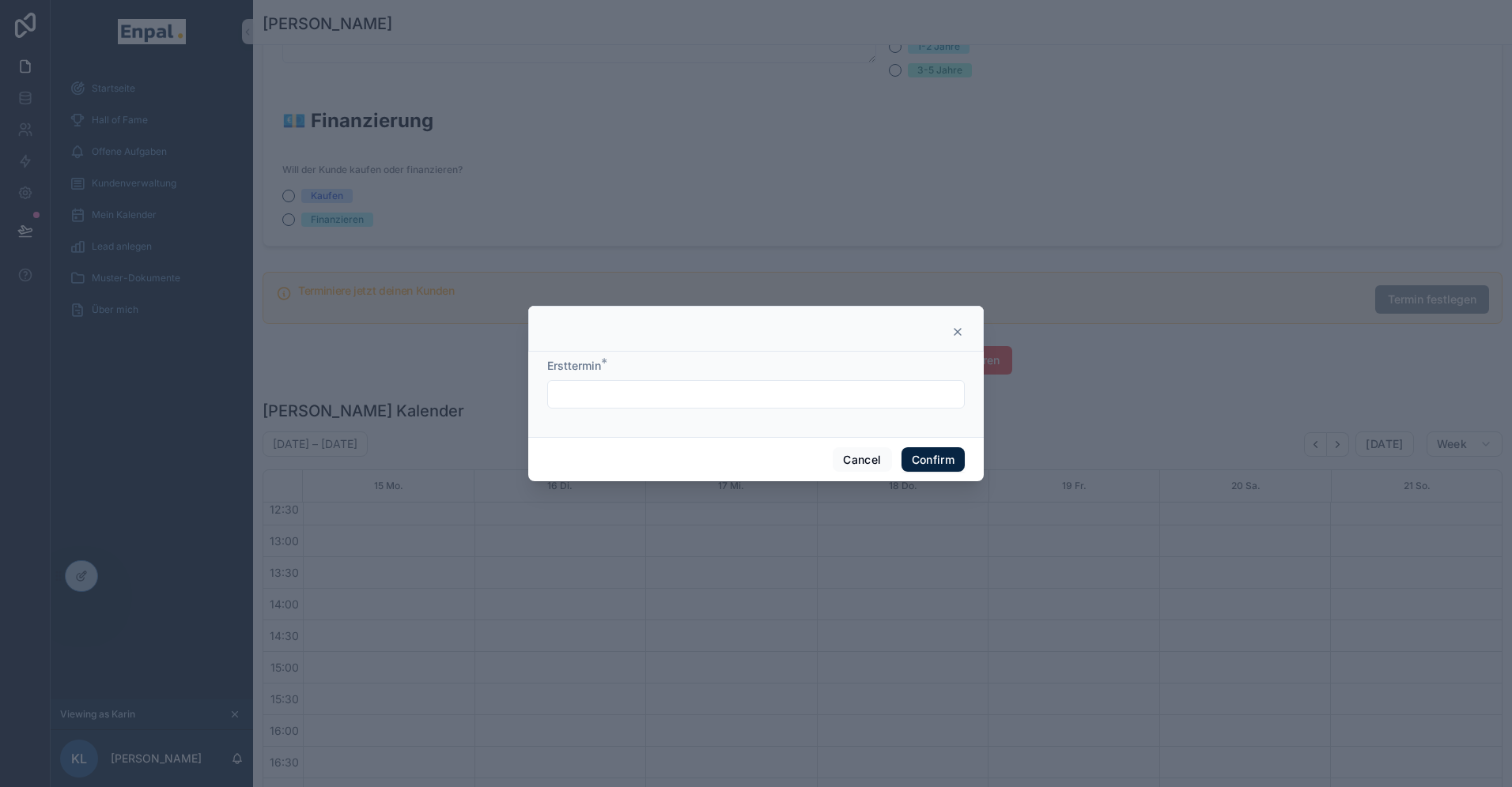
click at [629, 394] on input "text" at bounding box center [756, 394] width 416 height 22
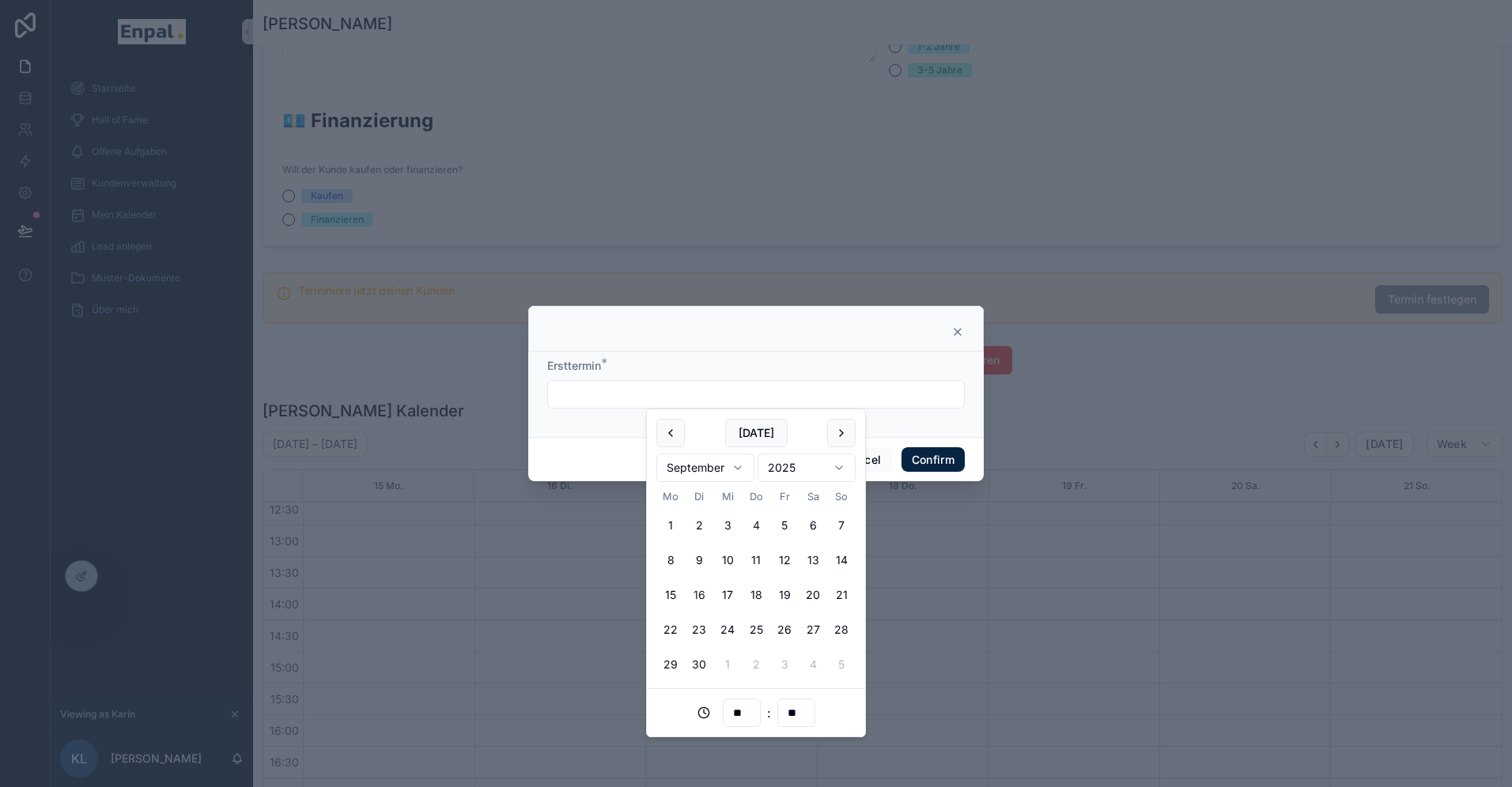
click at [702, 586] on button "16" at bounding box center [699, 595] width 29 height 29
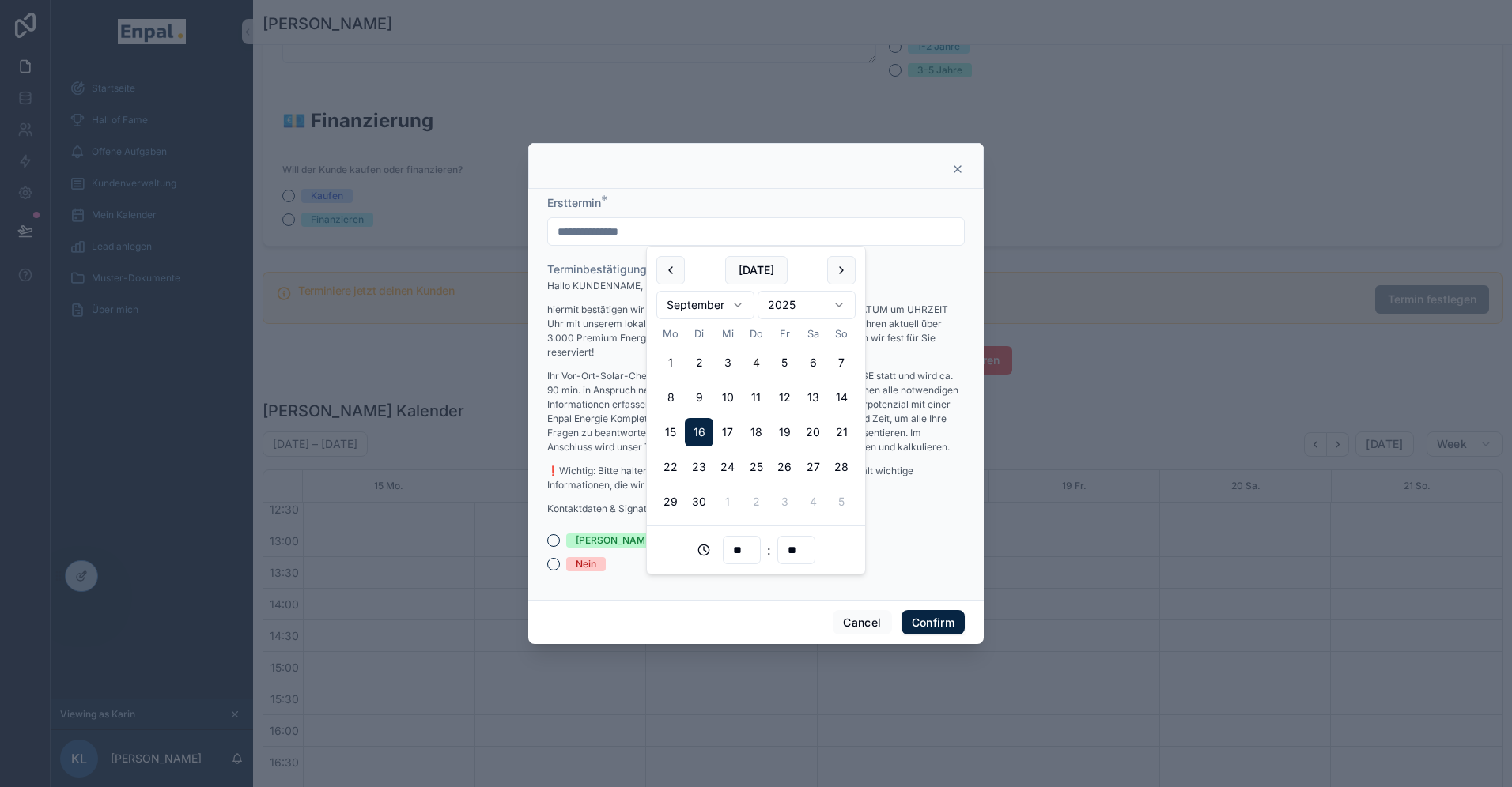
click at [737, 549] on input "**" at bounding box center [742, 551] width 37 height 22
click at [716, 471] on div "17" at bounding box center [742, 474] width 72 height 25
type input "**********"
type input "**"
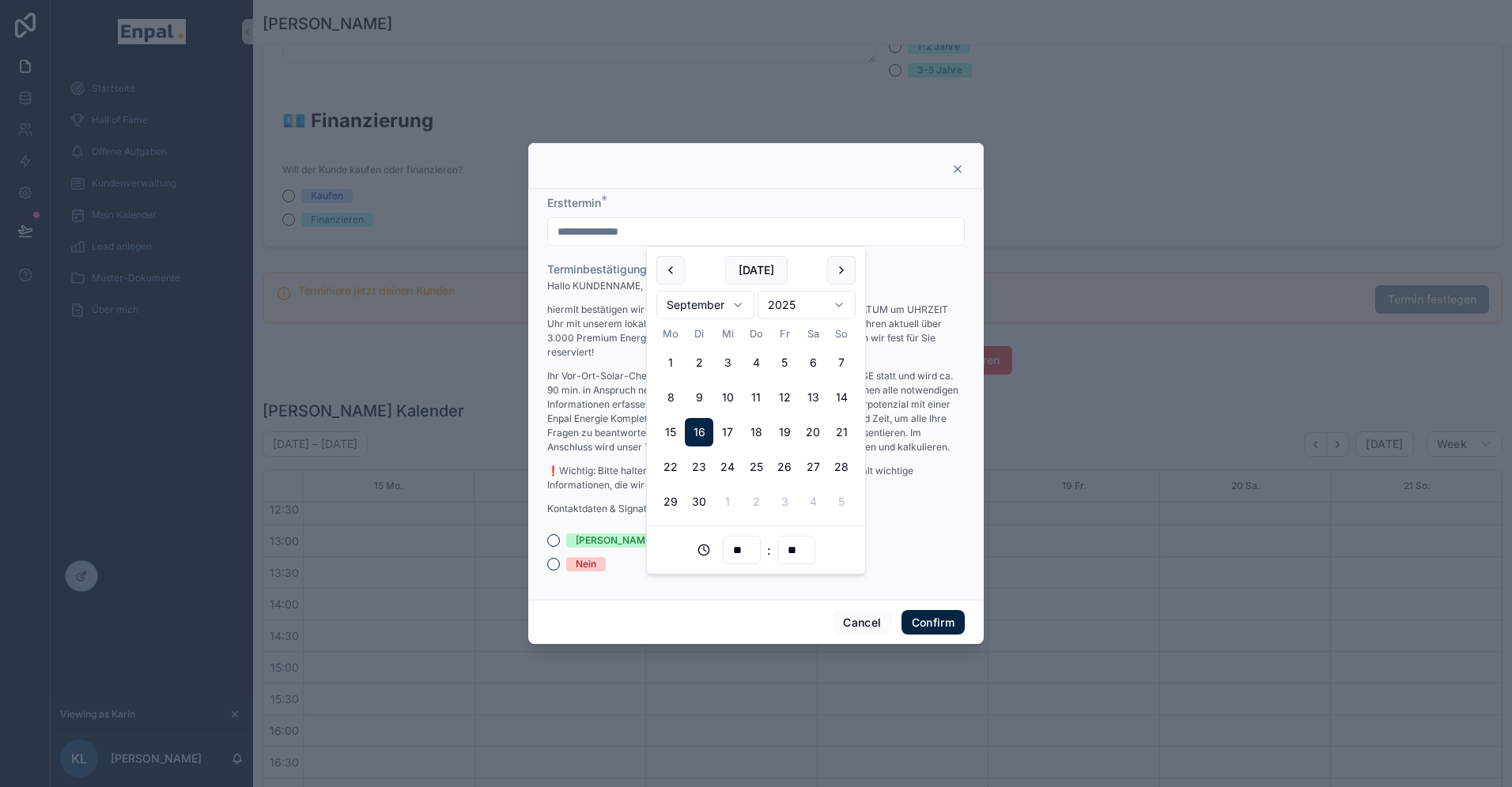
click at [677, 593] on div "**********" at bounding box center [756, 394] width 455 height 411
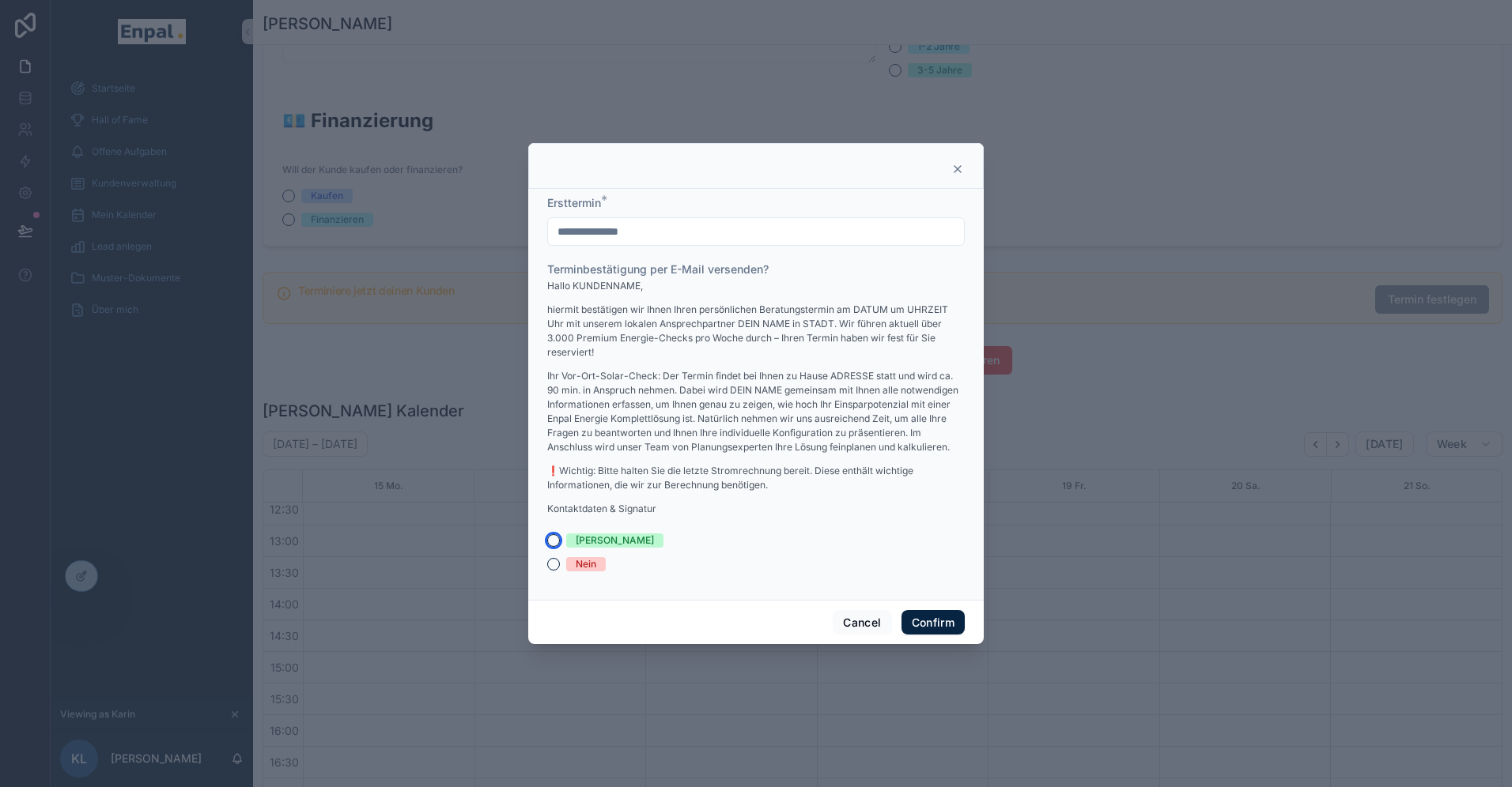
click at [553, 544] on button "[PERSON_NAME]" at bounding box center [554, 541] width 13 height 13
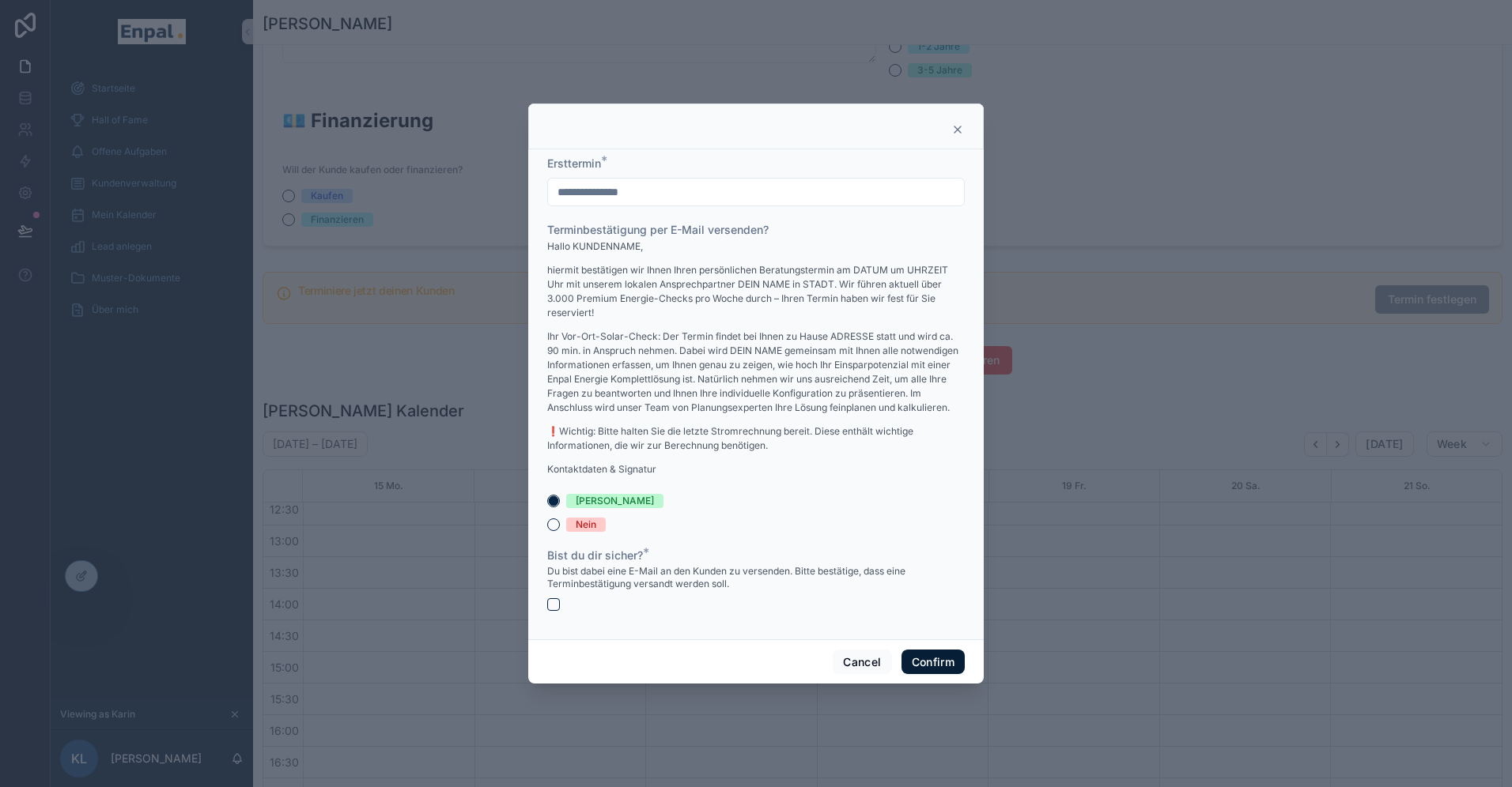
click at [924, 660] on button "Confirm" at bounding box center [933, 662] width 64 height 25
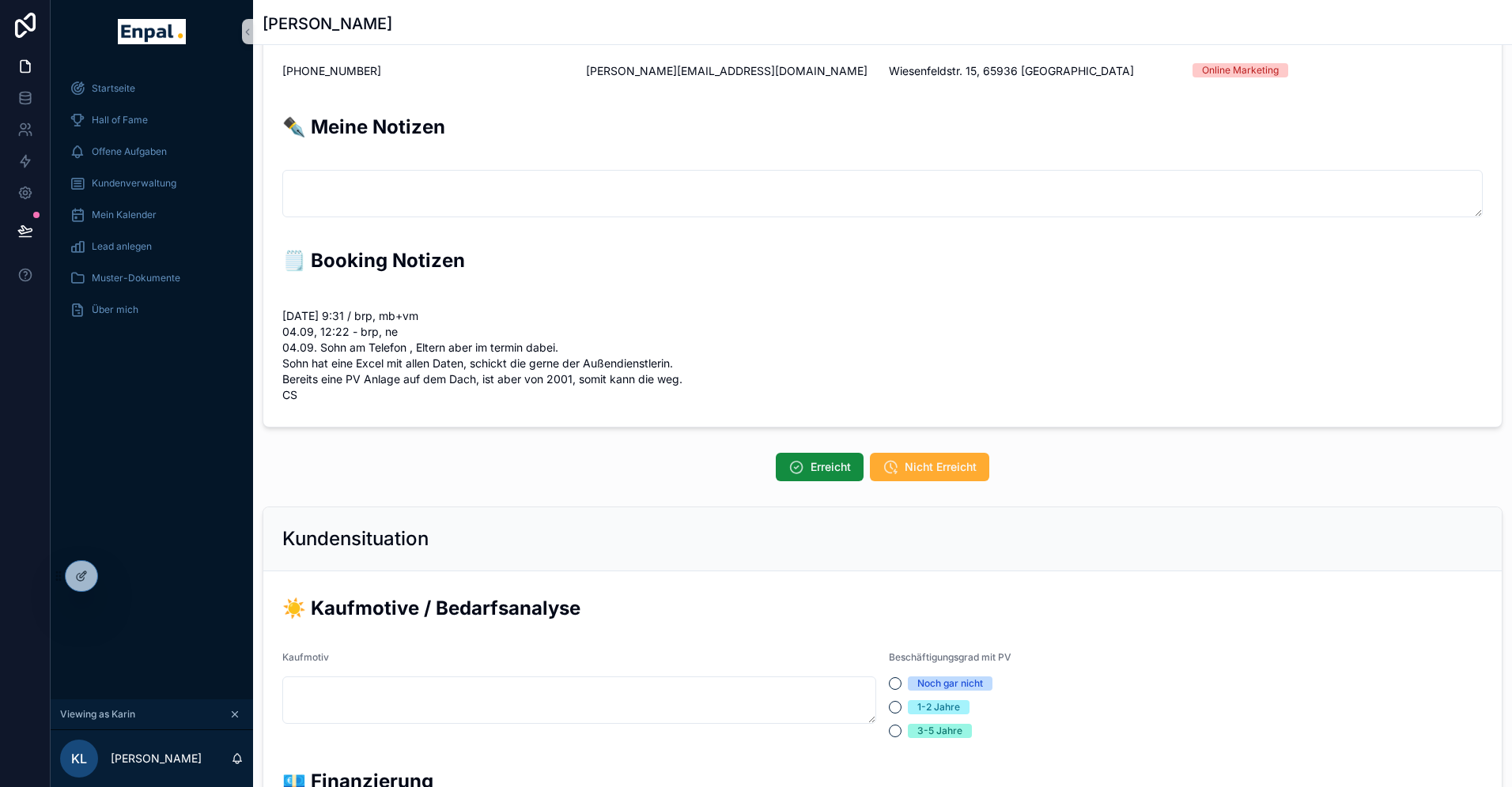
scroll to position [206, 0]
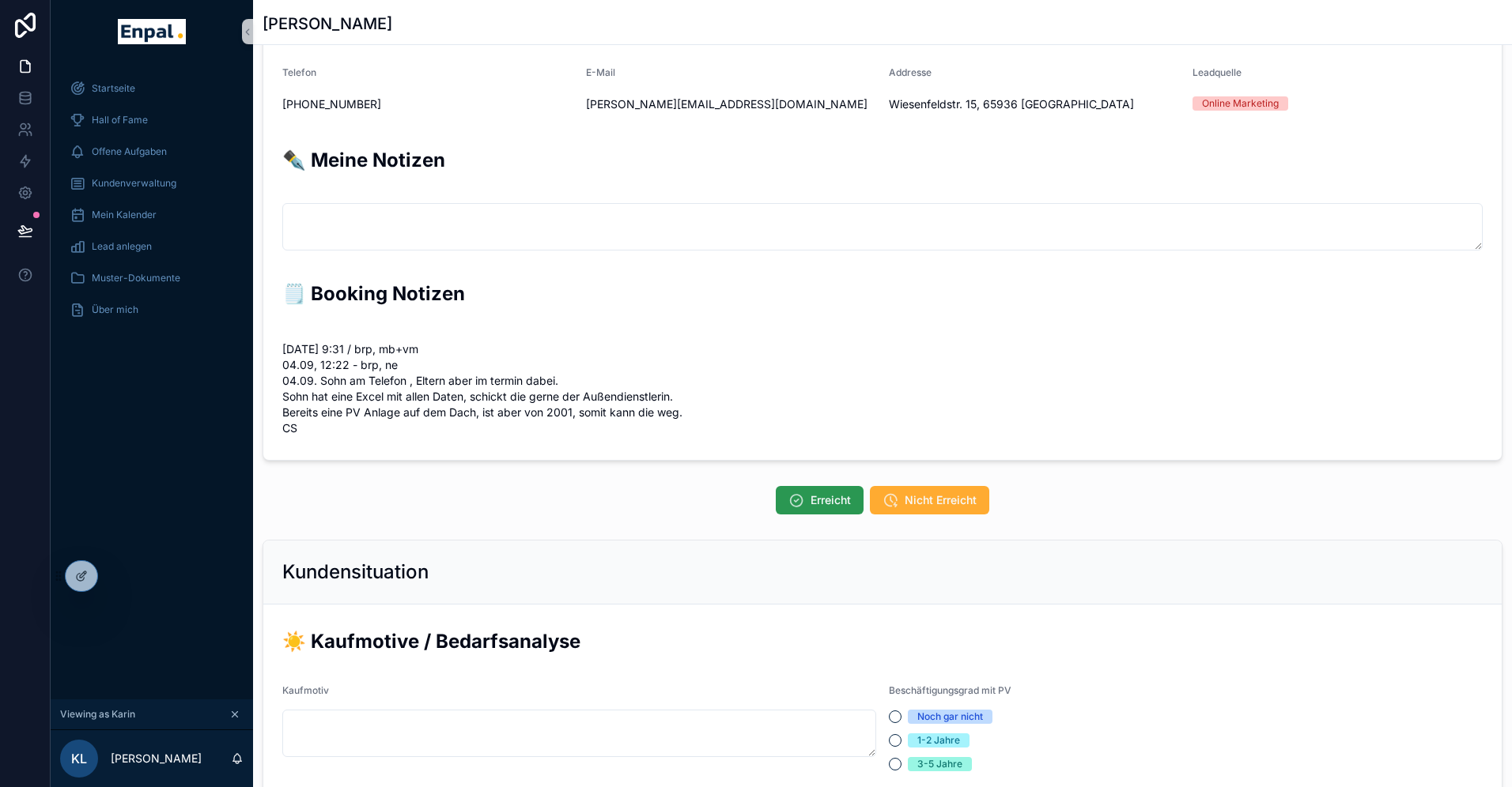
click at [806, 503] on button "Erreicht" at bounding box center [819, 500] width 87 height 29
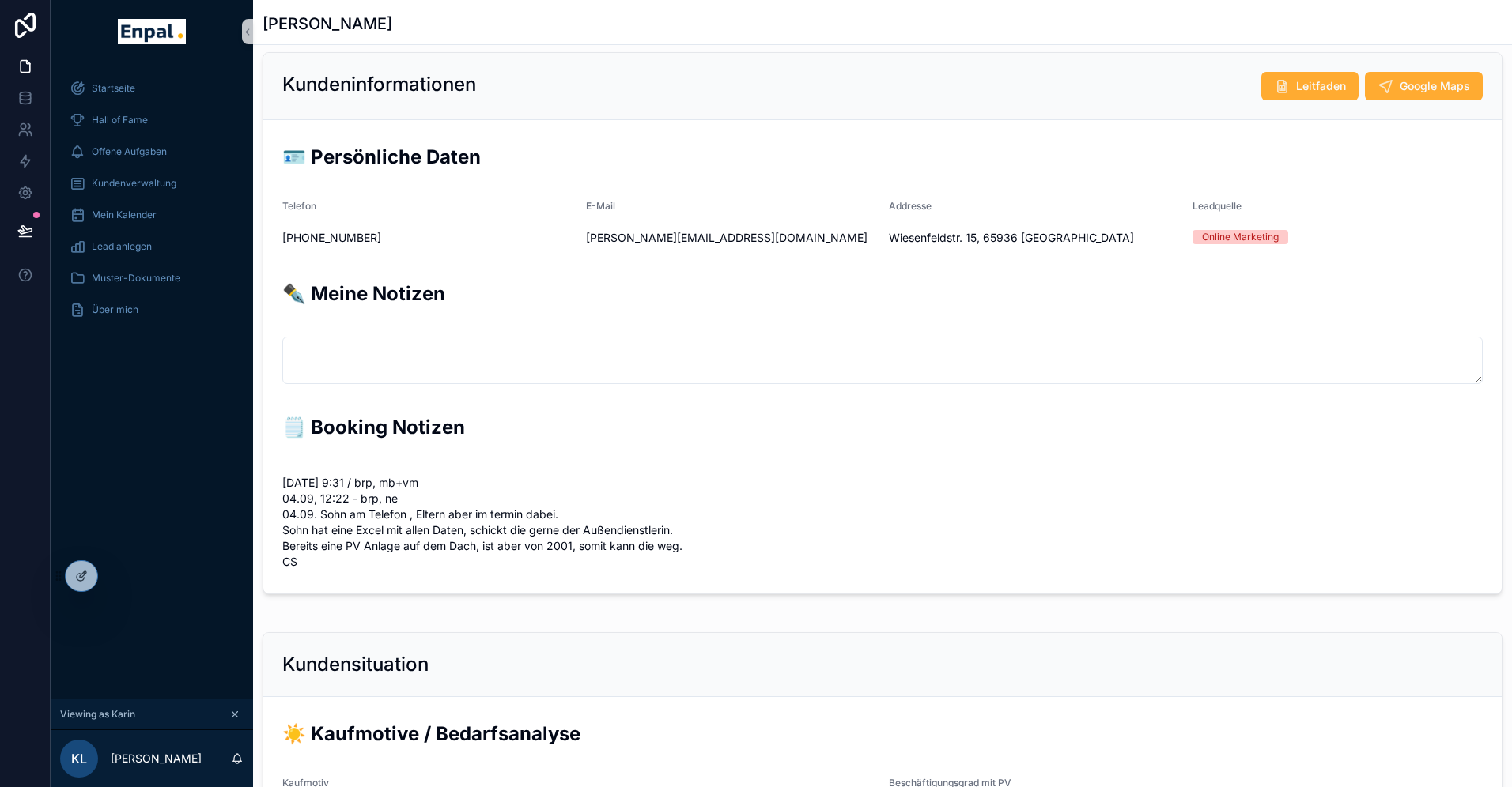
scroll to position [0, 0]
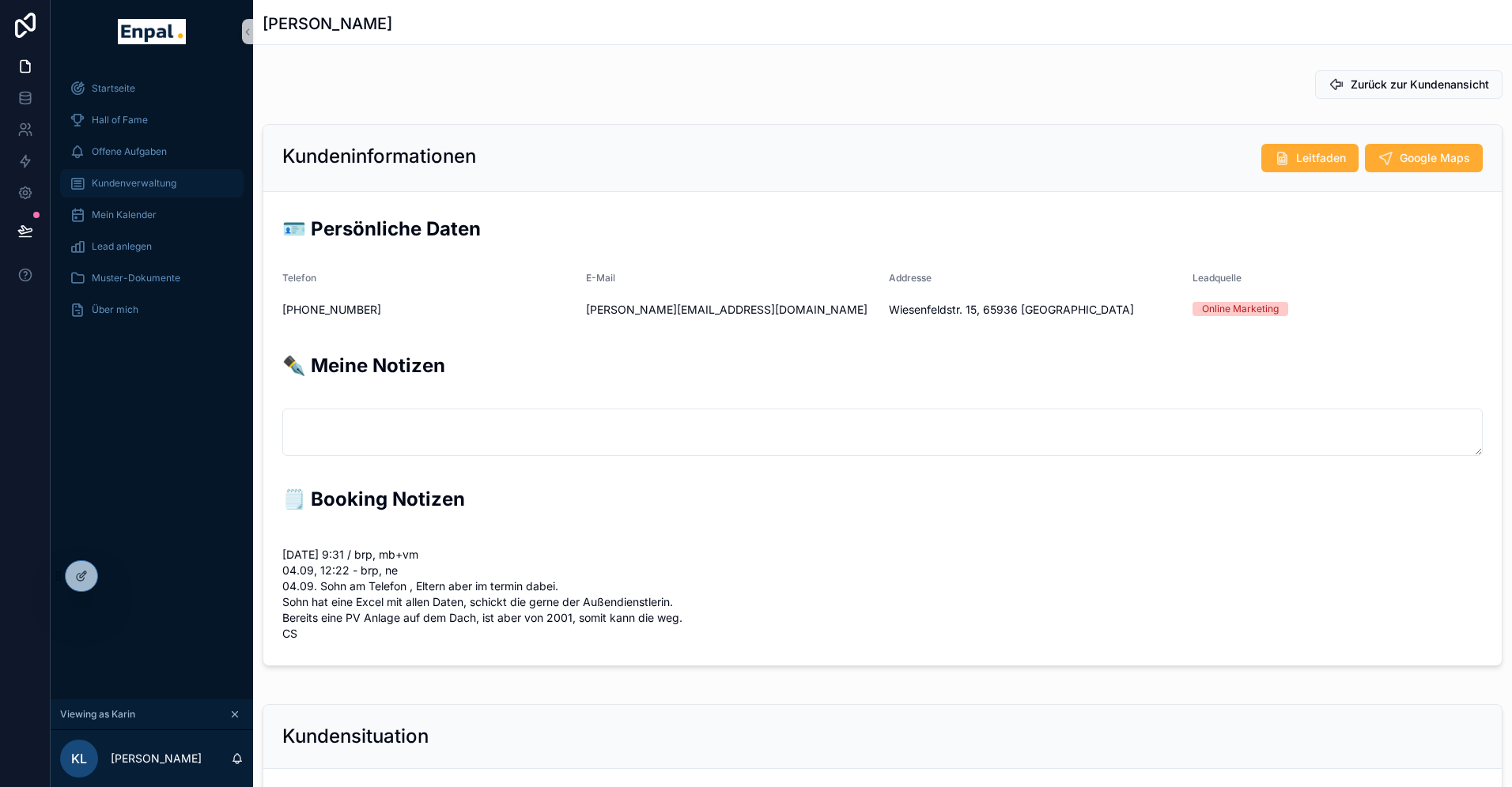
click at [138, 180] on span "Kundenverwaltung" at bounding box center [133, 183] width 84 height 13
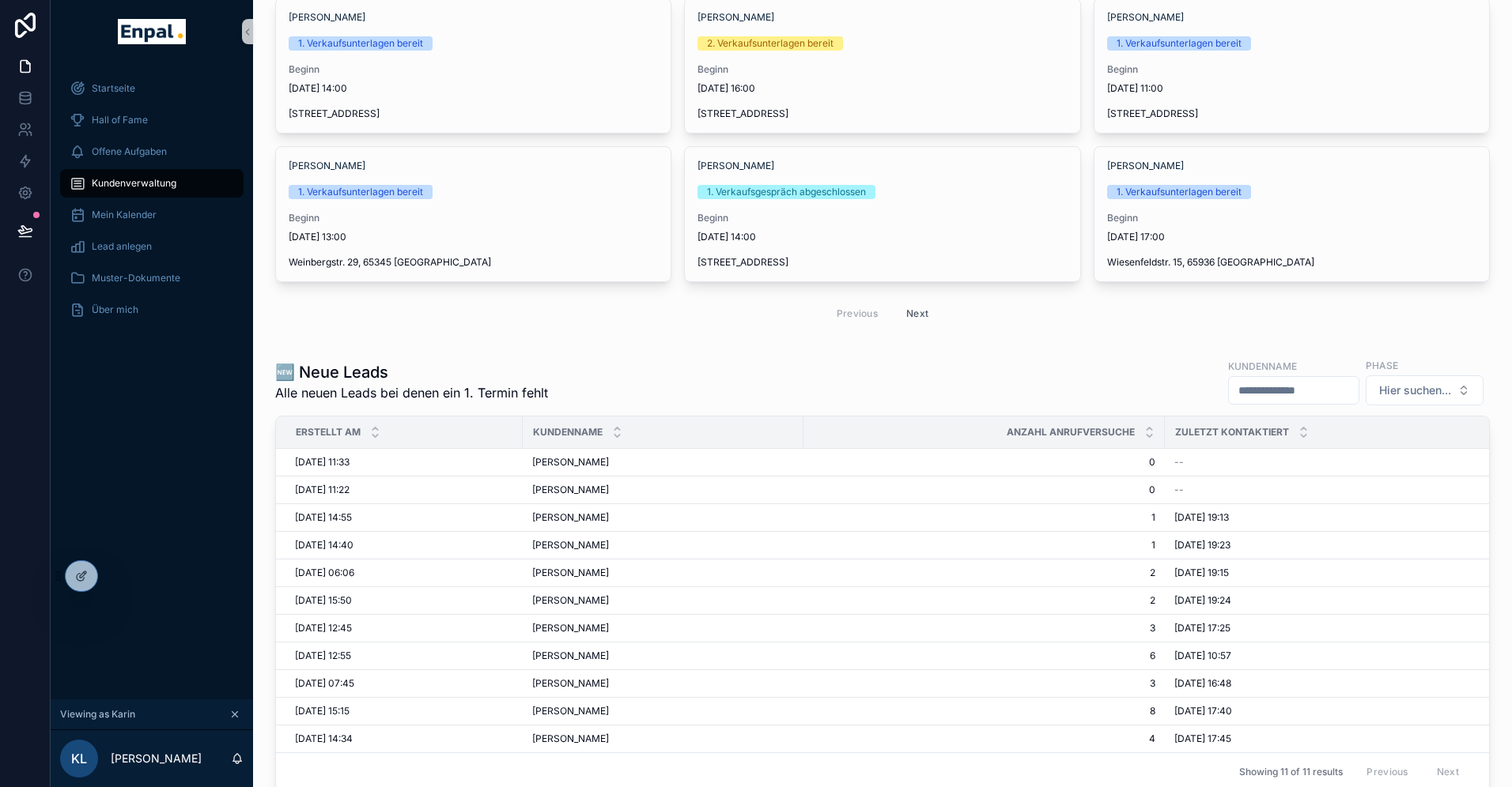
scroll to position [142, 0]
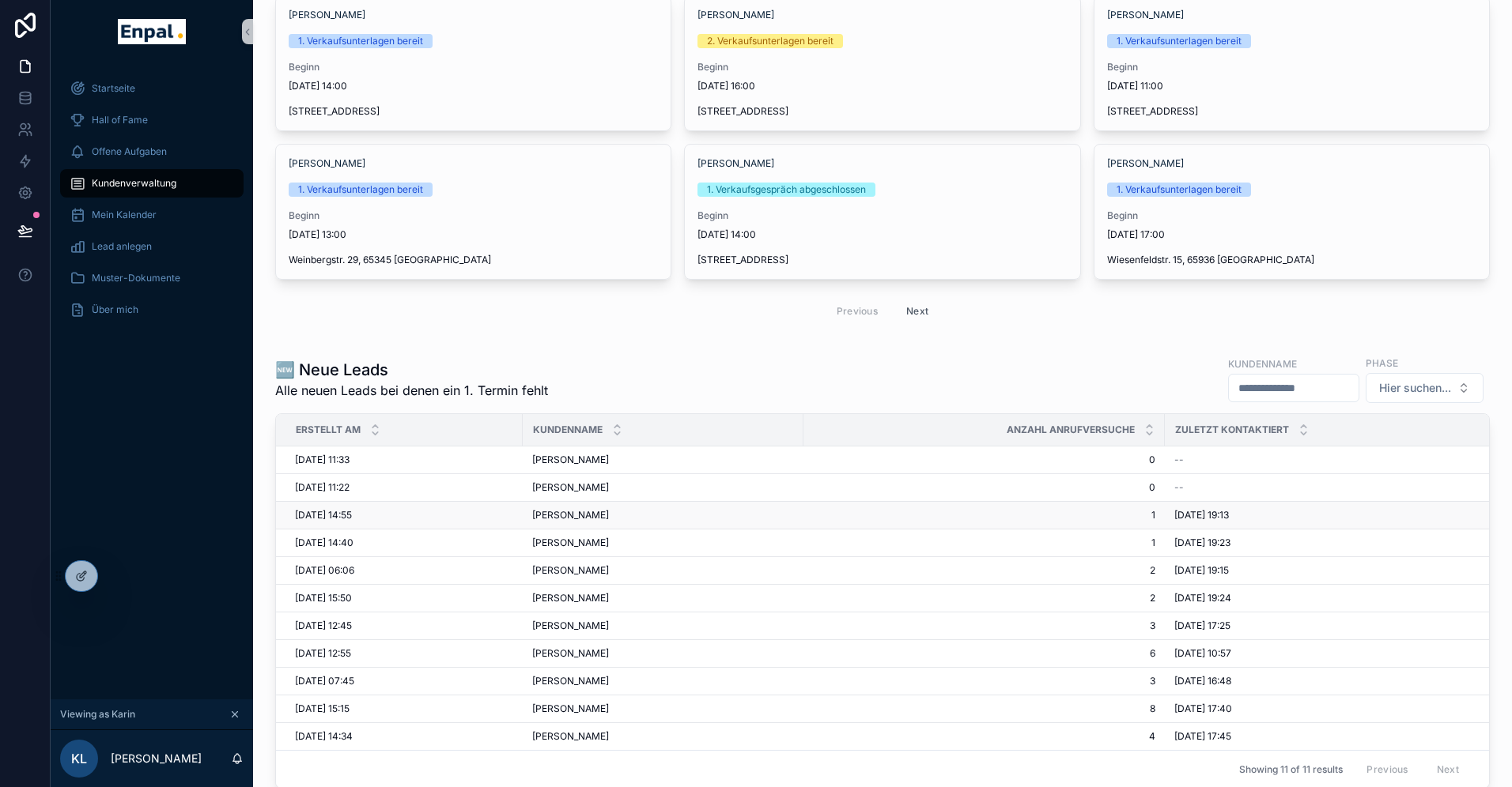
click at [572, 514] on span "[PERSON_NAME]" at bounding box center [570, 515] width 77 height 13
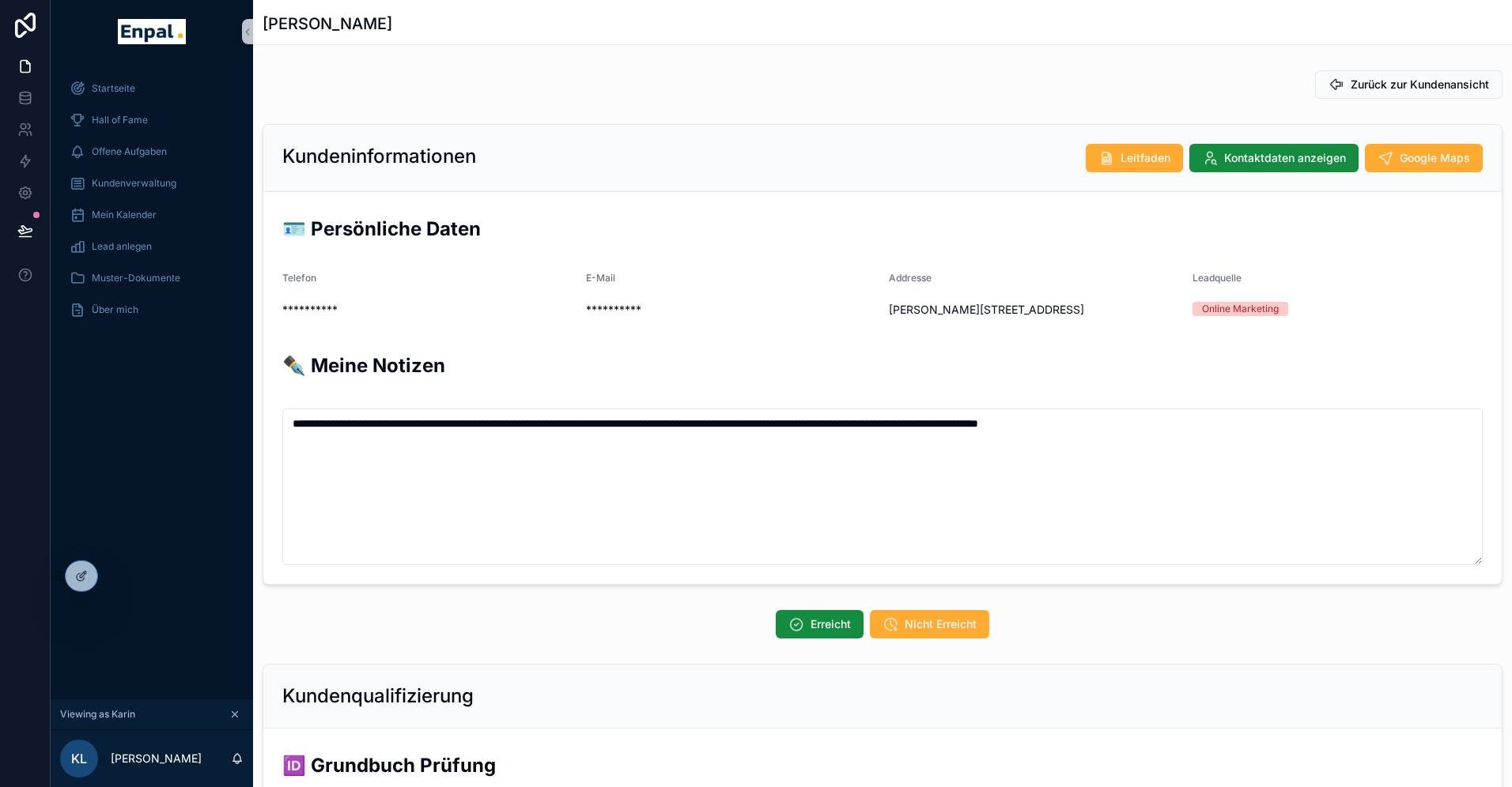
scroll to position [380, 0]
click at [142, 178] on span "Kundenverwaltung" at bounding box center [133, 183] width 84 height 13
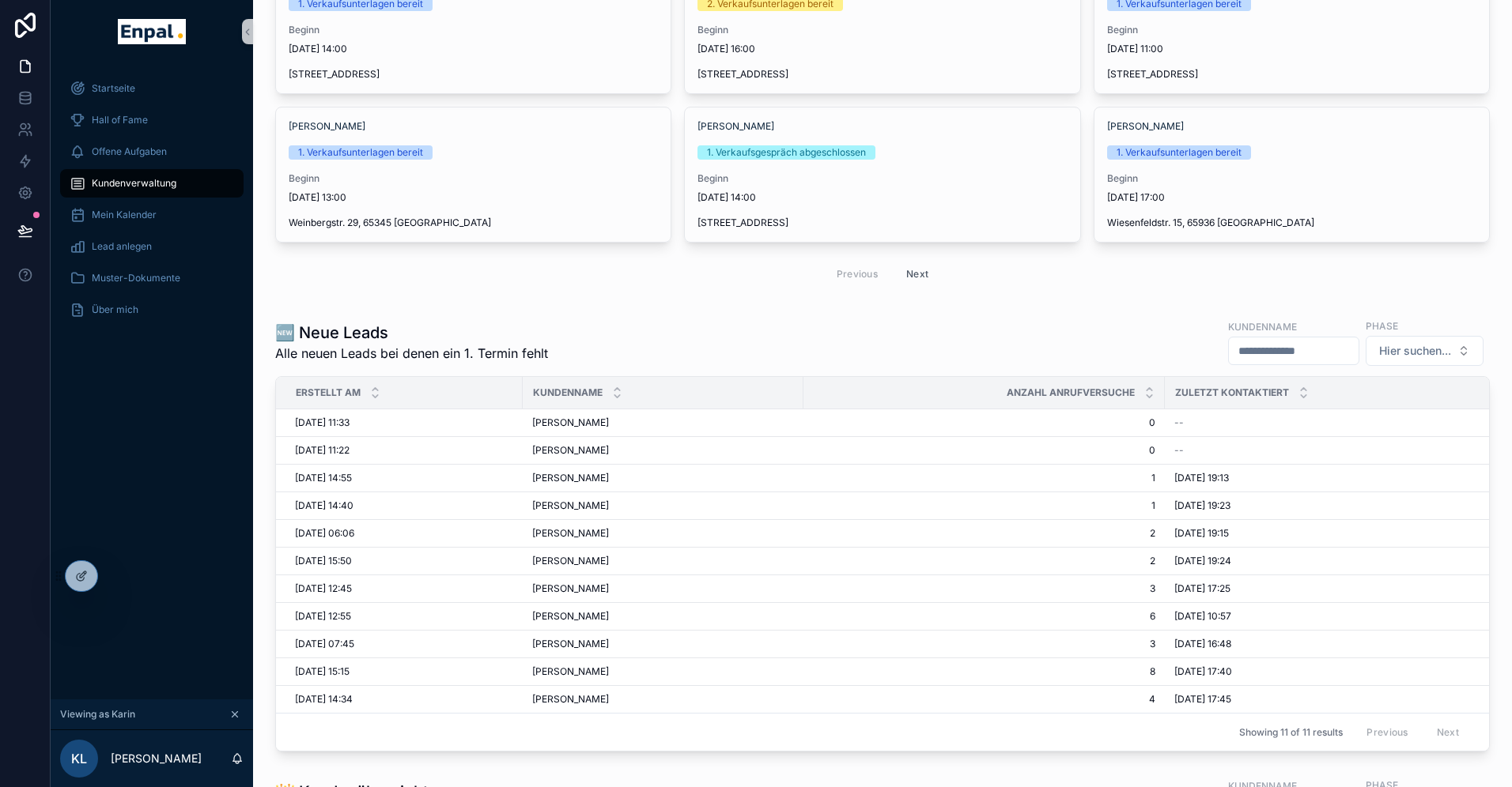
scroll to position [181, 0]
click at [582, 502] on span "[PERSON_NAME]" at bounding box center [570, 504] width 77 height 13
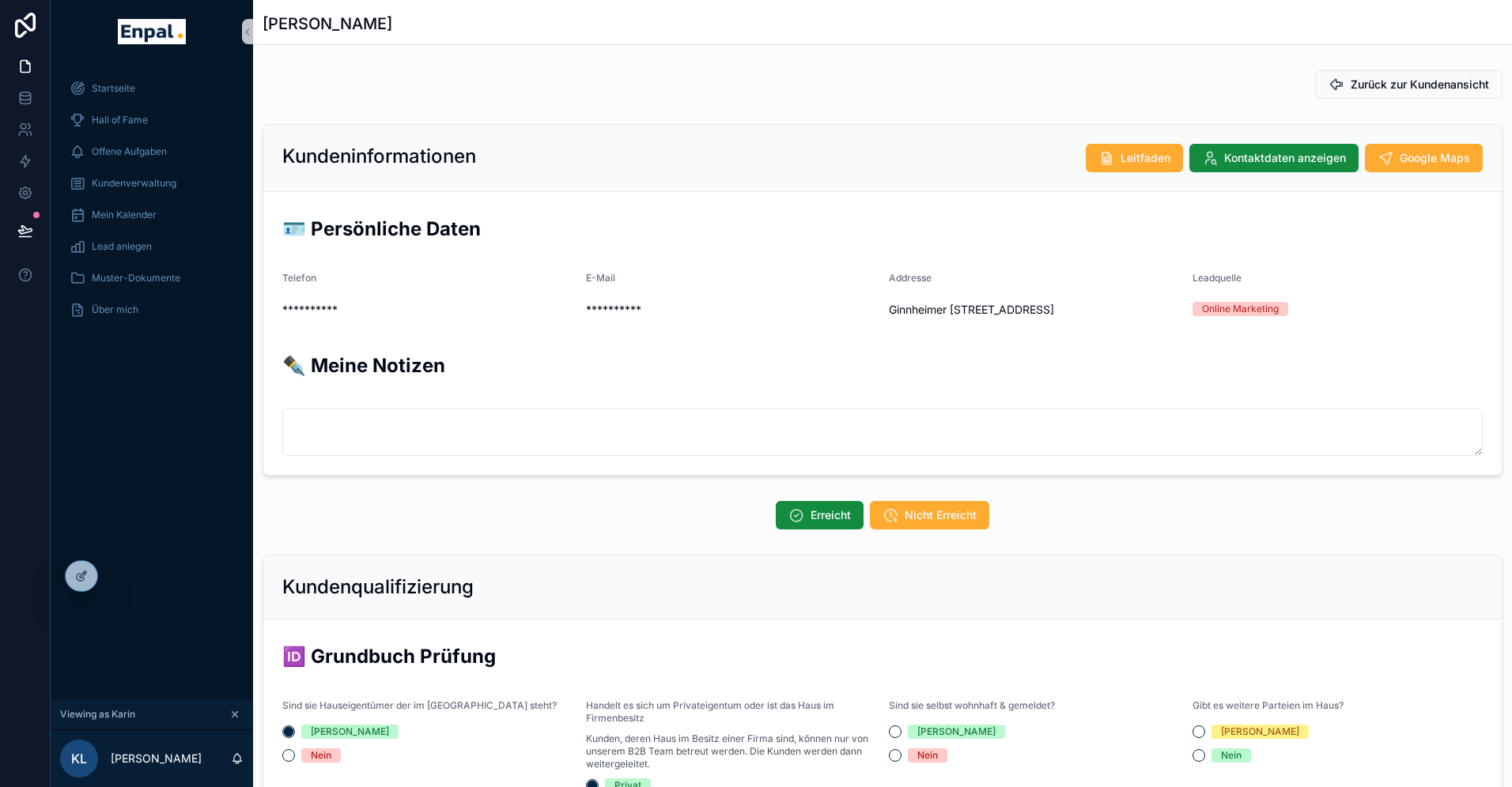
scroll to position [380, 0]
drag, startPoint x: 1162, startPoint y: 311, endPoint x: 892, endPoint y: 310, distance: 270.0
click at [892, 311] on span "Ginnheimer [STREET_ADDRESS]" at bounding box center [1034, 310] width 291 height 16
copy span "Ginnheimer [STREET_ADDRESS]"
click at [1219, 162] on button "Kontaktdaten anzeigen" at bounding box center [1274, 158] width 169 height 29
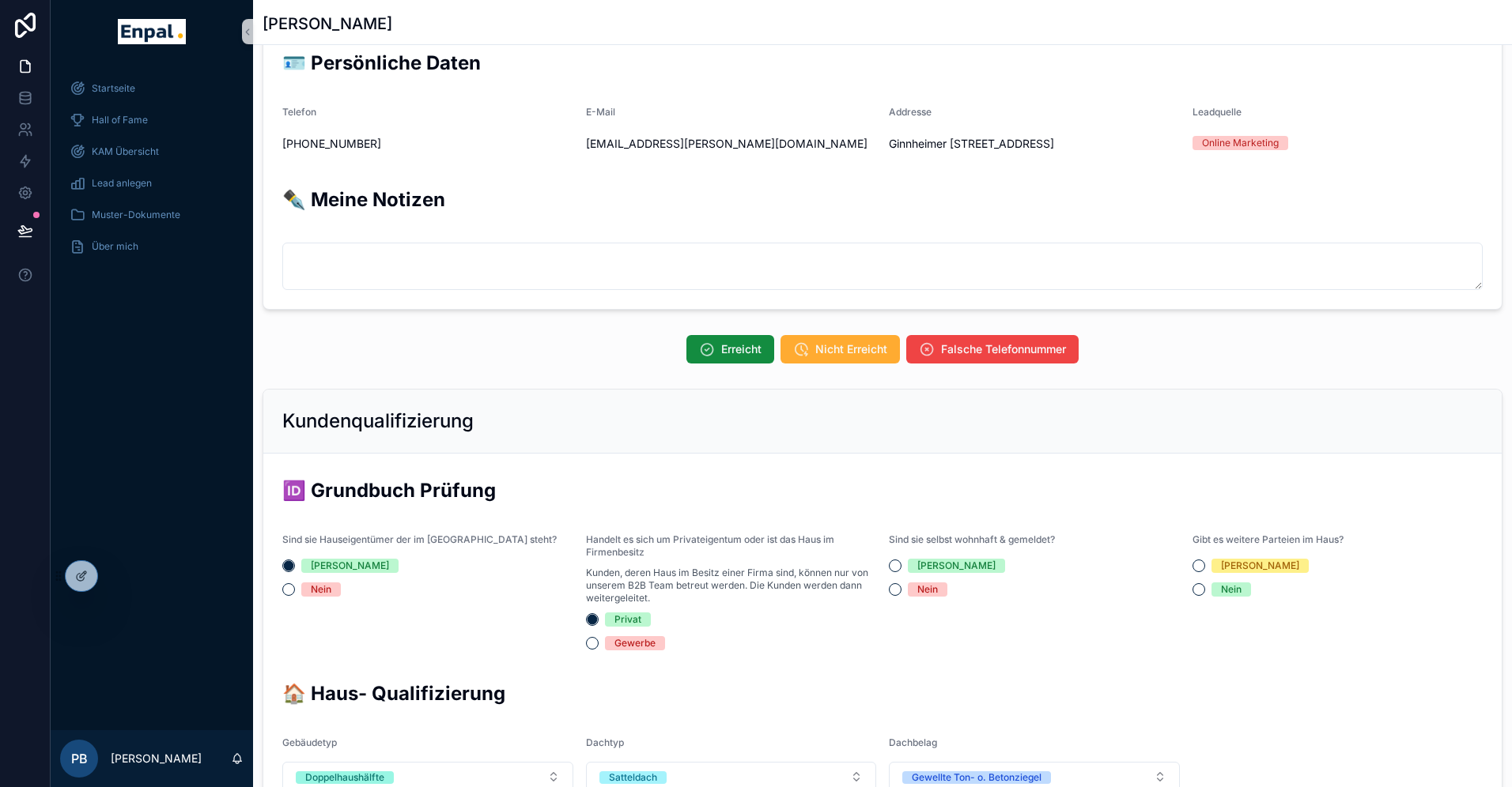
scroll to position [168, 0]
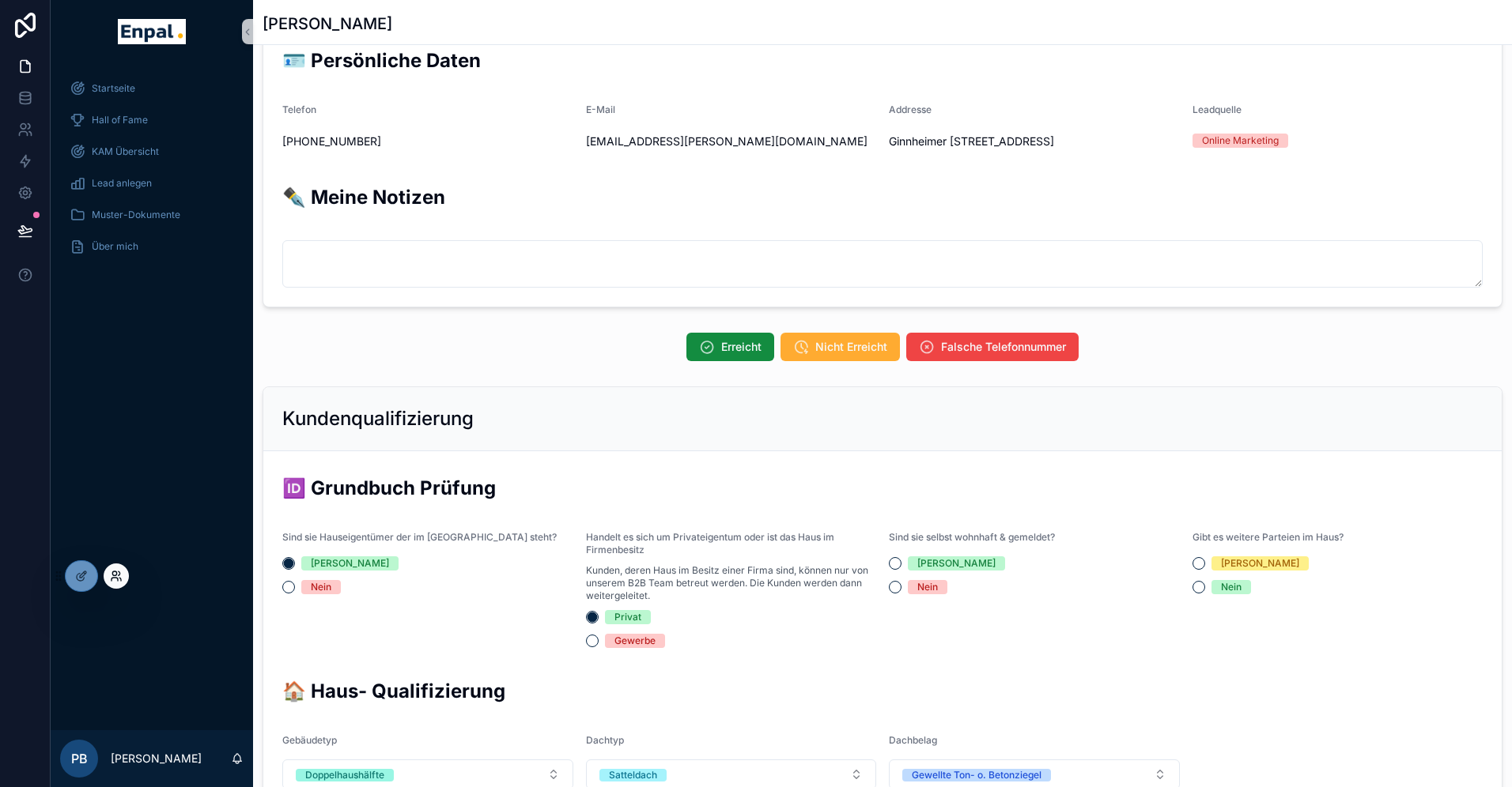
click at [110, 578] on icon at bounding box center [116, 576] width 13 height 13
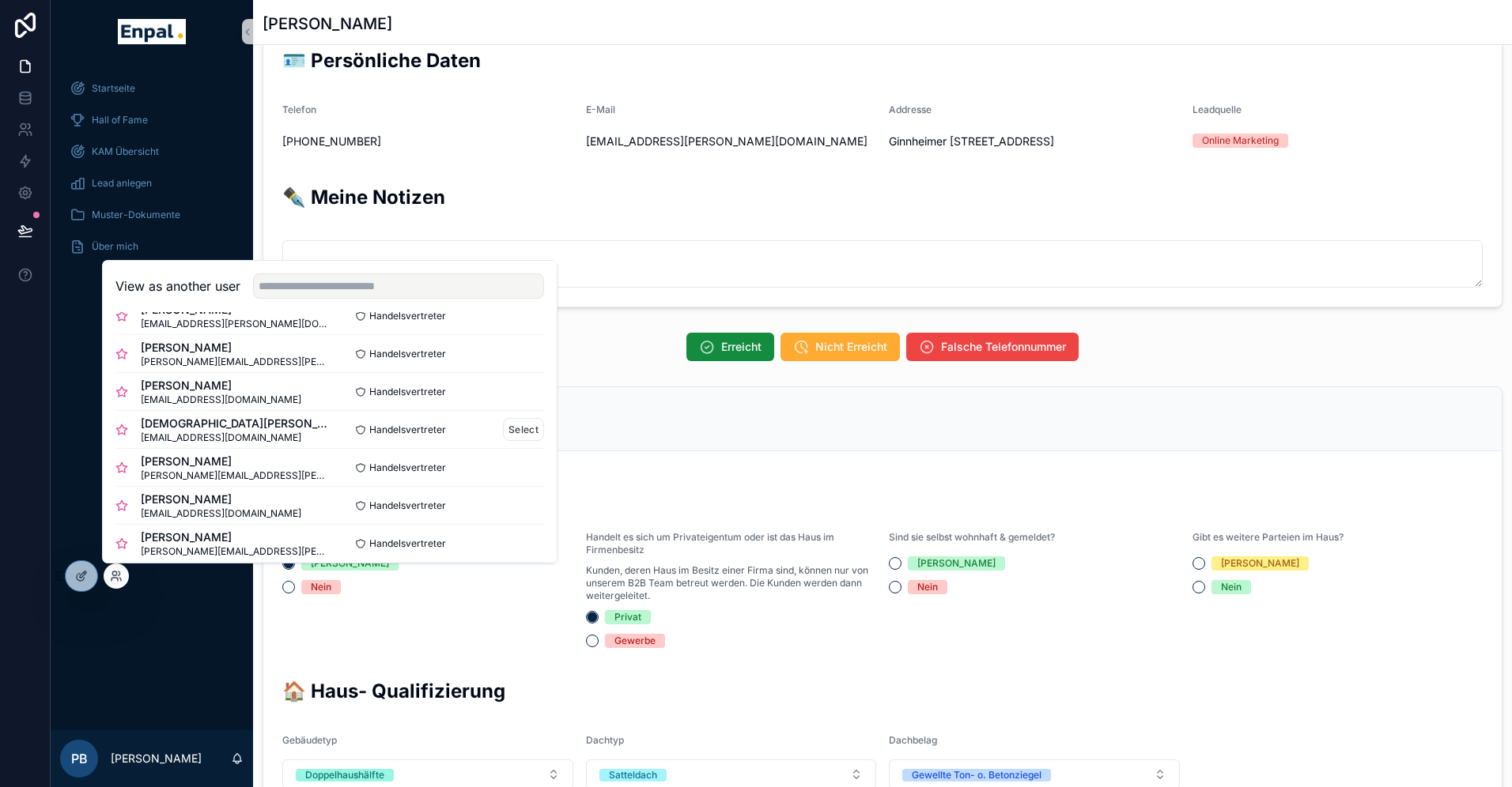
scroll to position [72, 0]
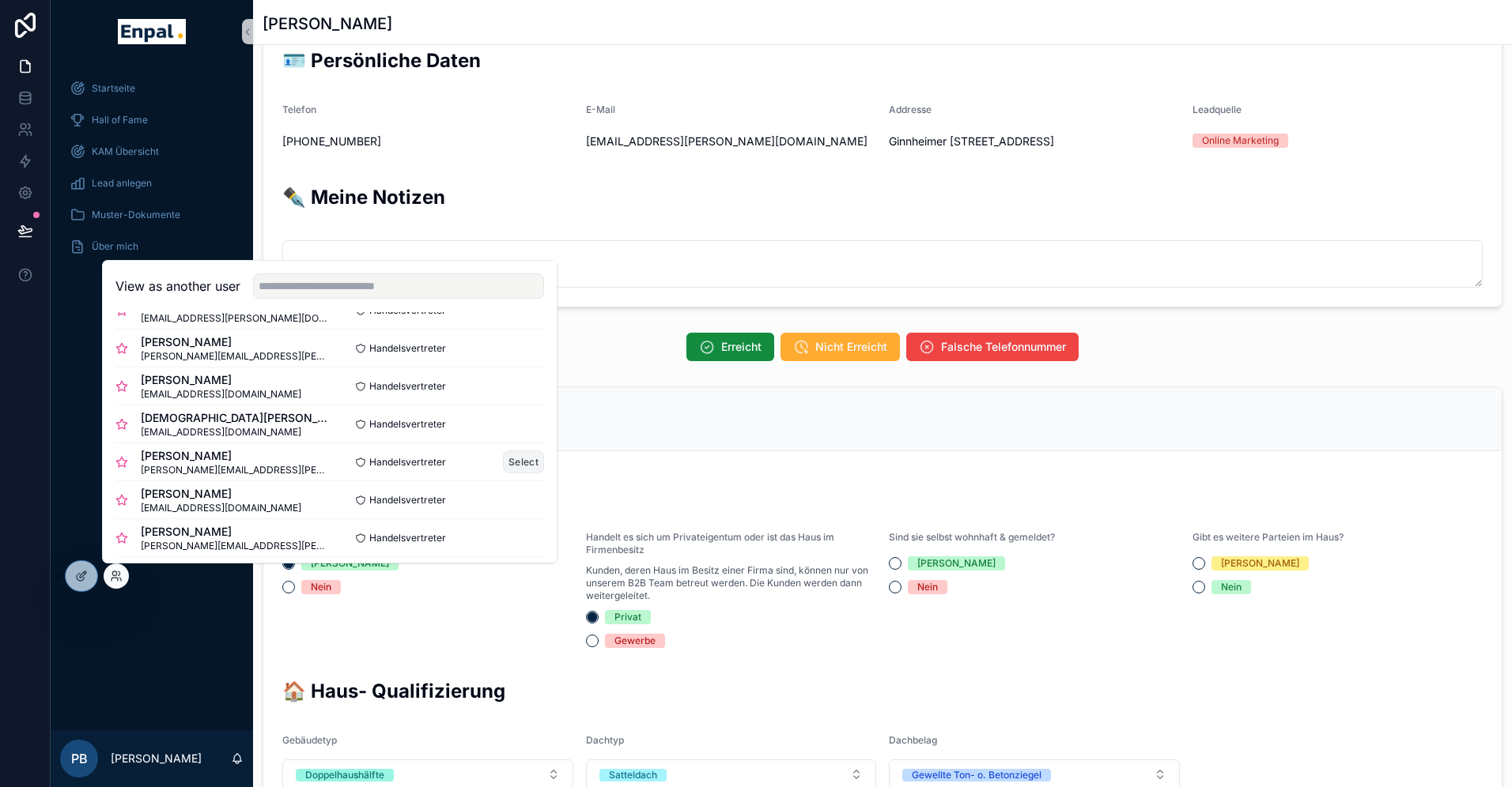
click at [532, 459] on button "Select" at bounding box center [523, 461] width 41 height 23
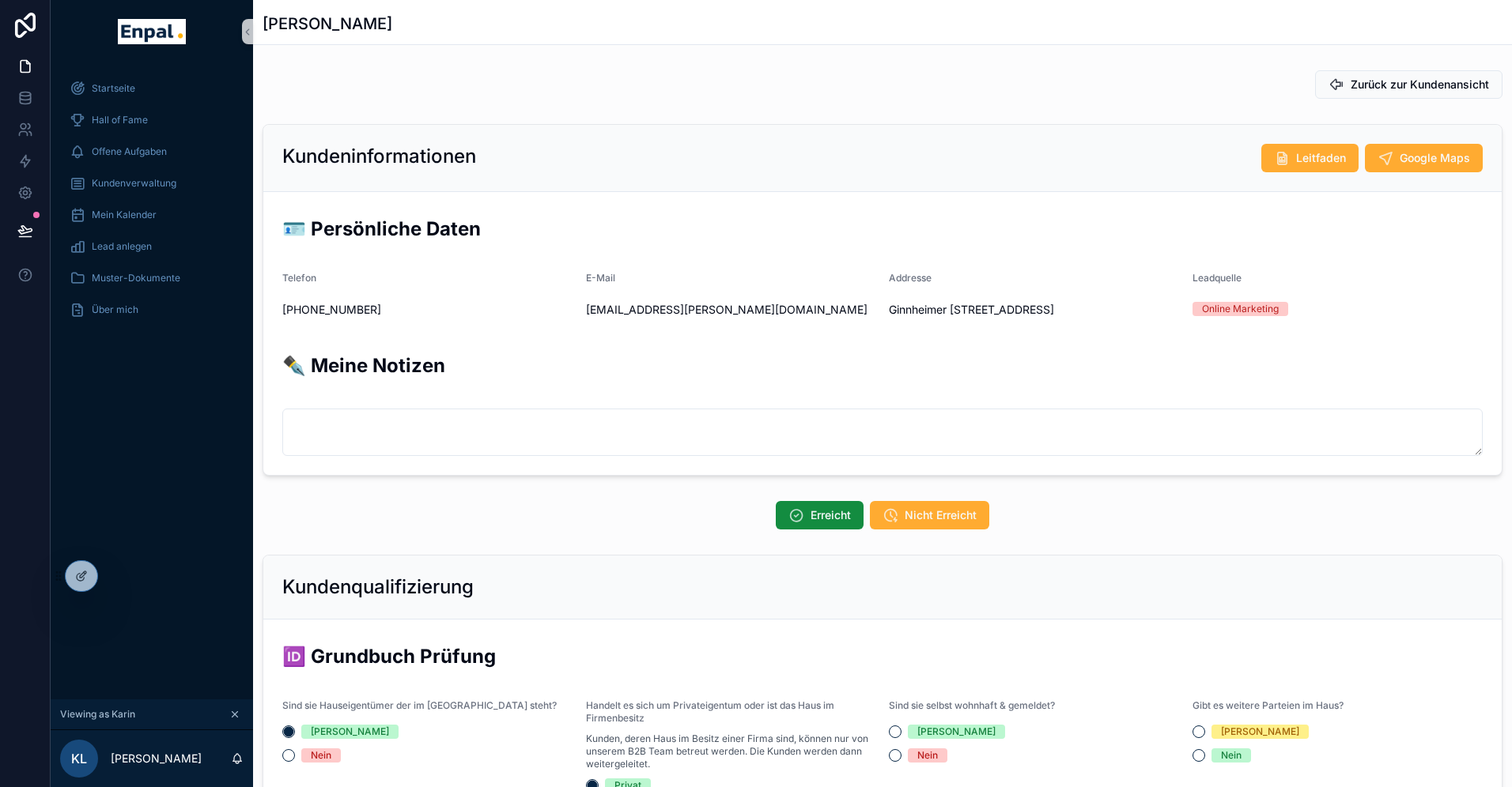
scroll to position [380, 0]
click at [161, 184] on span "Kundenverwaltung" at bounding box center [133, 183] width 84 height 13
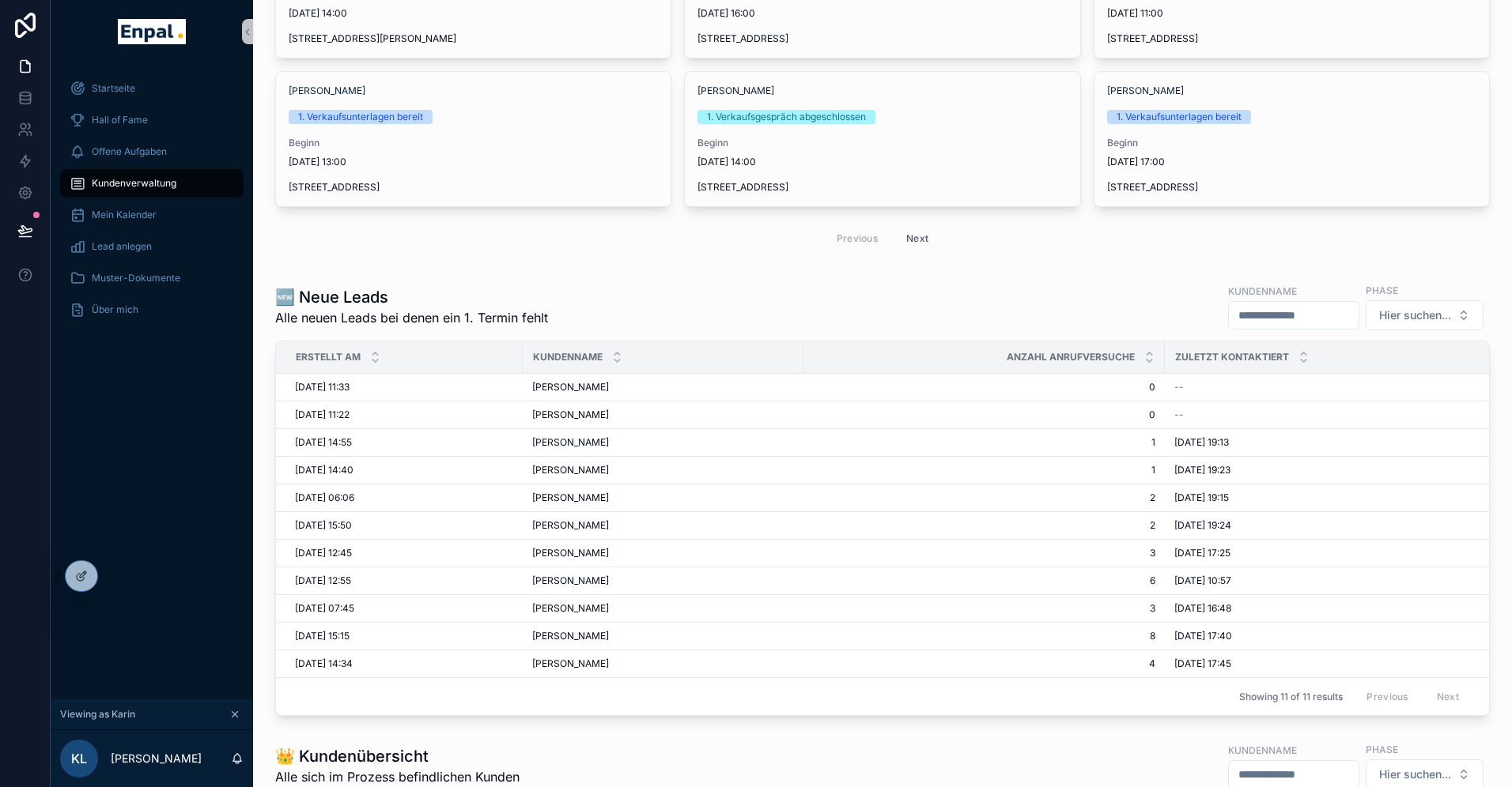
scroll to position [216, 0]
click at [577, 497] on span "[PERSON_NAME]" at bounding box center [570, 497] width 77 height 13
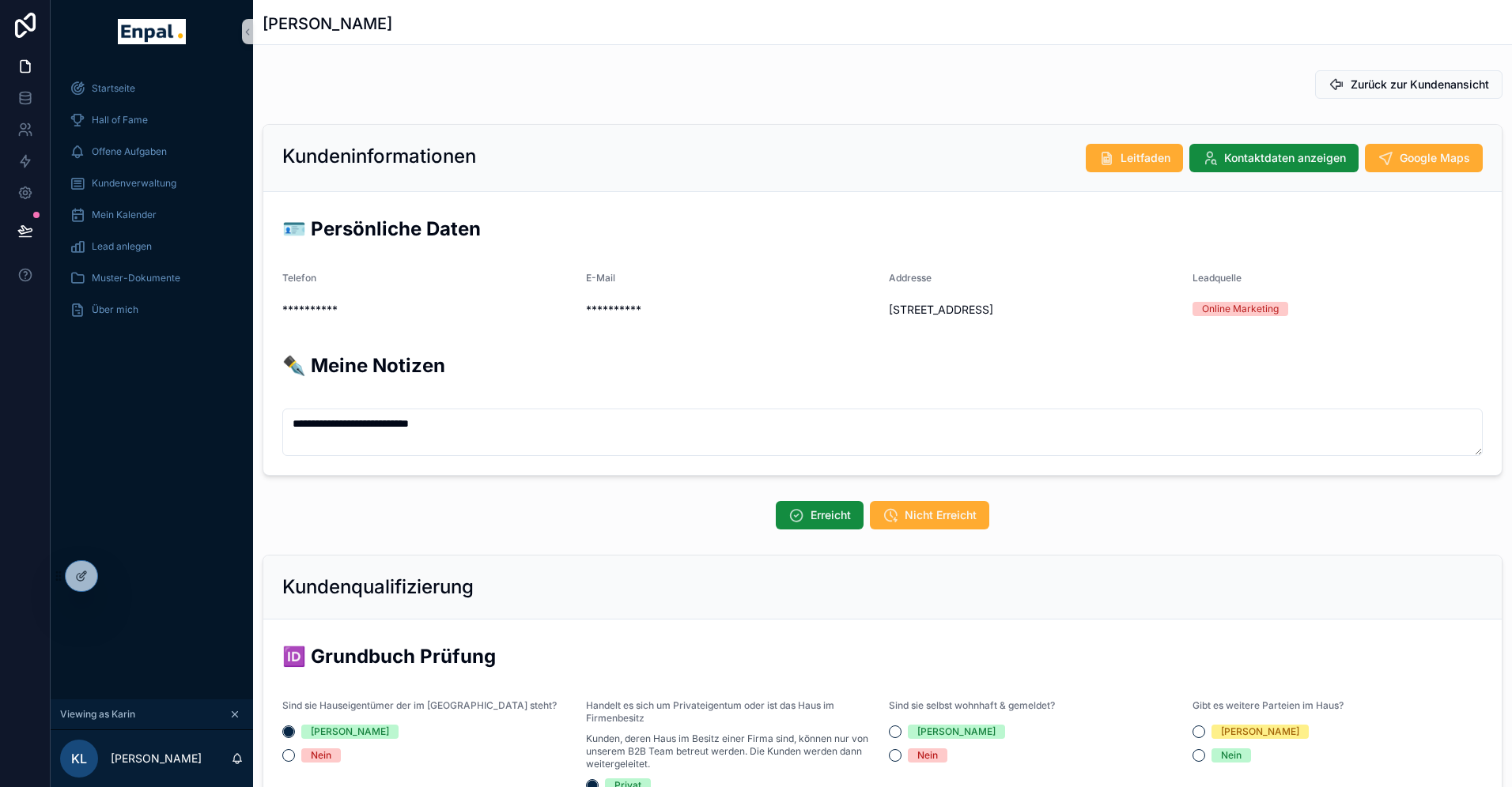
scroll to position [380, 0]
click at [1215, 184] on div "Kundeninformationen Leitfaden Kontaktdaten anzeigen Google Maps" at bounding box center [883, 159] width 1239 height 68
click at [1252, 156] on span "Kontaktdaten anzeigen" at bounding box center [1285, 158] width 122 height 16
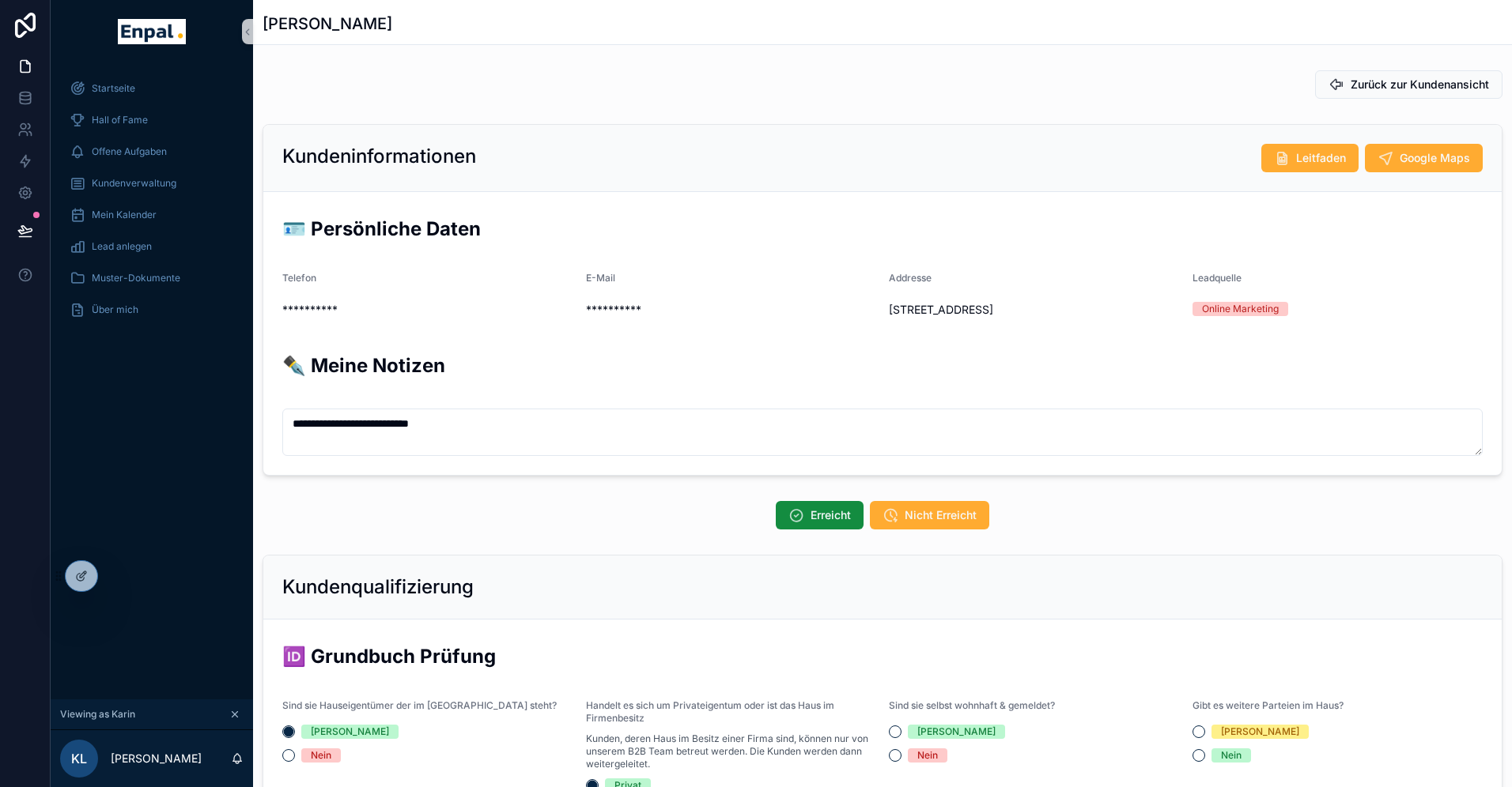
drag, startPoint x: 1092, startPoint y: 310, endPoint x: 889, endPoint y: 307, distance: 203.0
click at [889, 307] on span "[STREET_ADDRESS]" at bounding box center [1034, 310] width 291 height 16
copy span "[STREET_ADDRESS]"
click at [1011, 303] on span "[STREET_ADDRESS]" at bounding box center [1034, 310] width 291 height 16
drag, startPoint x: 1084, startPoint y: 305, endPoint x: 893, endPoint y: 309, distance: 191.0
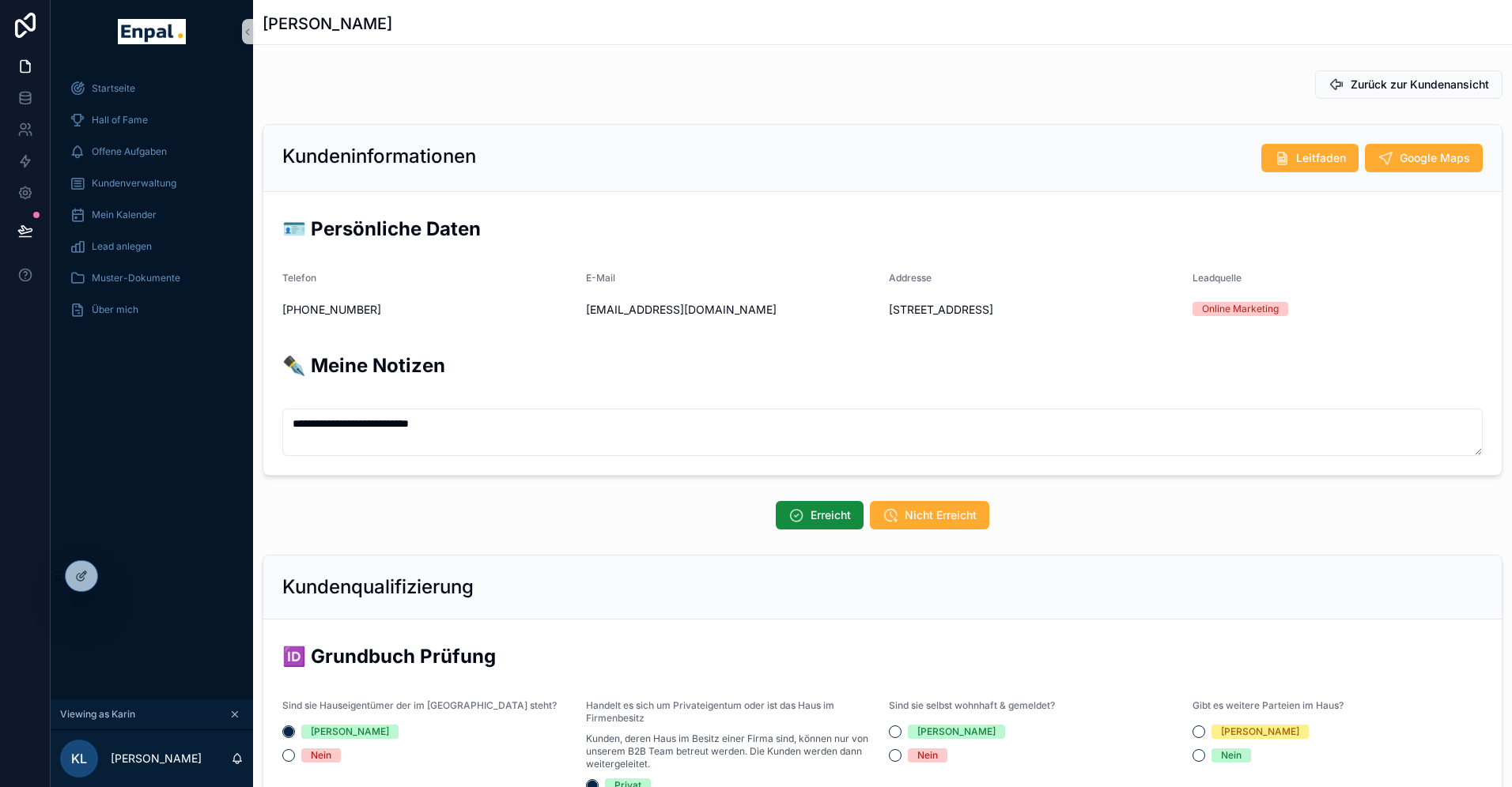
drag, startPoint x: 893, startPoint y: 309, endPoint x: 1109, endPoint y: 309, distance: 216.0
click at [1109, 309] on span "[STREET_ADDRESS]" at bounding box center [1034, 310] width 291 height 16
copy span "[STREET_ADDRESS]"
click at [919, 509] on span "Nicht Erreicht" at bounding box center [940, 516] width 72 height 16
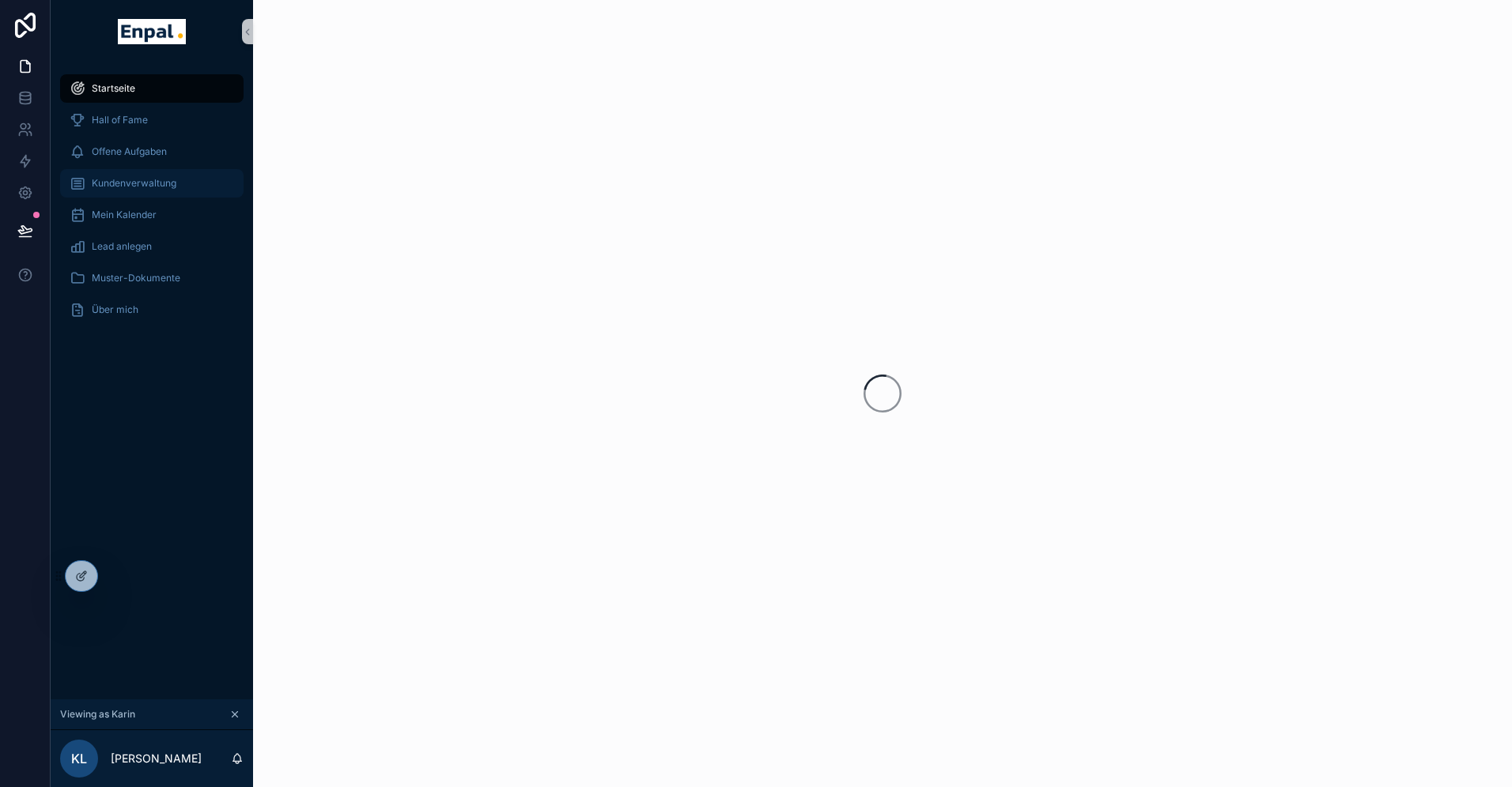
click at [135, 184] on span "Kundenverwaltung" at bounding box center [133, 183] width 84 height 13
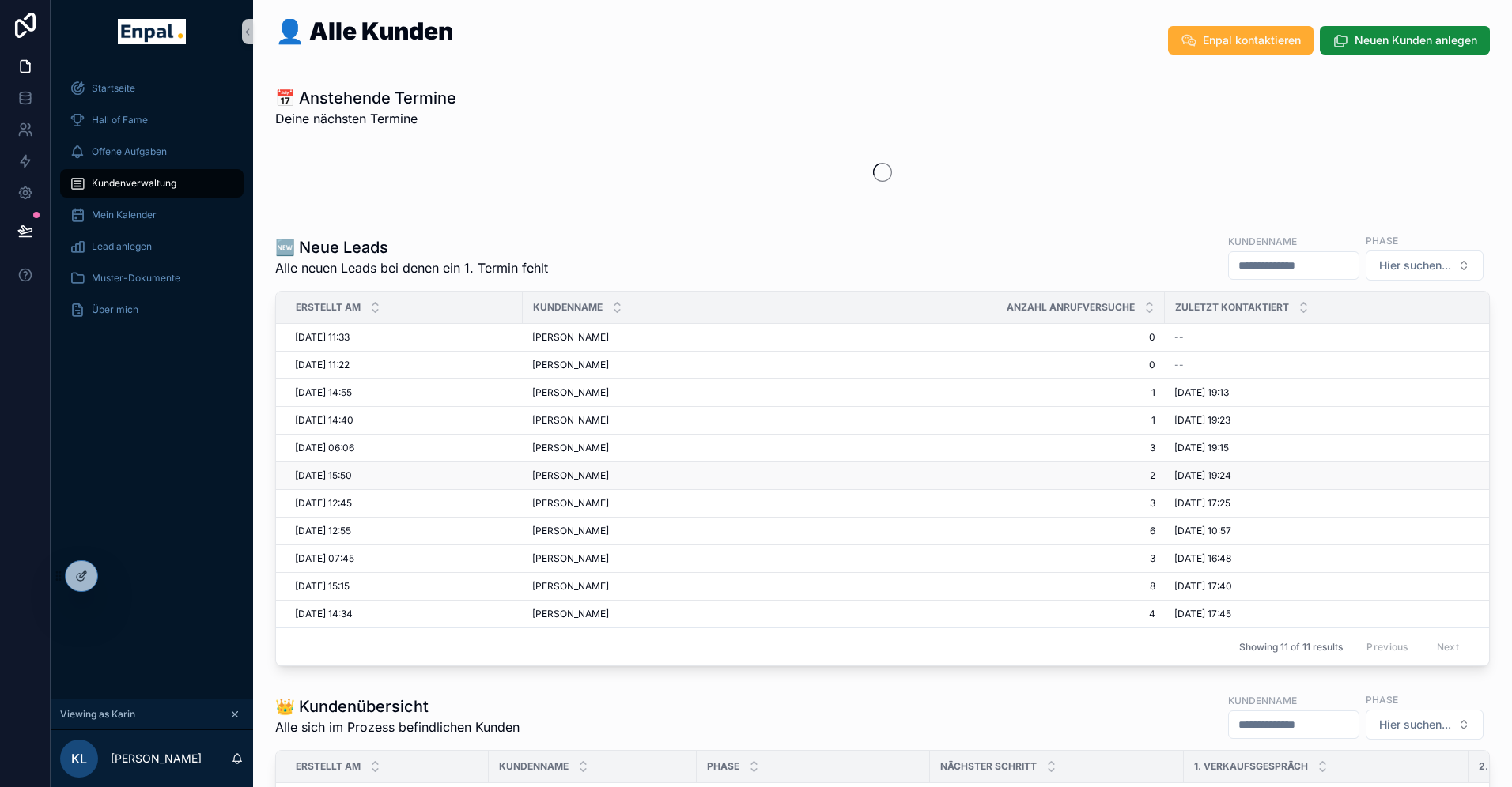
click at [591, 472] on span "[PERSON_NAME]" at bounding box center [570, 476] width 77 height 13
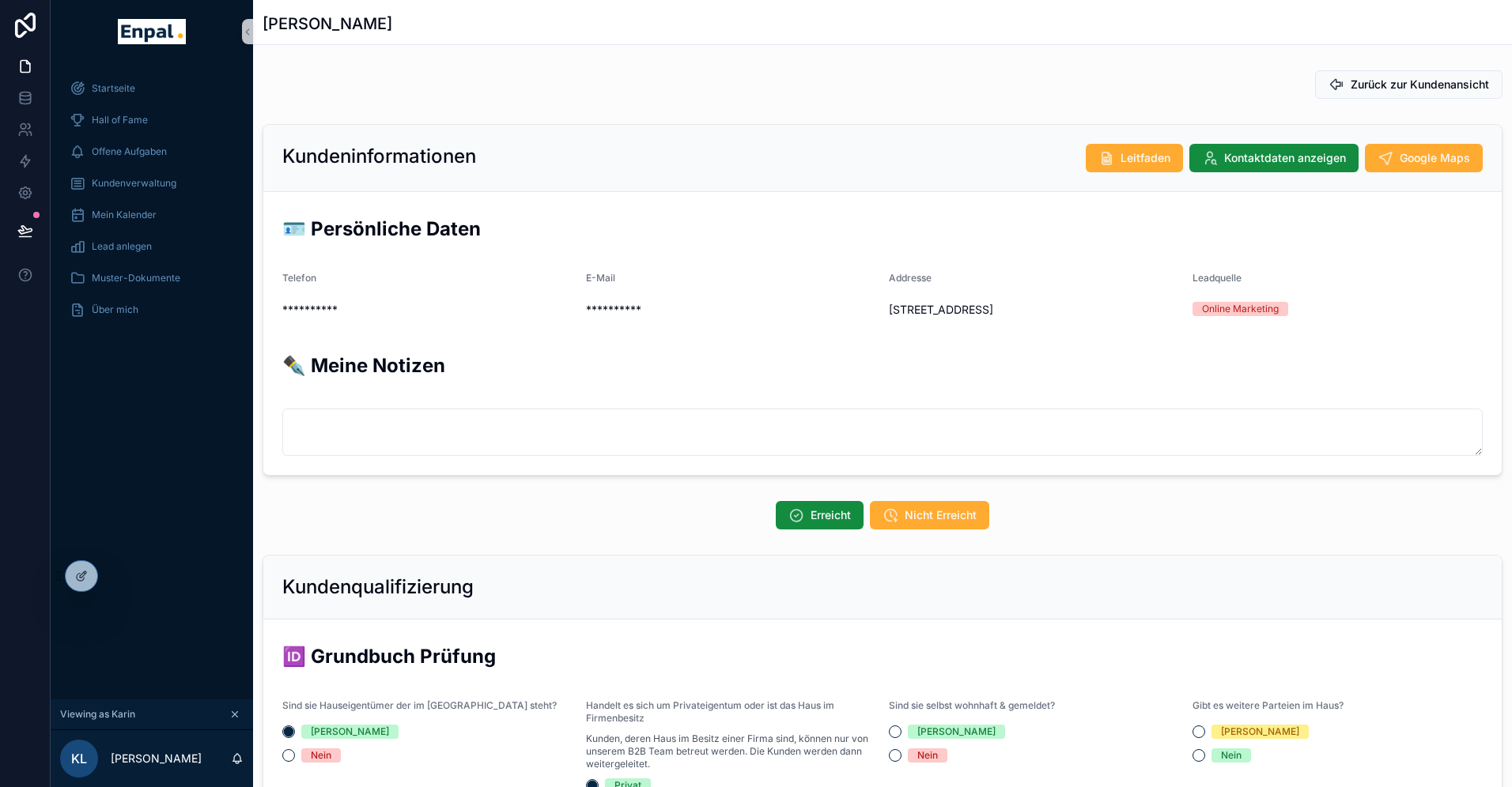
scroll to position [380, 0]
drag, startPoint x: 1061, startPoint y: 311, endPoint x: 886, endPoint y: 311, distance: 175.0
copy span "[STREET_ADDRESS]"
click at [896, 308] on span "[STREET_ADDRESS]" at bounding box center [1034, 310] width 291 height 16
drag, startPoint x: 890, startPoint y: 309, endPoint x: 1070, endPoint y: 308, distance: 180.0
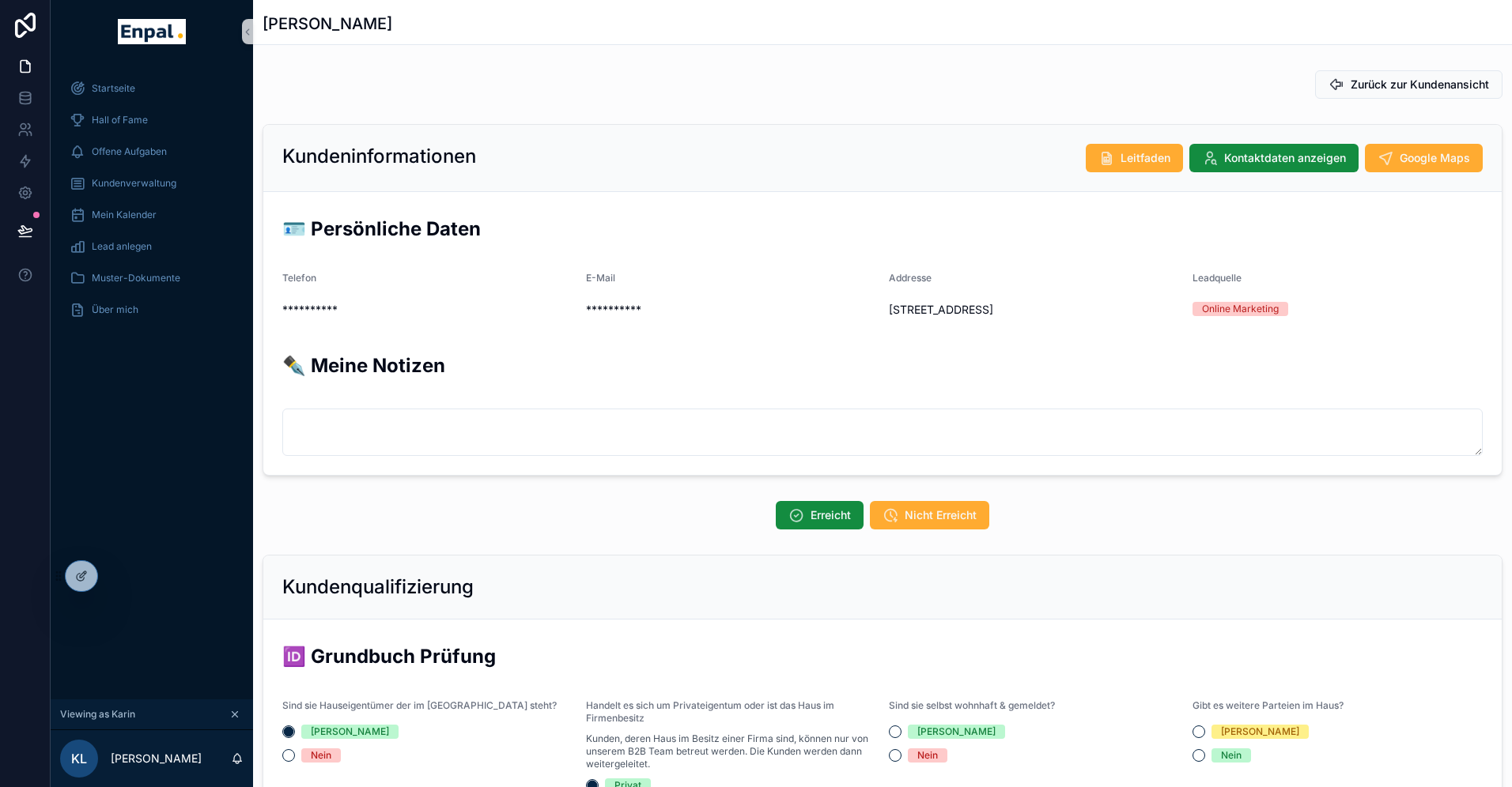
click at [1070, 308] on span "[STREET_ADDRESS]" at bounding box center [1034, 310] width 291 height 16
copy span "[STREET_ADDRESS]"
click at [1218, 149] on button "Kontaktdaten anzeigen" at bounding box center [1274, 158] width 169 height 29
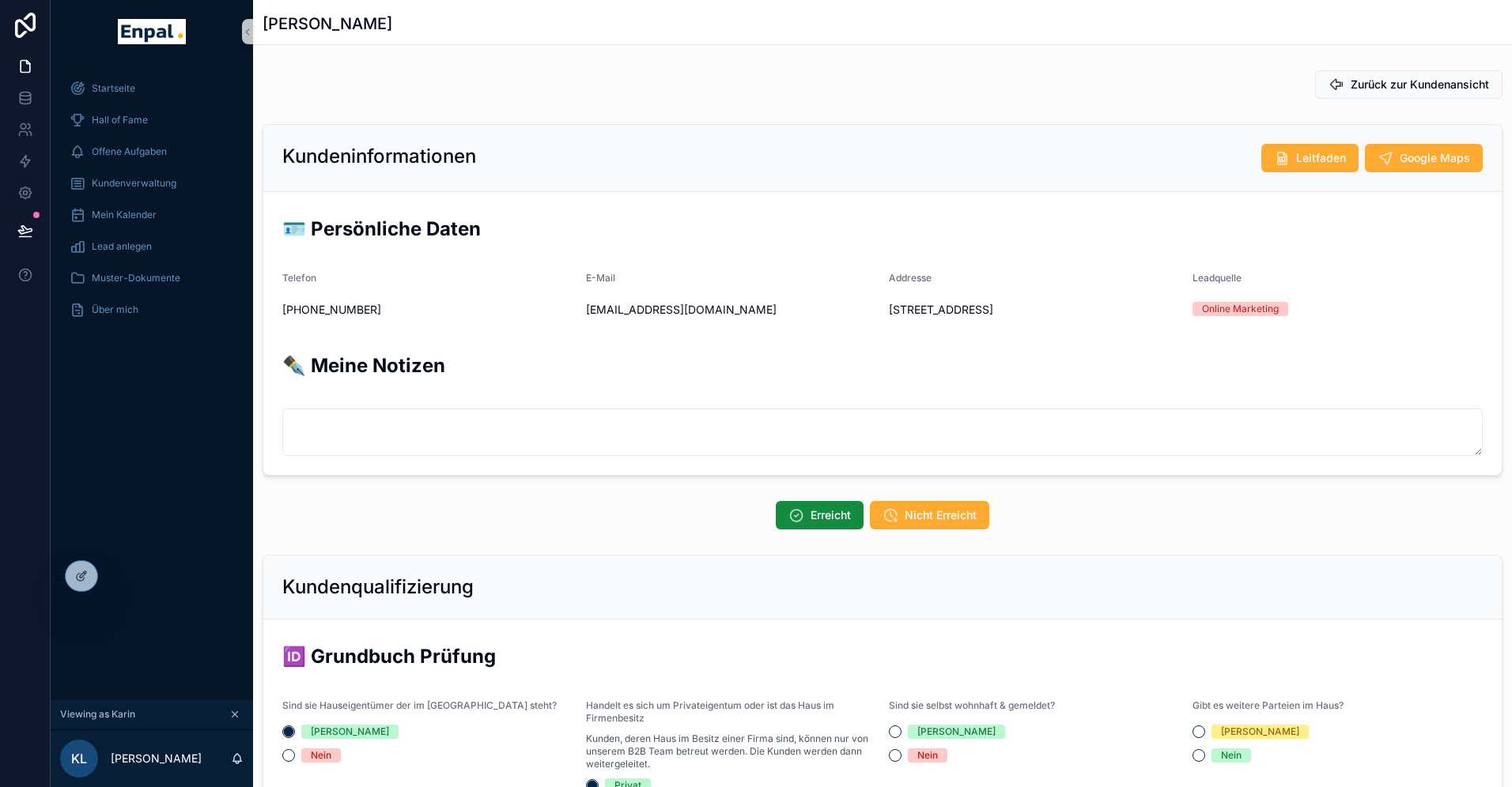
click at [1058, 311] on span "[STREET_ADDRESS]" at bounding box center [1034, 310] width 291 height 16
click at [935, 516] on span "Nicht Erreicht" at bounding box center [940, 516] width 72 height 16
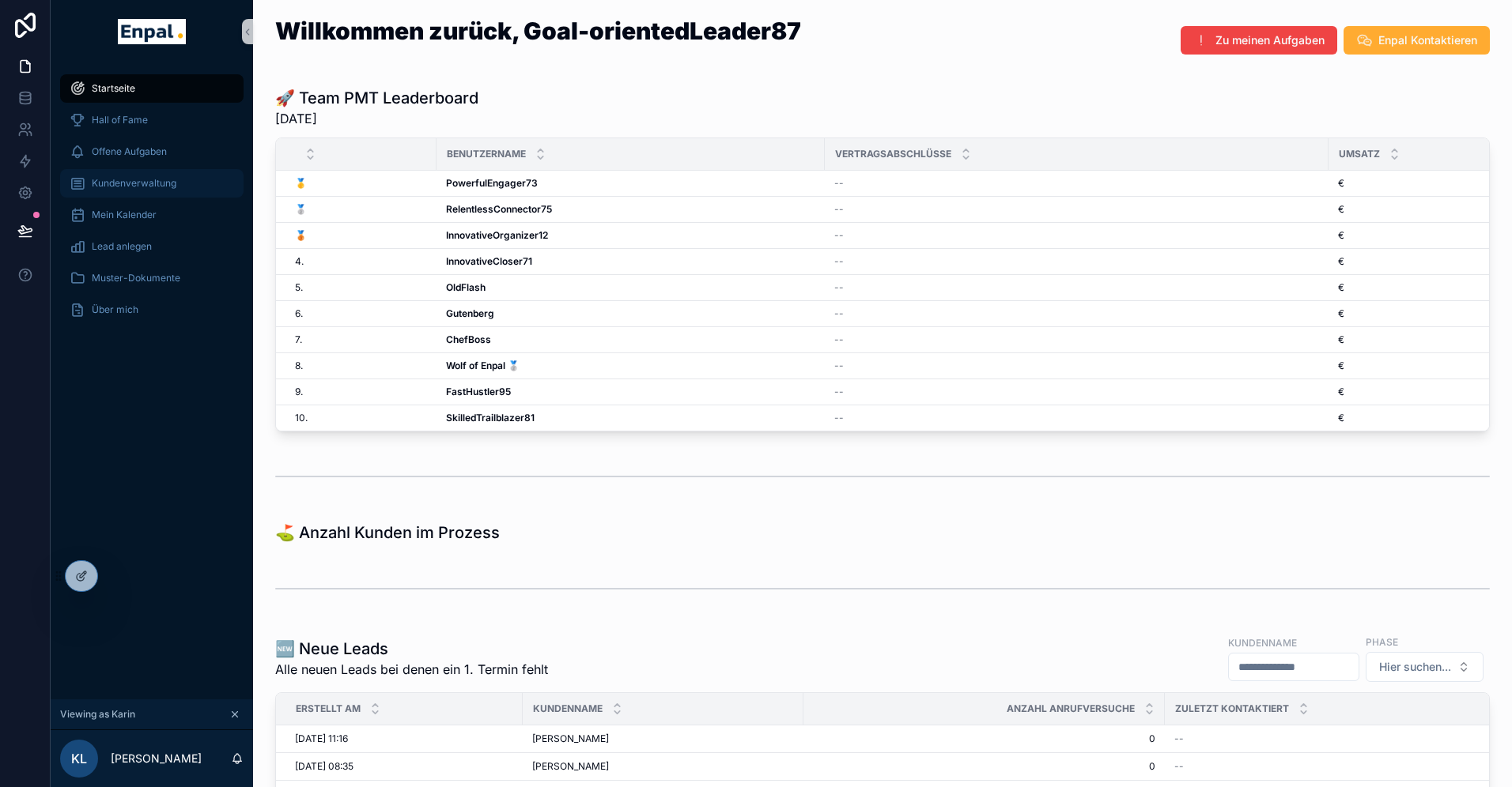
click at [124, 180] on span "Kundenverwaltung" at bounding box center [133, 183] width 84 height 13
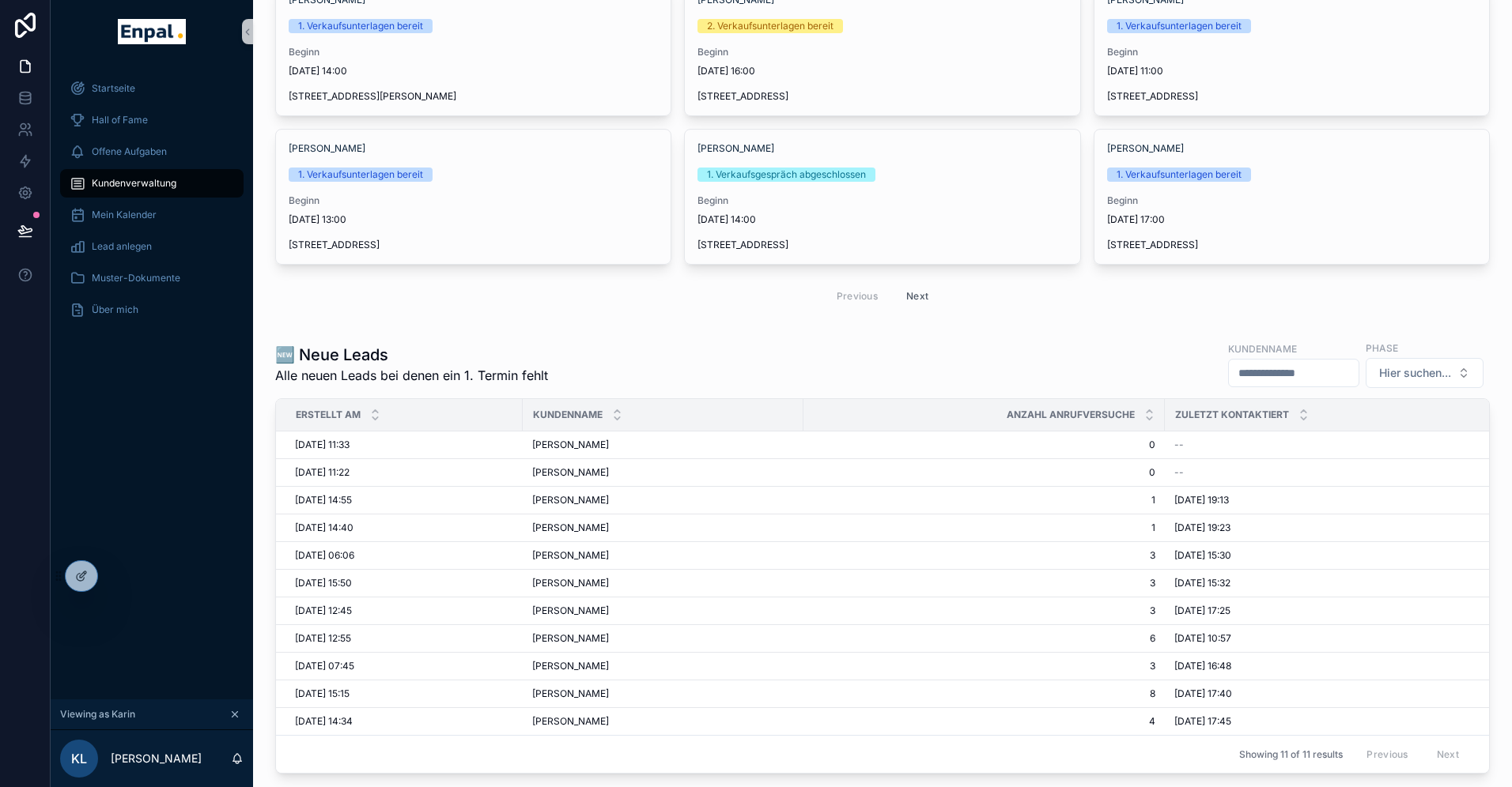
scroll to position [159, 0]
click at [572, 636] on span "[PERSON_NAME]" at bounding box center [570, 637] width 77 height 13
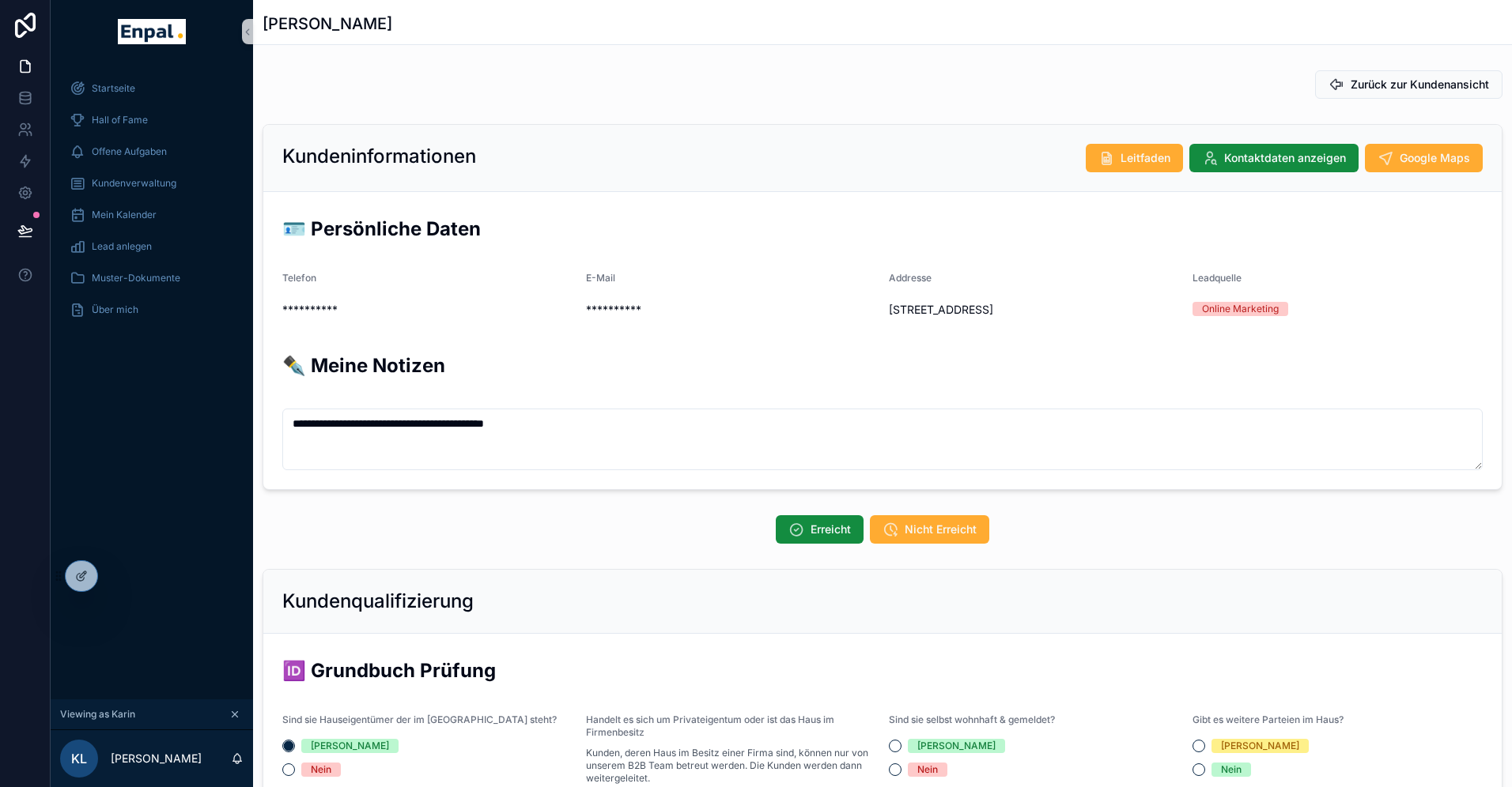
scroll to position [380, 0]
drag, startPoint x: 1115, startPoint y: 309, endPoint x: 892, endPoint y: 311, distance: 223.0
click at [892, 311] on span "[STREET_ADDRESS]" at bounding box center [1034, 310] width 291 height 16
copy span "[STREET_ADDRESS]"
click at [146, 191] on div "Kundenverwaltung" at bounding box center [151, 183] width 164 height 25
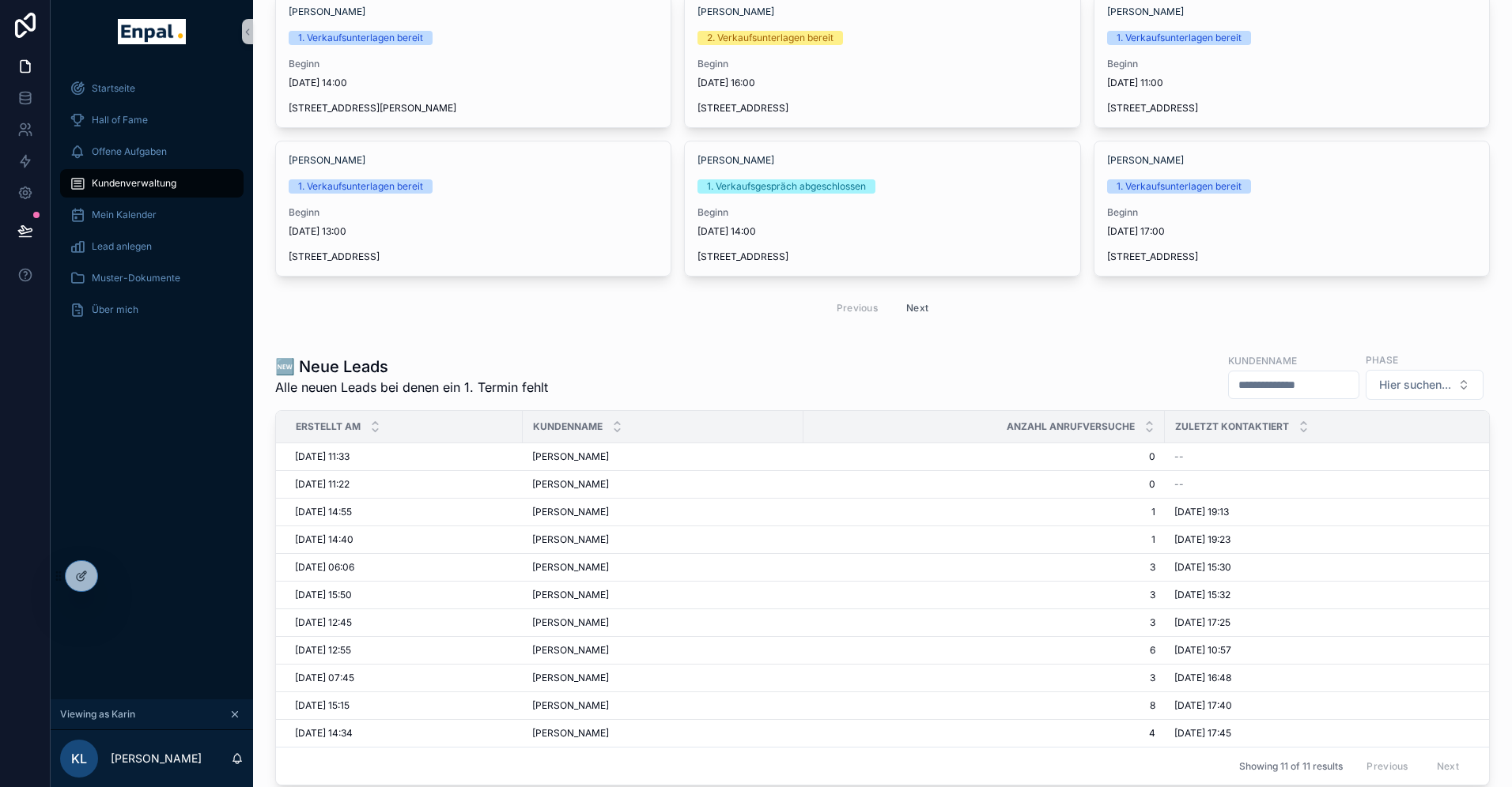
scroll to position [192, 0]
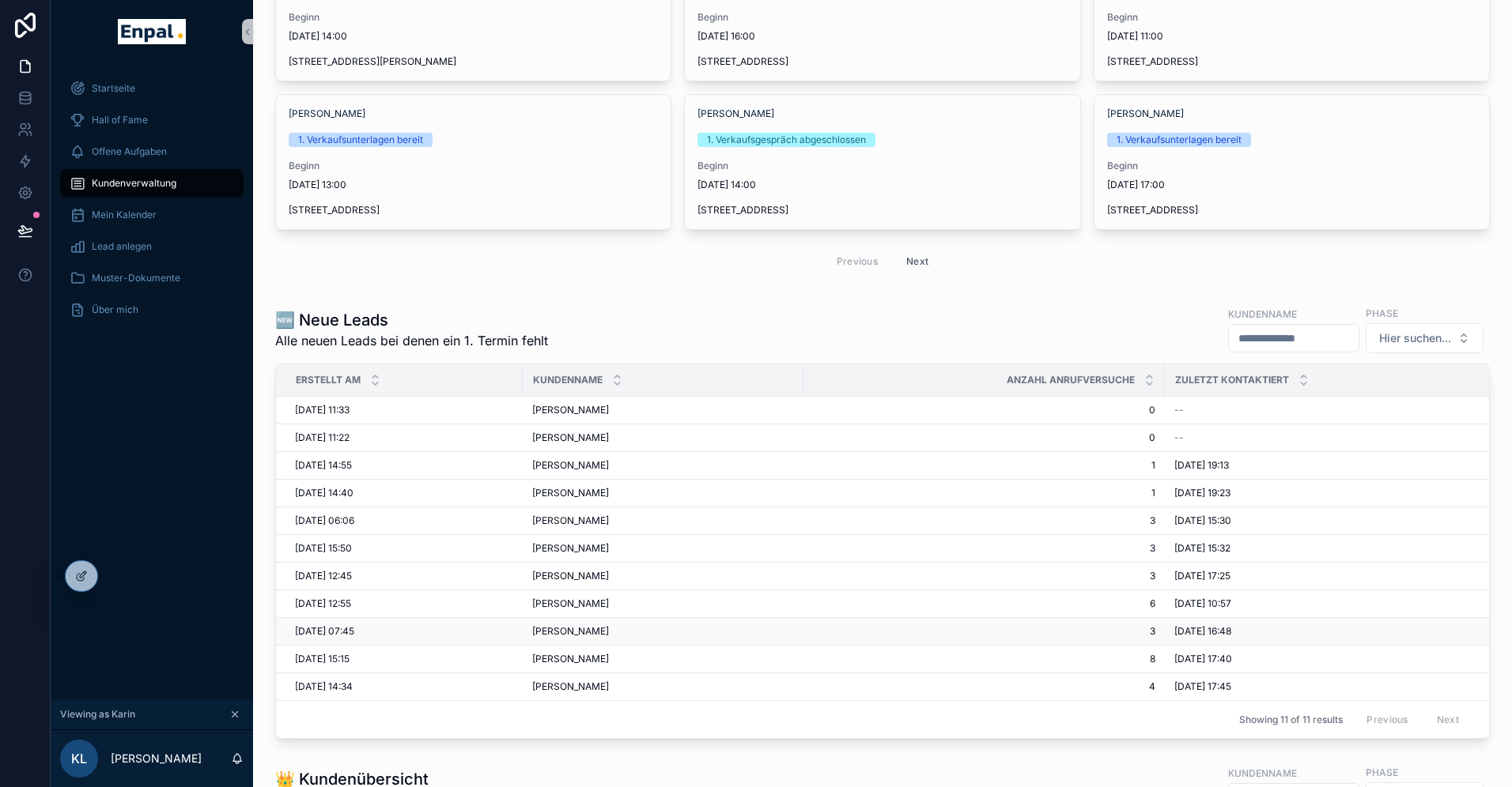
click at [570, 631] on span "[PERSON_NAME]" at bounding box center [570, 631] width 77 height 13
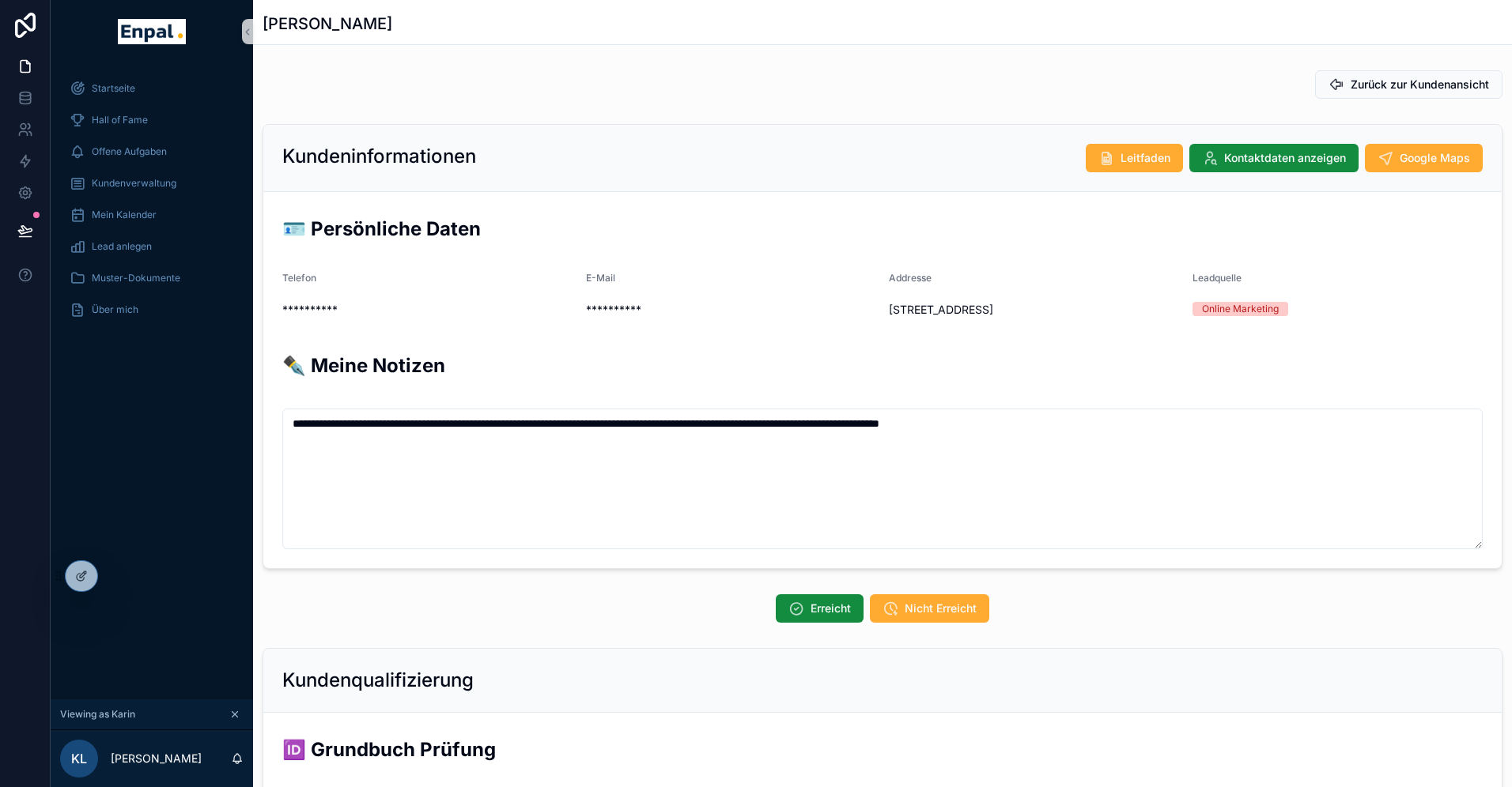
scroll to position [380, 0]
drag, startPoint x: 1104, startPoint y: 309, endPoint x: 888, endPoint y: 307, distance: 216.0
click at [888, 307] on form "**********" at bounding box center [883, 380] width 1239 height 377
copy span "[STREET_ADDRESS]"
click at [126, 183] on span "Kundenverwaltung" at bounding box center [133, 183] width 84 height 13
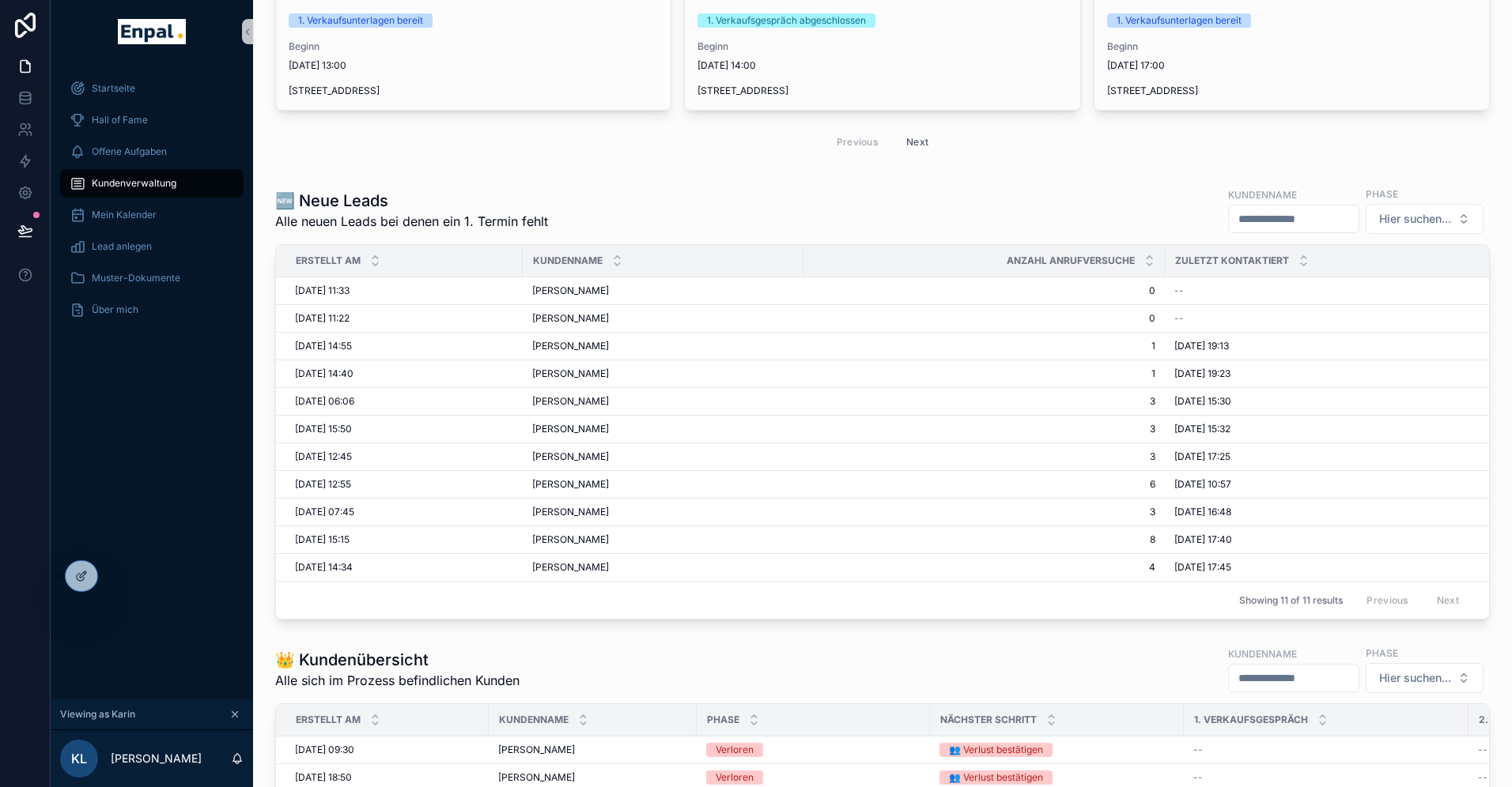
scroll to position [313, 0]
click at [148, 385] on div "Startseite Hall of Fame Offene Aufgaben Kundenverwaltung Mein Kalender Lead anl…" at bounding box center [152, 382] width 203 height 636
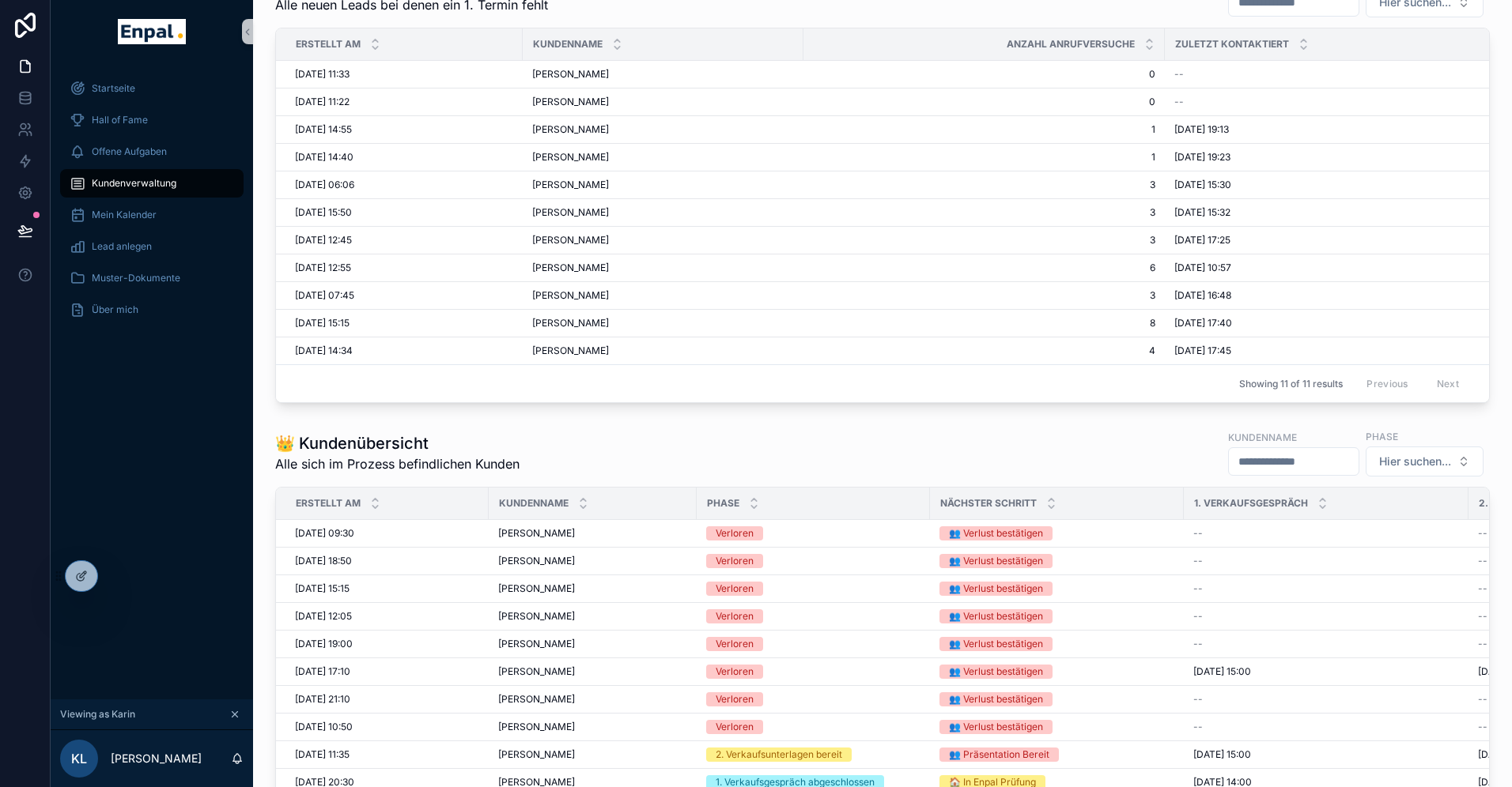
scroll to position [918, 0]
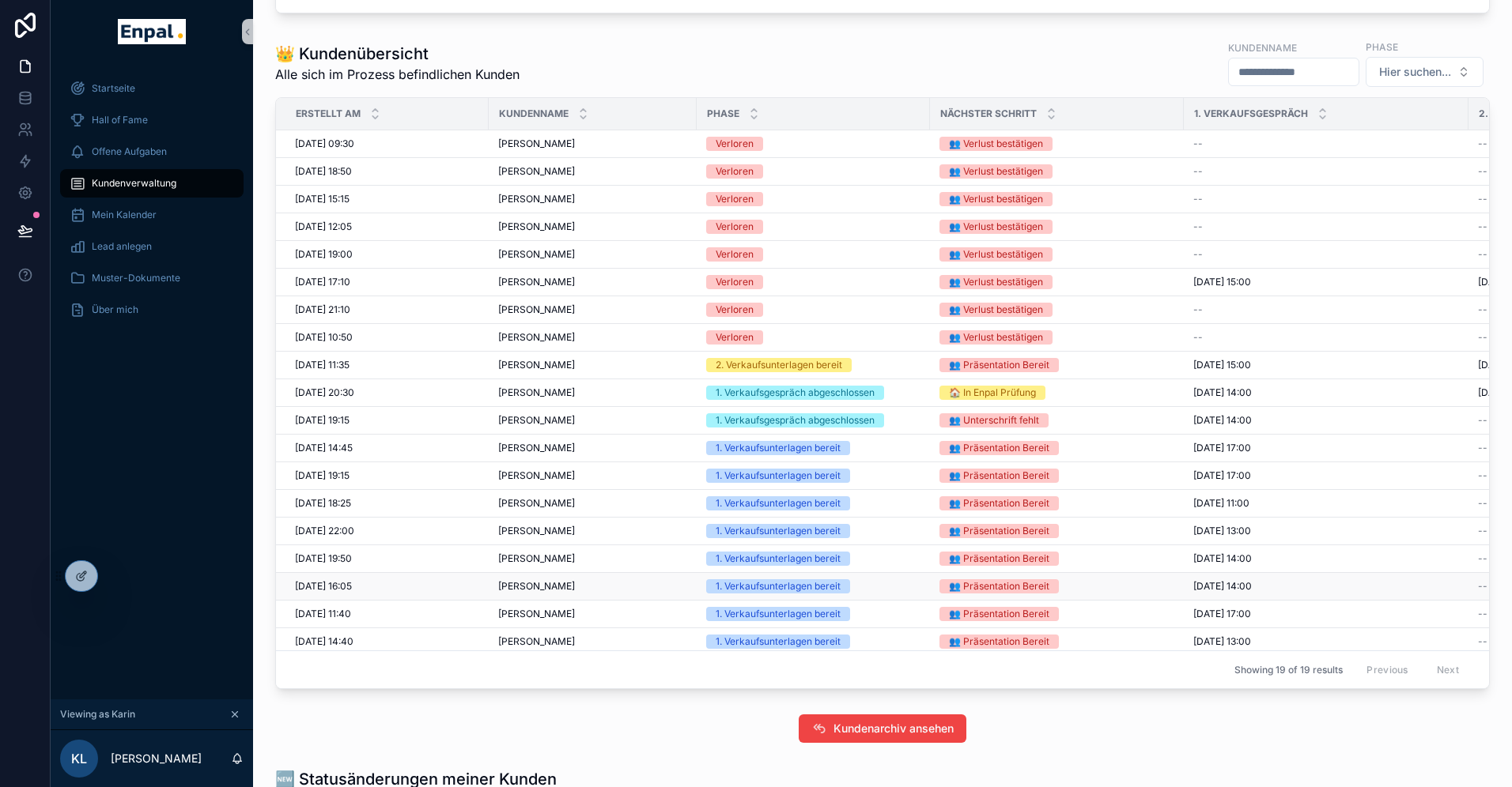
click at [574, 584] on div "[PERSON_NAME] [PERSON_NAME]" at bounding box center [592, 586] width 189 height 13
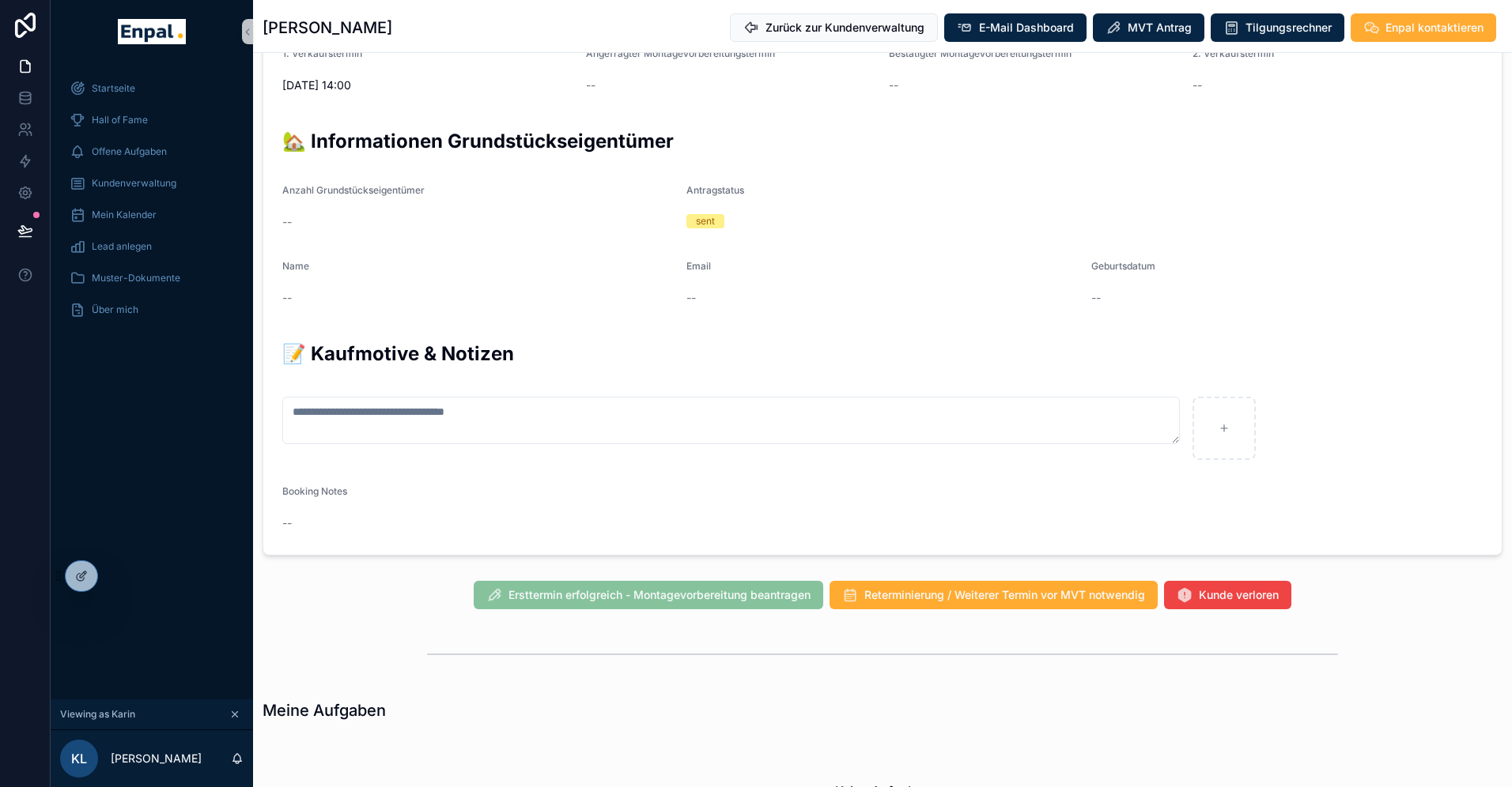
scroll to position [726, 0]
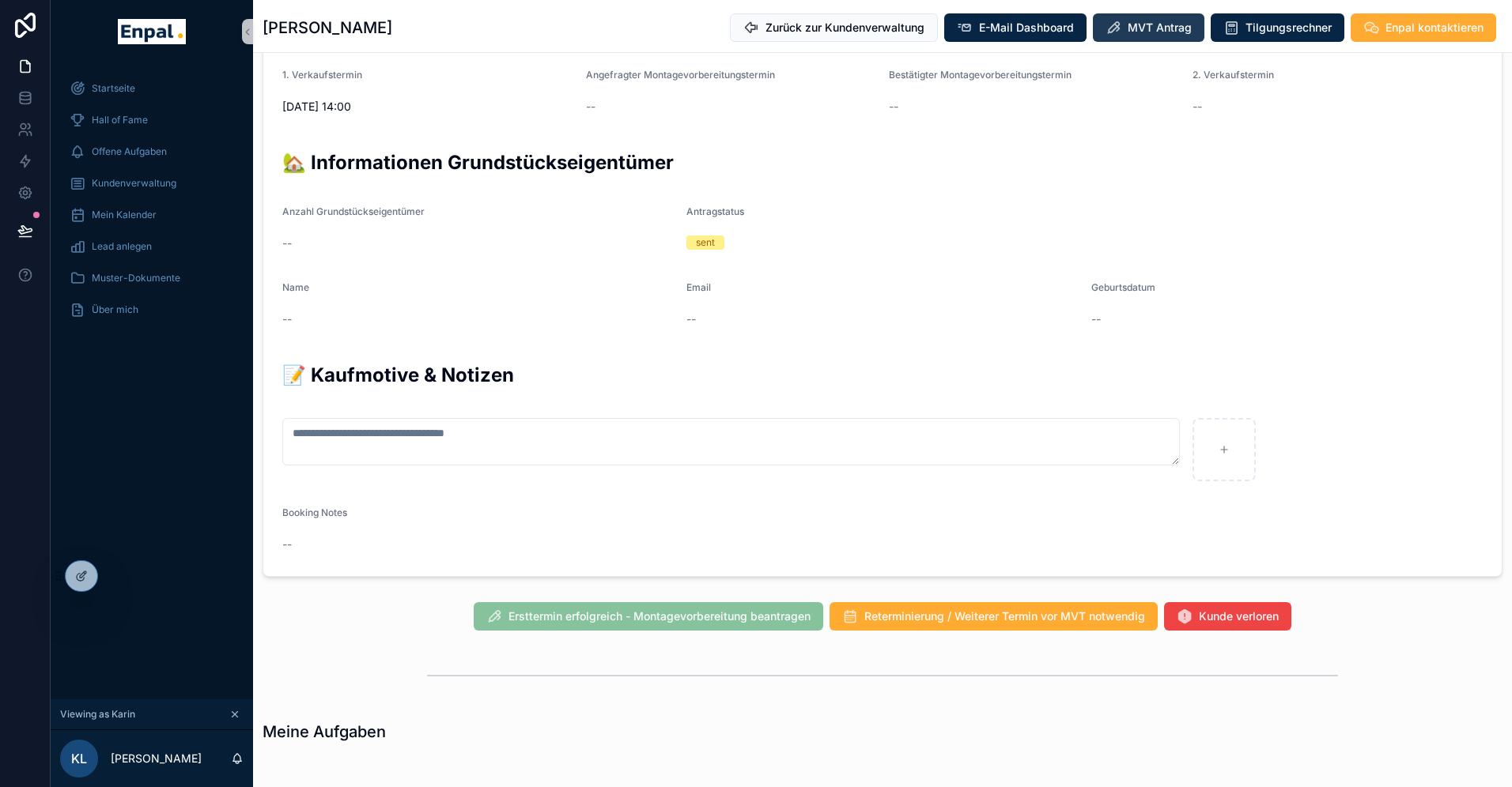
click at [1149, 22] on span "MVT Antrag" at bounding box center [1159, 28] width 64 height 16
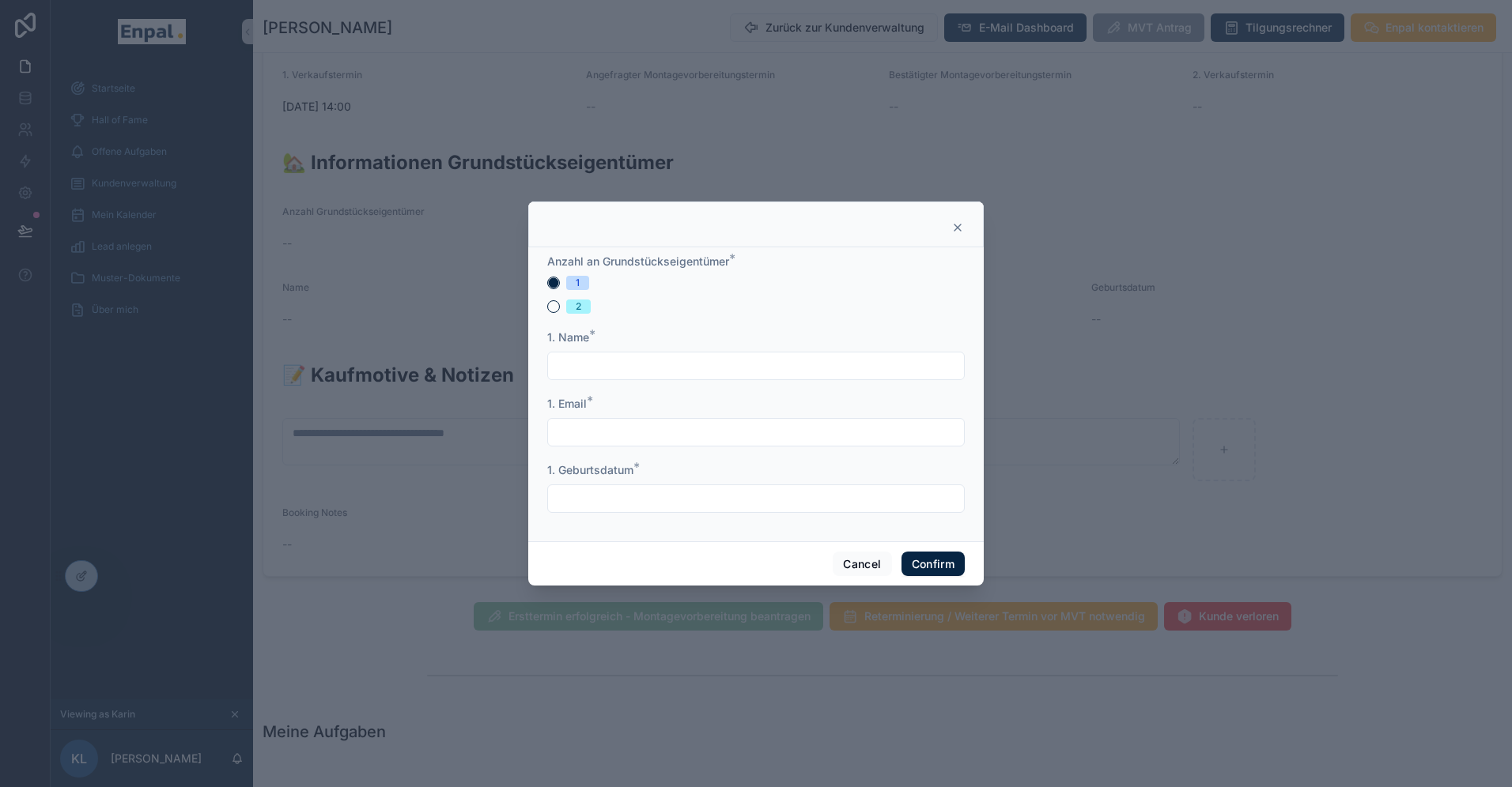
click at [606, 372] on input "text" at bounding box center [756, 366] width 416 height 22
click at [706, 283] on div "1" at bounding box center [756, 283] width 418 height 14
click at [956, 230] on icon at bounding box center [957, 228] width 13 height 13
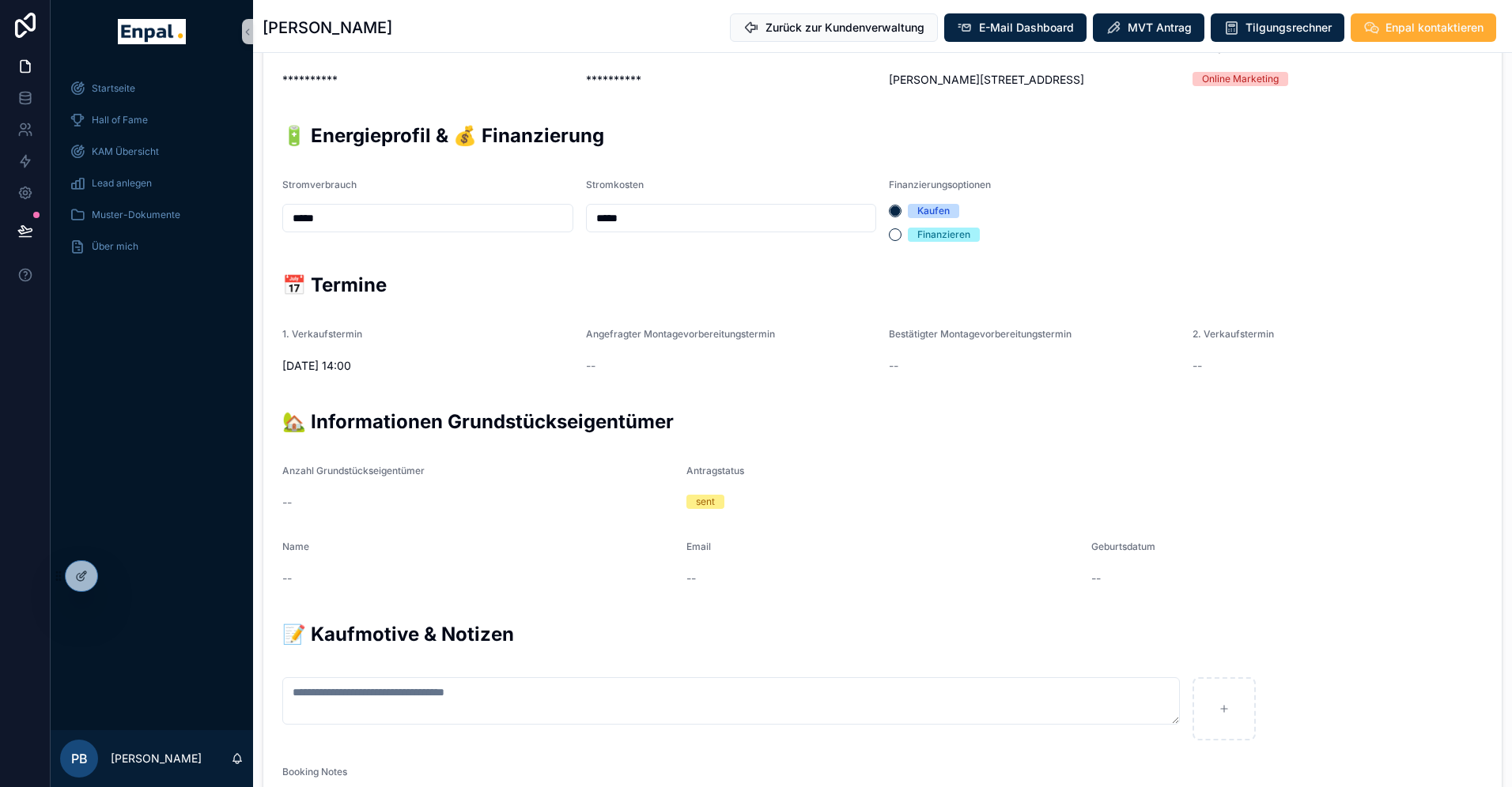
scroll to position [443, 0]
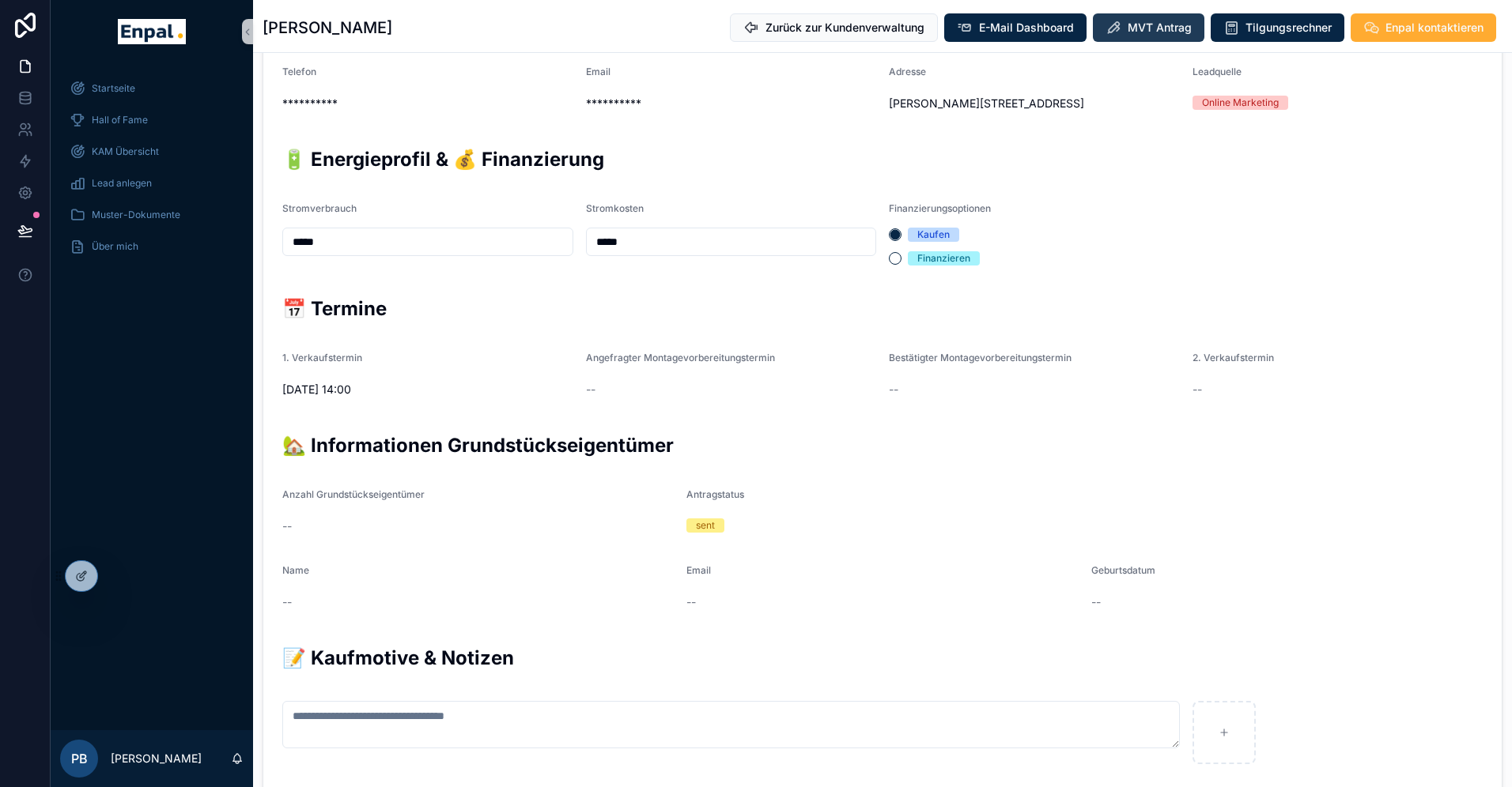
click at [1143, 25] on span "MVT Antrag" at bounding box center [1159, 28] width 64 height 16
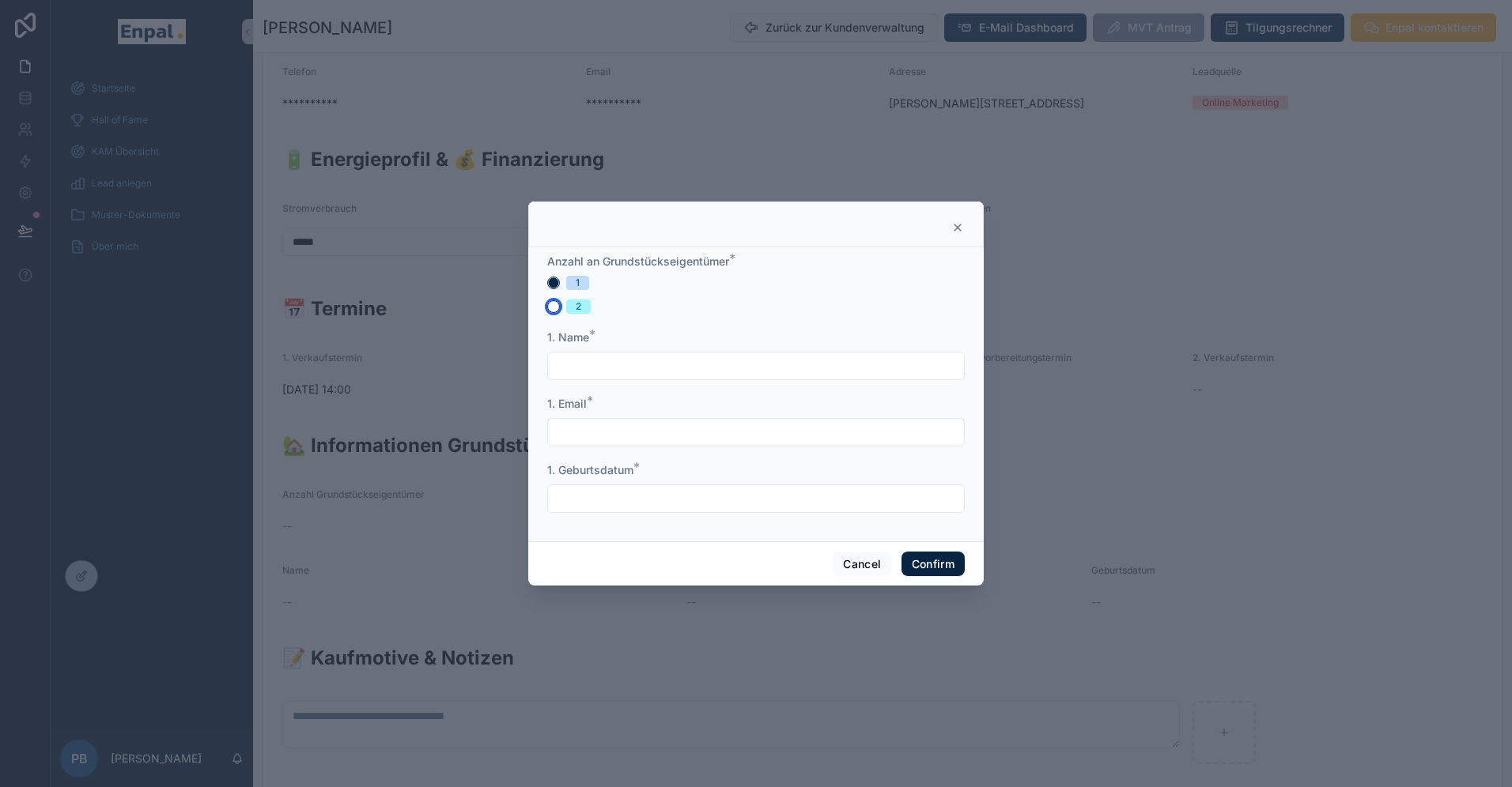
click at [552, 310] on button "2" at bounding box center [554, 306] width 13 height 13
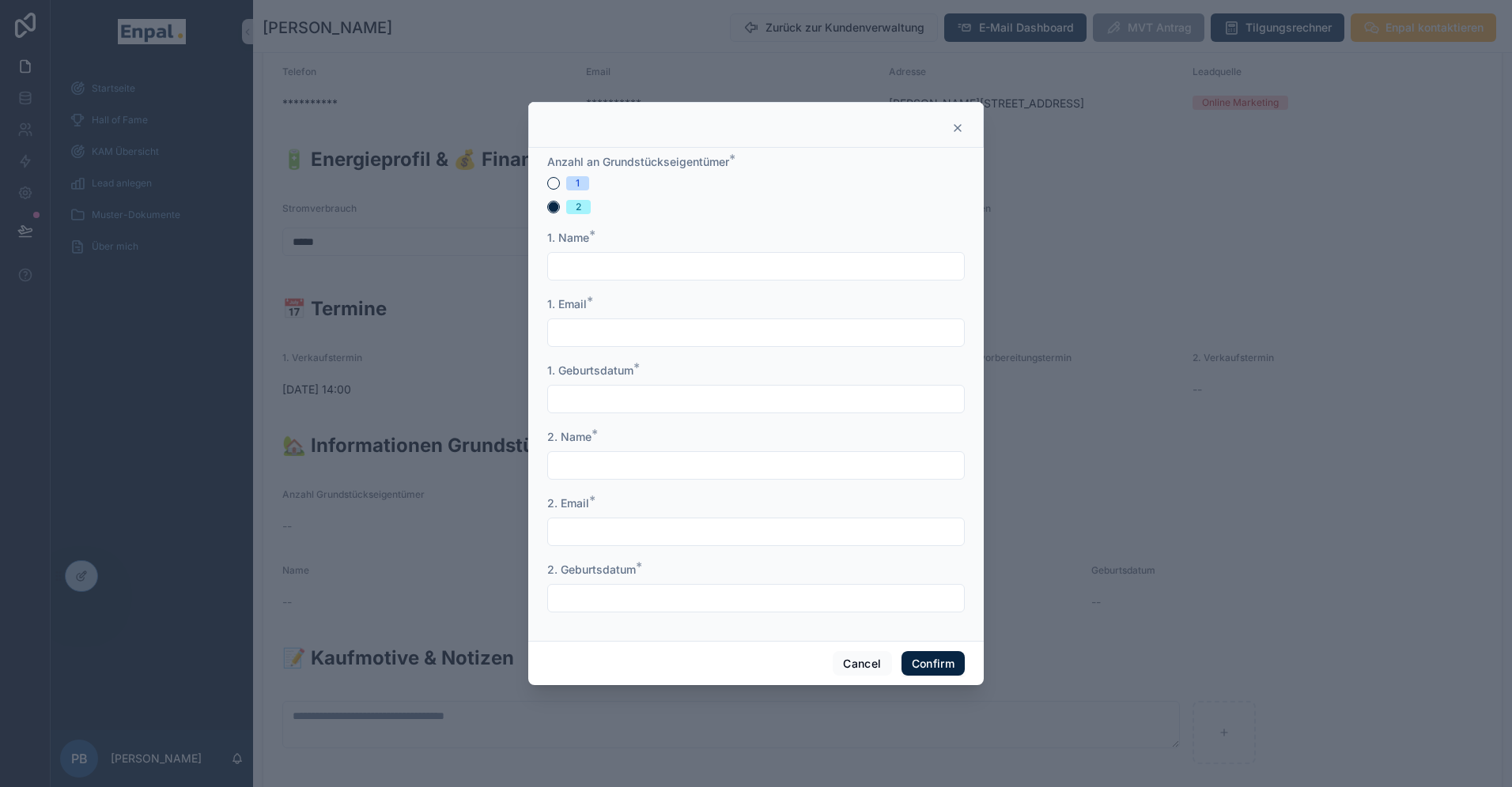
click at [599, 268] on input "text" at bounding box center [756, 266] width 416 height 22
type input "**********"
click at [579, 391] on input "text" at bounding box center [756, 399] width 416 height 22
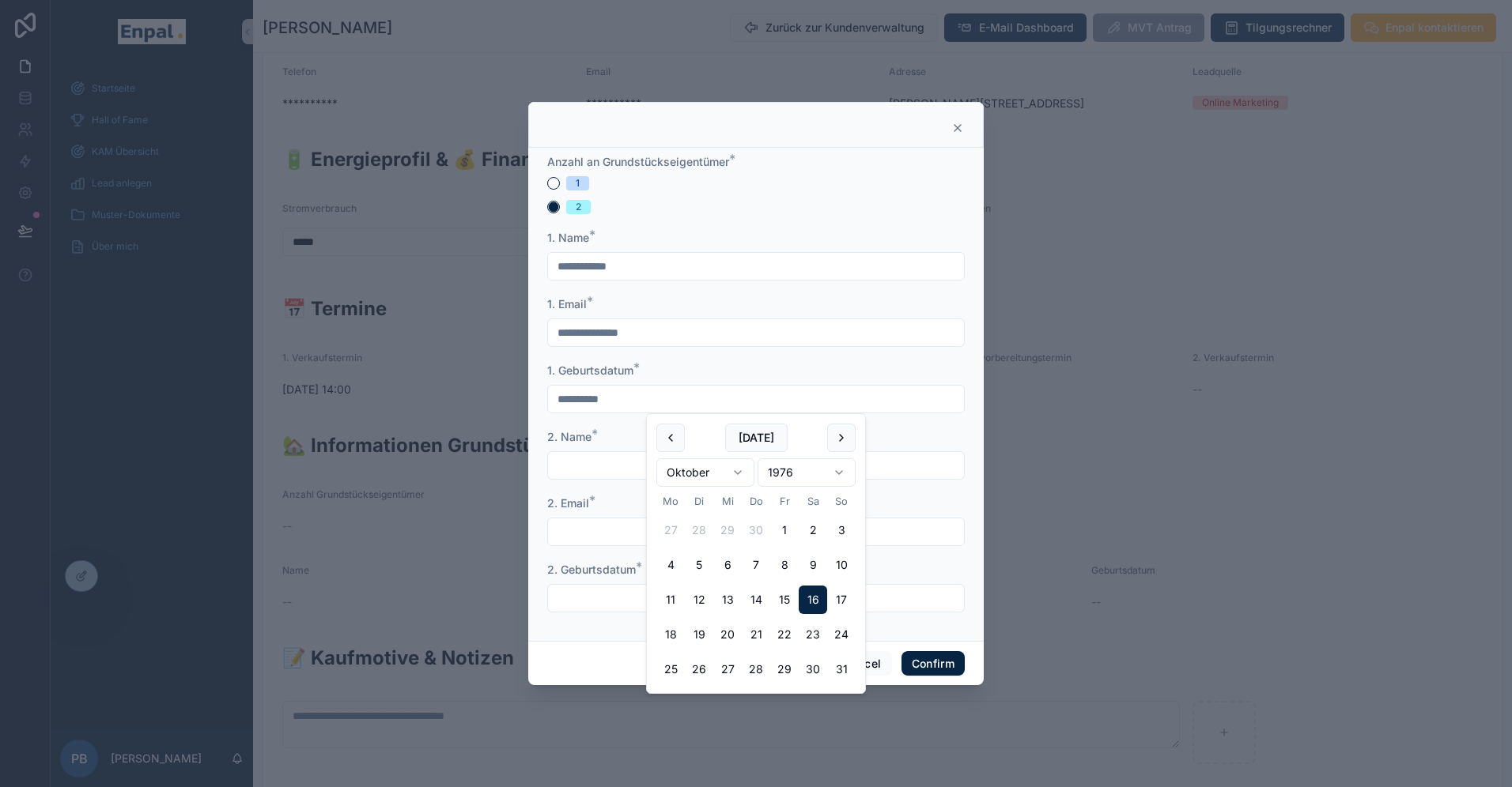
type input "**********"
click at [585, 460] on input "text" at bounding box center [756, 465] width 416 height 22
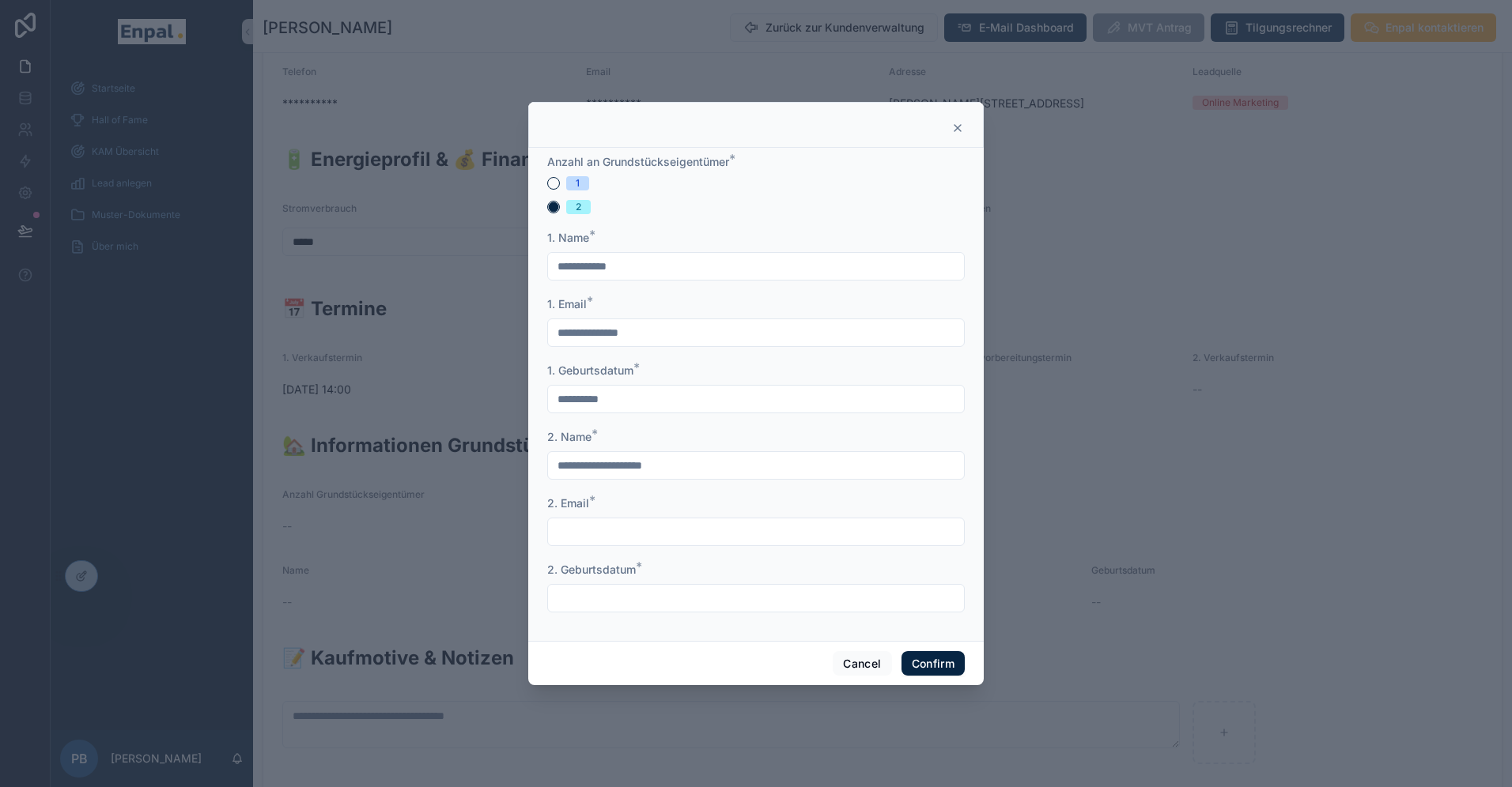
type input "**********"
click at [605, 587] on input "text" at bounding box center [756, 598] width 416 height 22
type input "**********"
click at [693, 658] on div "Cancel Confirm" at bounding box center [756, 663] width 455 height 45
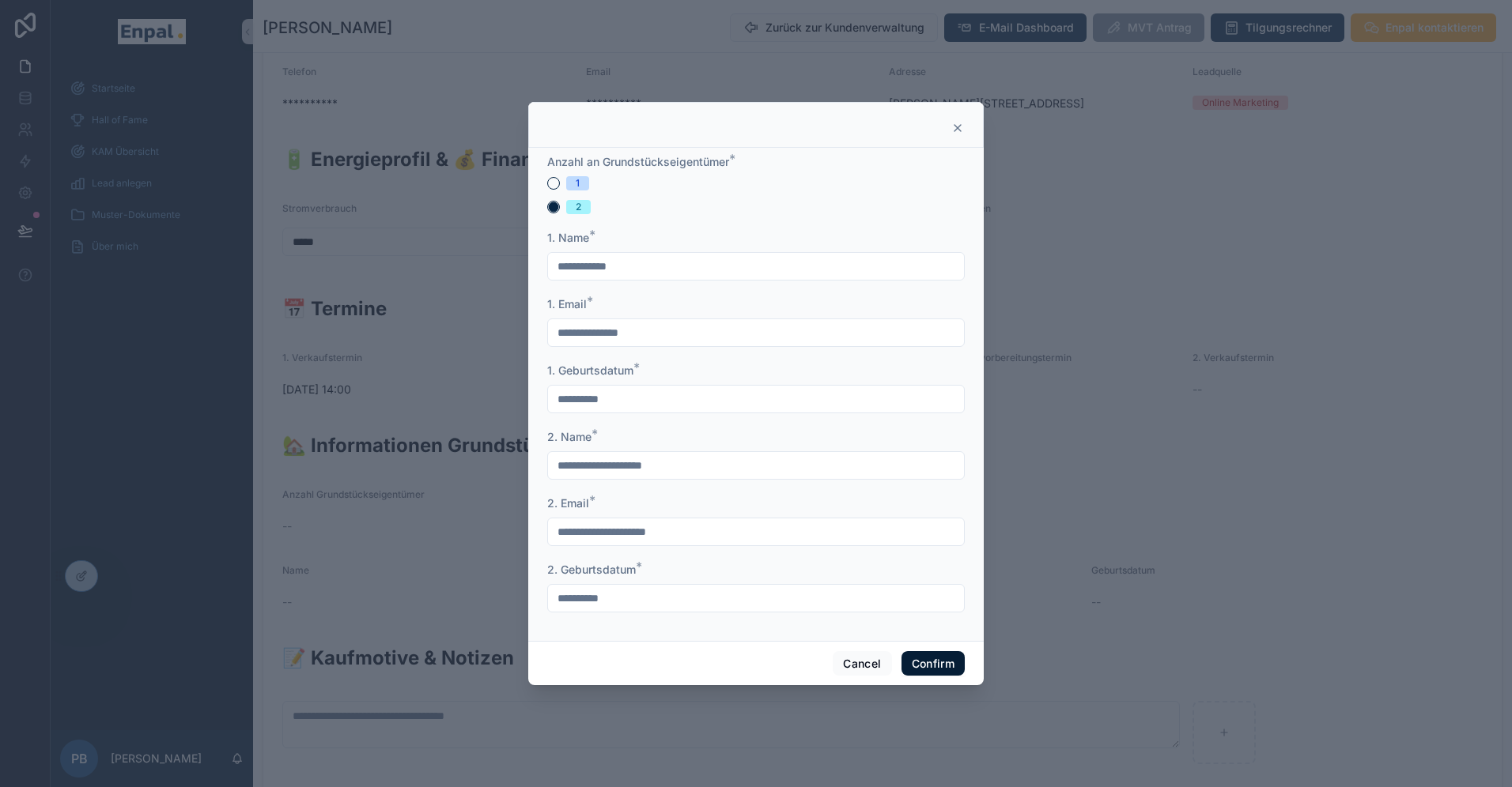
click at [924, 663] on button "Confirm" at bounding box center [933, 664] width 64 height 25
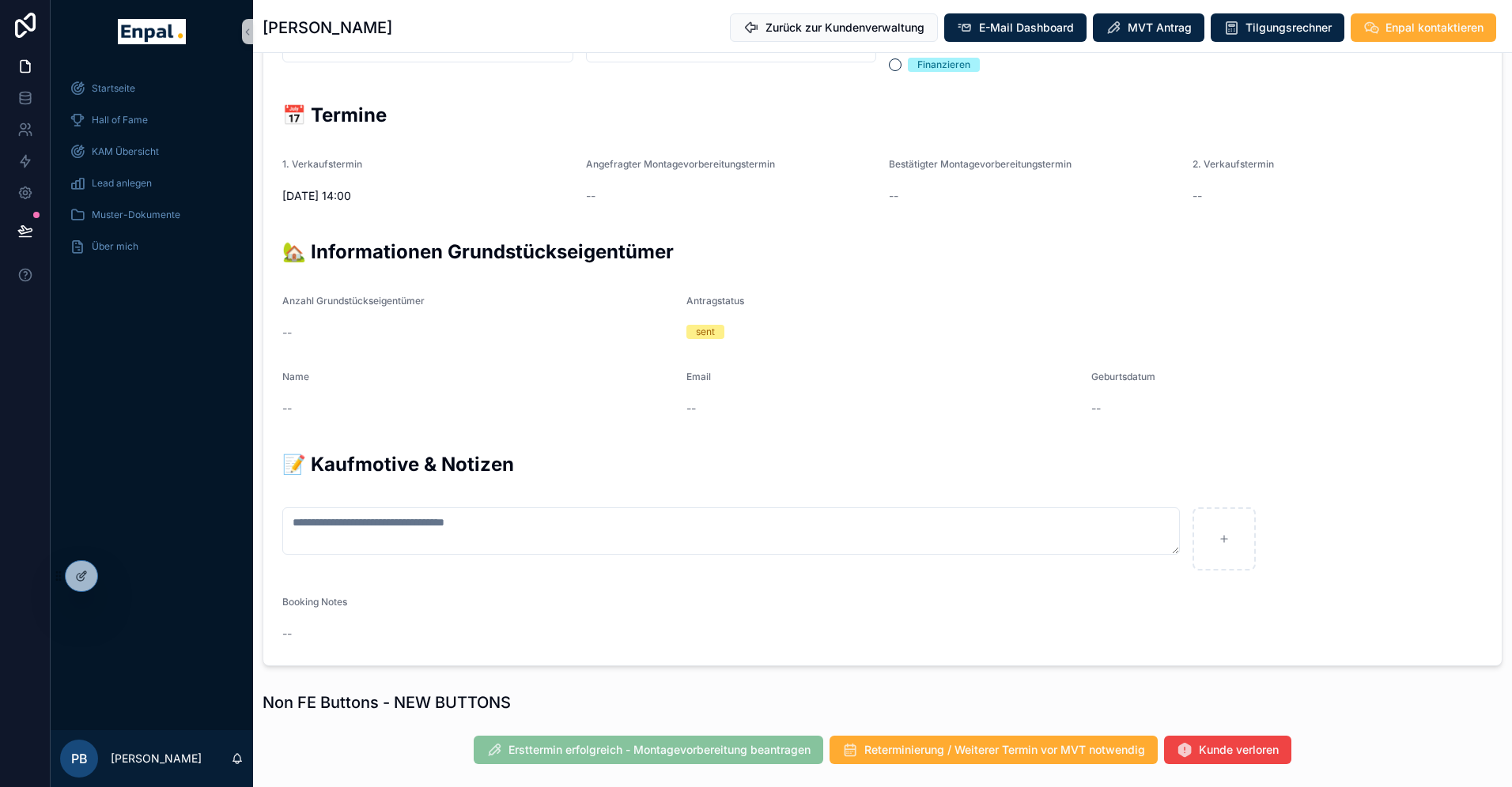
scroll to position [634, 0]
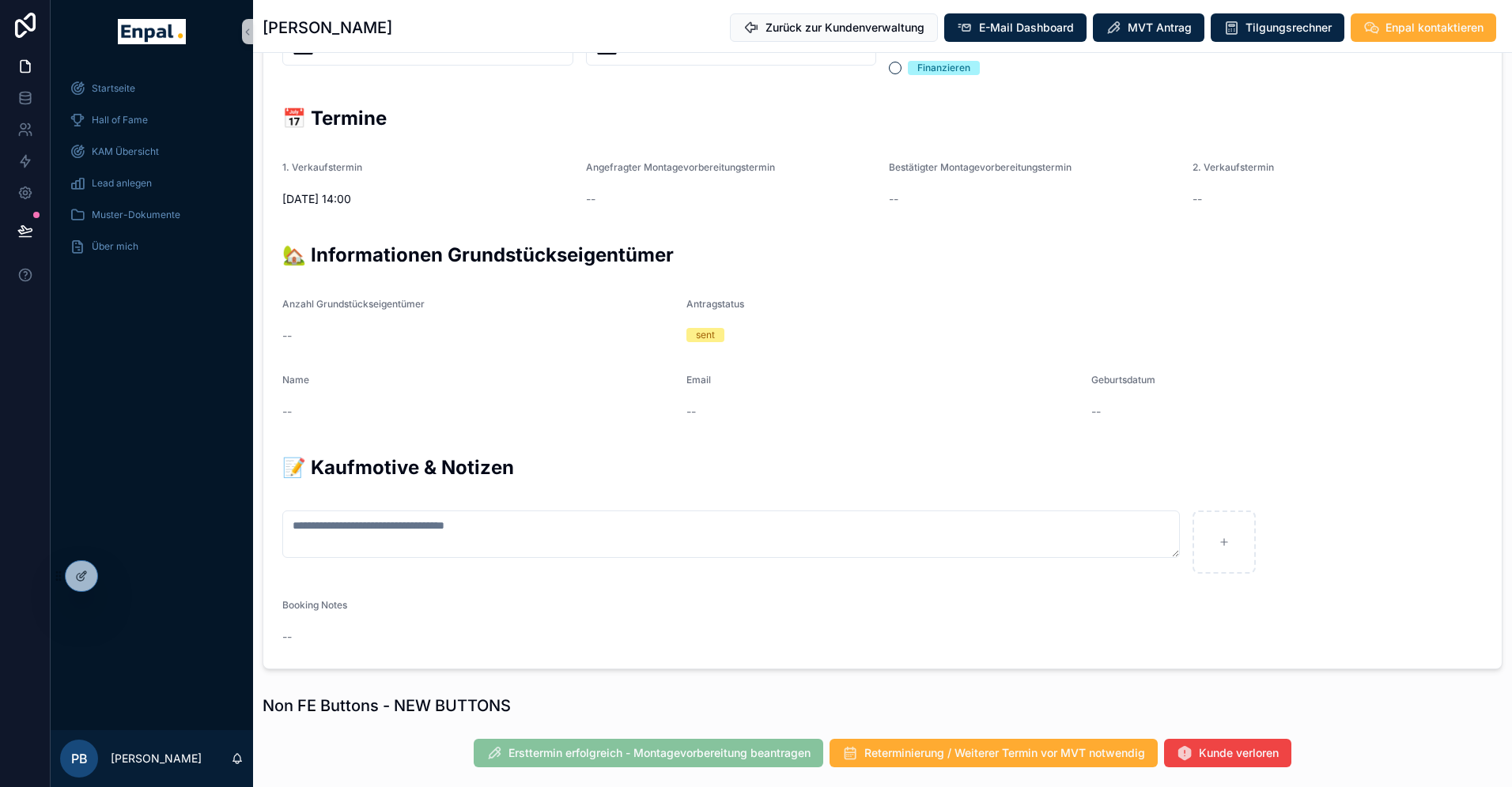
click at [437, 423] on div "--" at bounding box center [478, 411] width 392 height 25
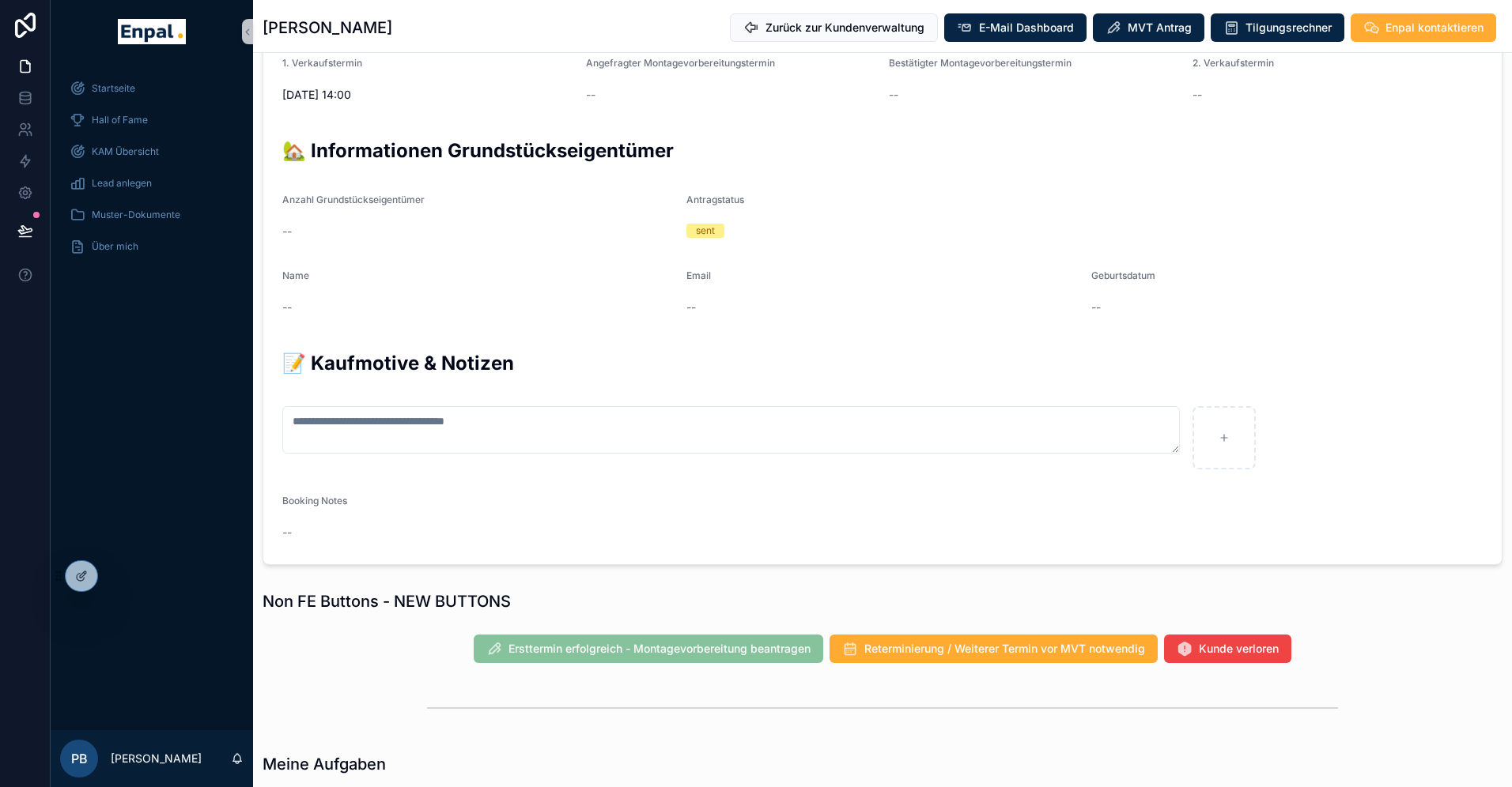
click at [706, 643] on span "Ersttermin erfolgreich - Montagevorbereitung beantragen" at bounding box center [649, 651] width 350 height 16
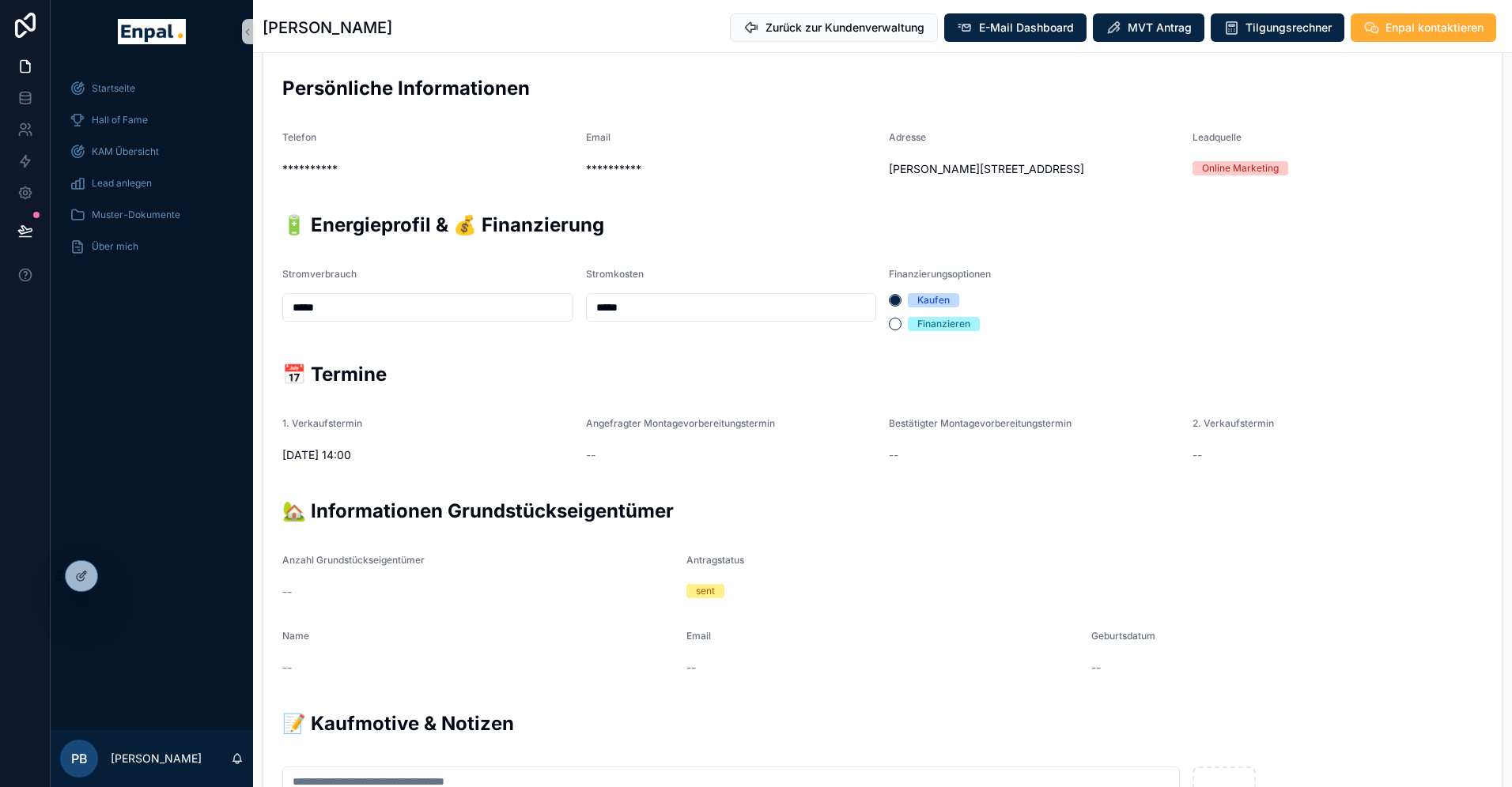
scroll to position [284, 0]
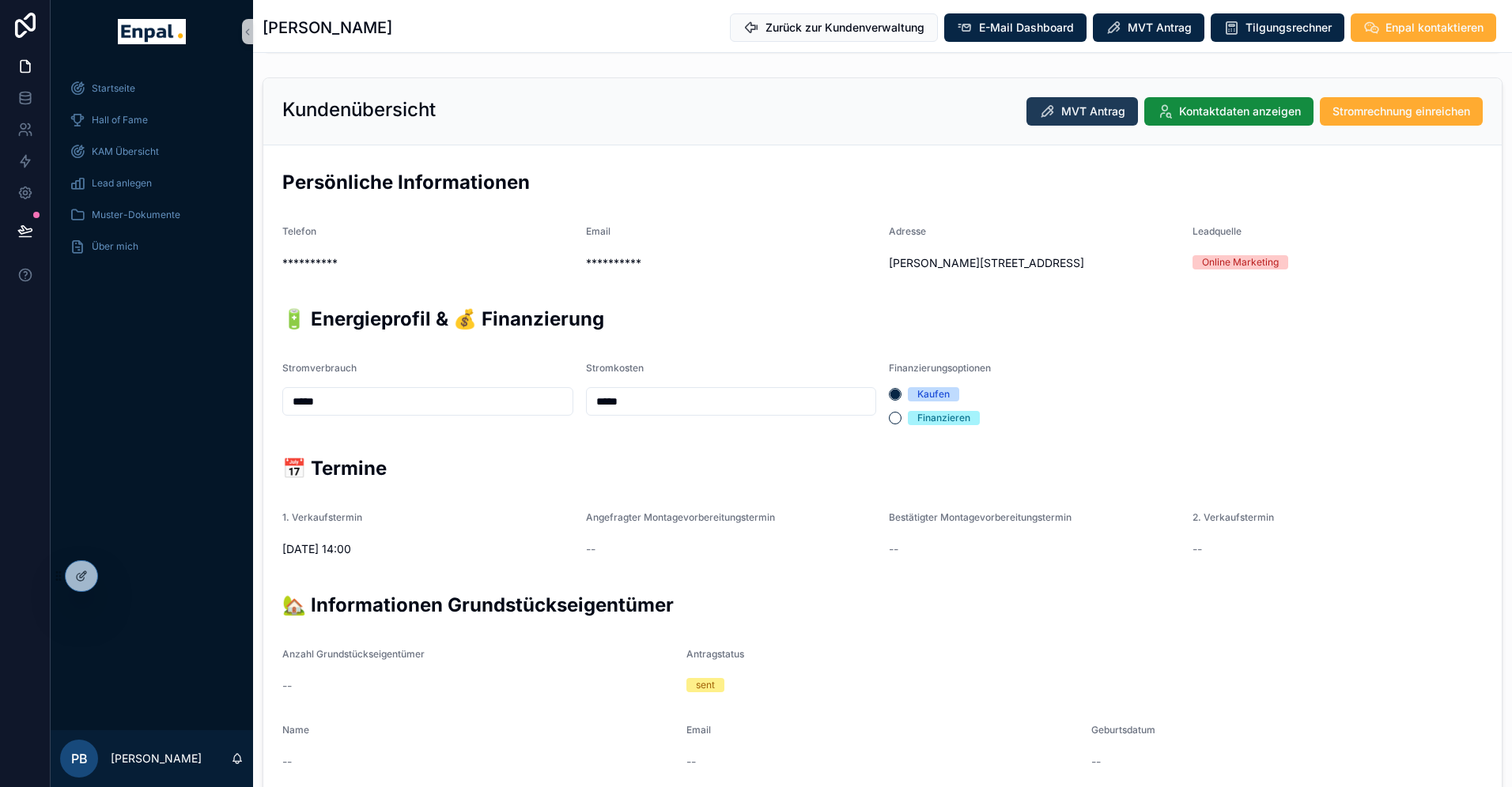
click at [1093, 118] on span "MVT Antrag" at bounding box center [1093, 111] width 64 height 16
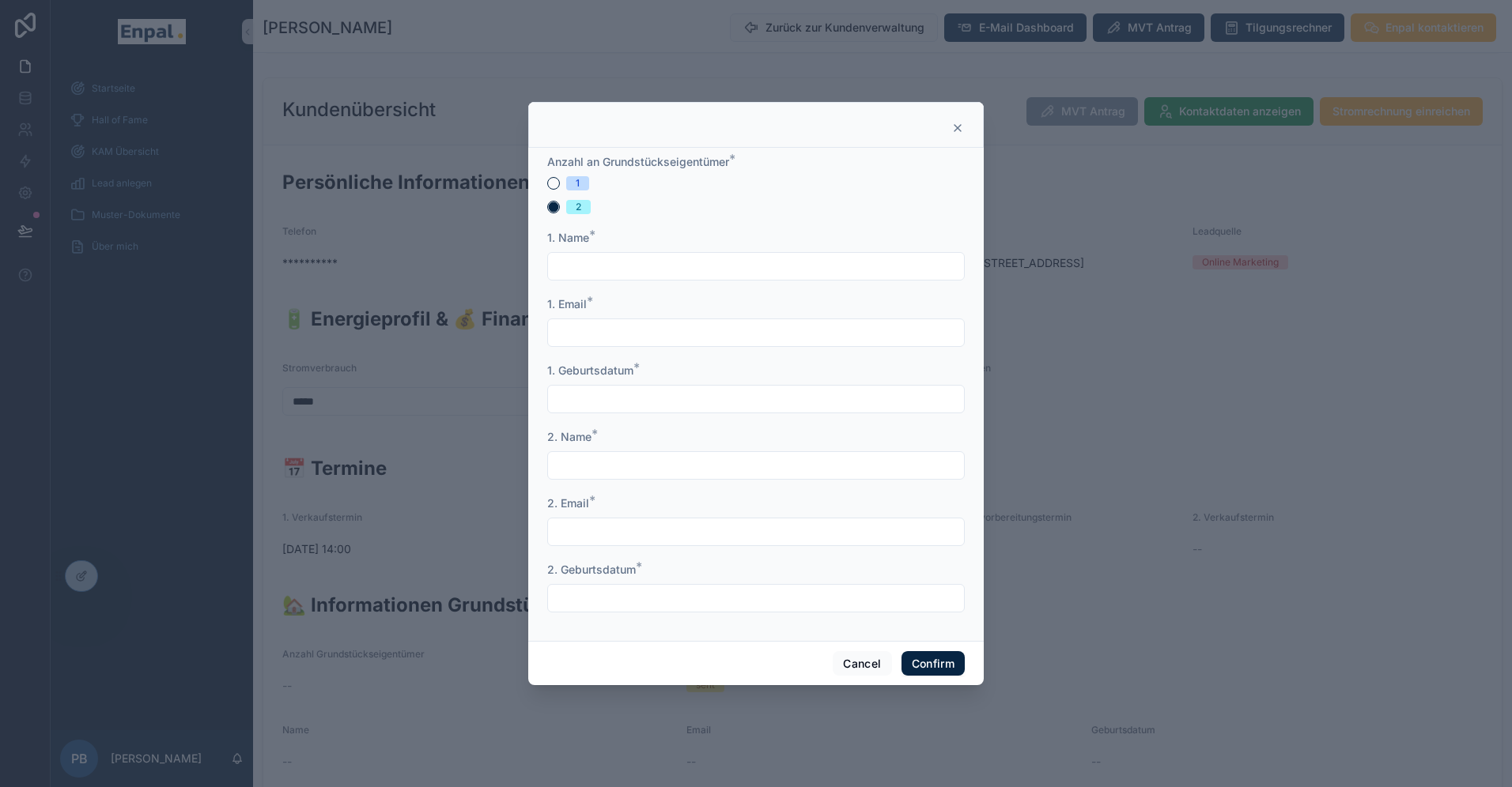
scroll to position [19, 0]
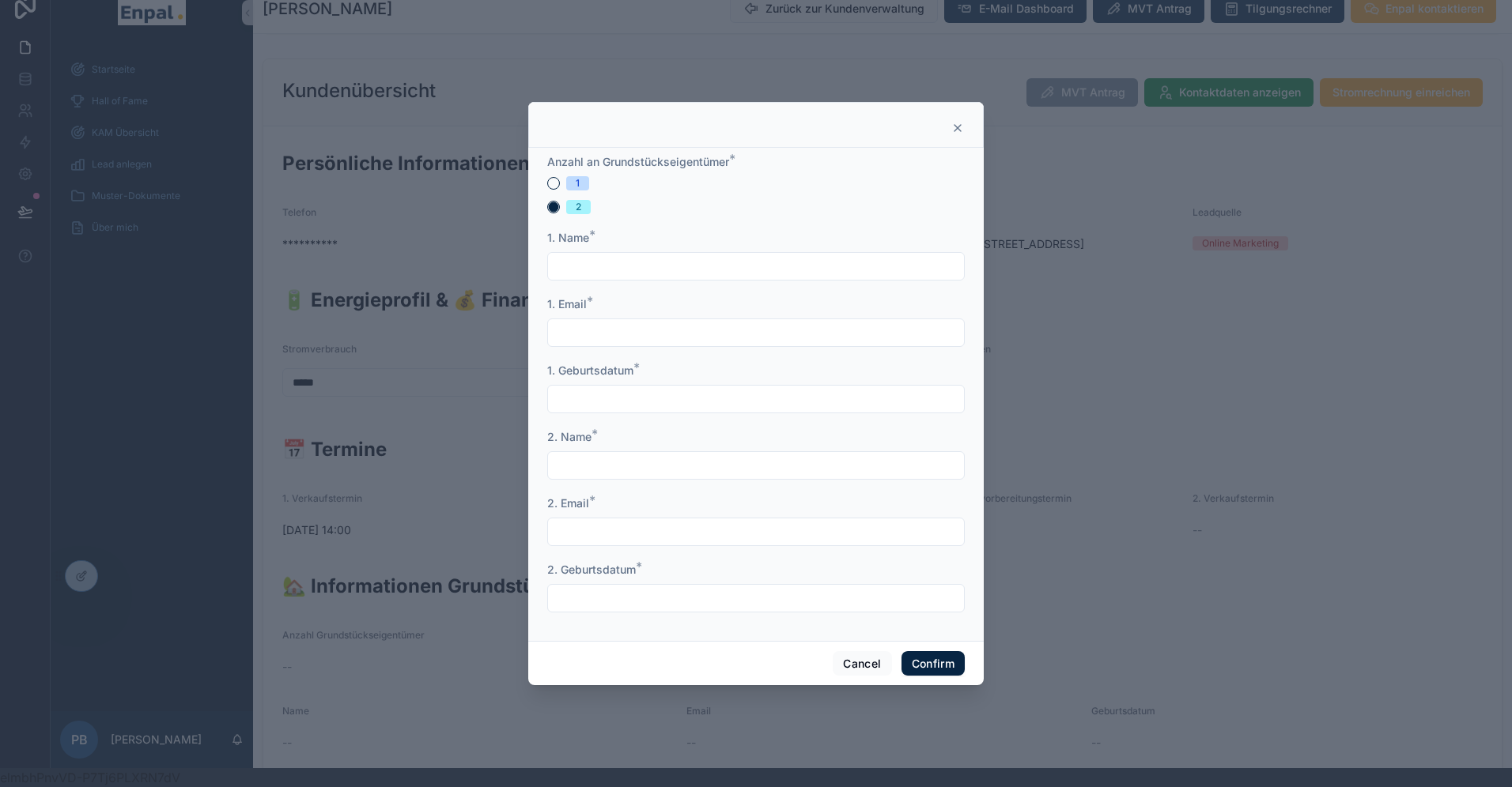
click at [957, 127] on icon at bounding box center [957, 128] width 6 height 6
